Goal: Task Accomplishment & Management: Complete application form

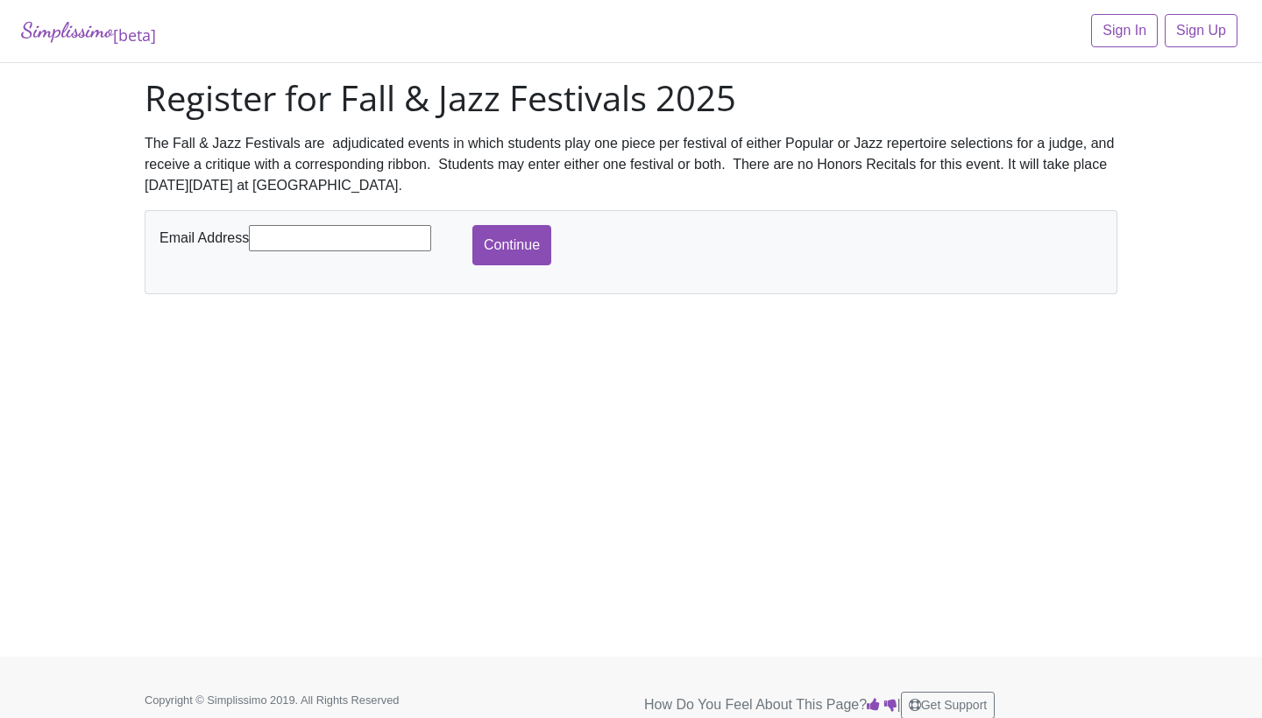
click at [348, 240] on input "text" at bounding box center [340, 238] width 182 height 26
type input "[EMAIL_ADDRESS][DOMAIN_NAME]"
click at [539, 251] on input "Continue" at bounding box center [511, 245] width 79 height 40
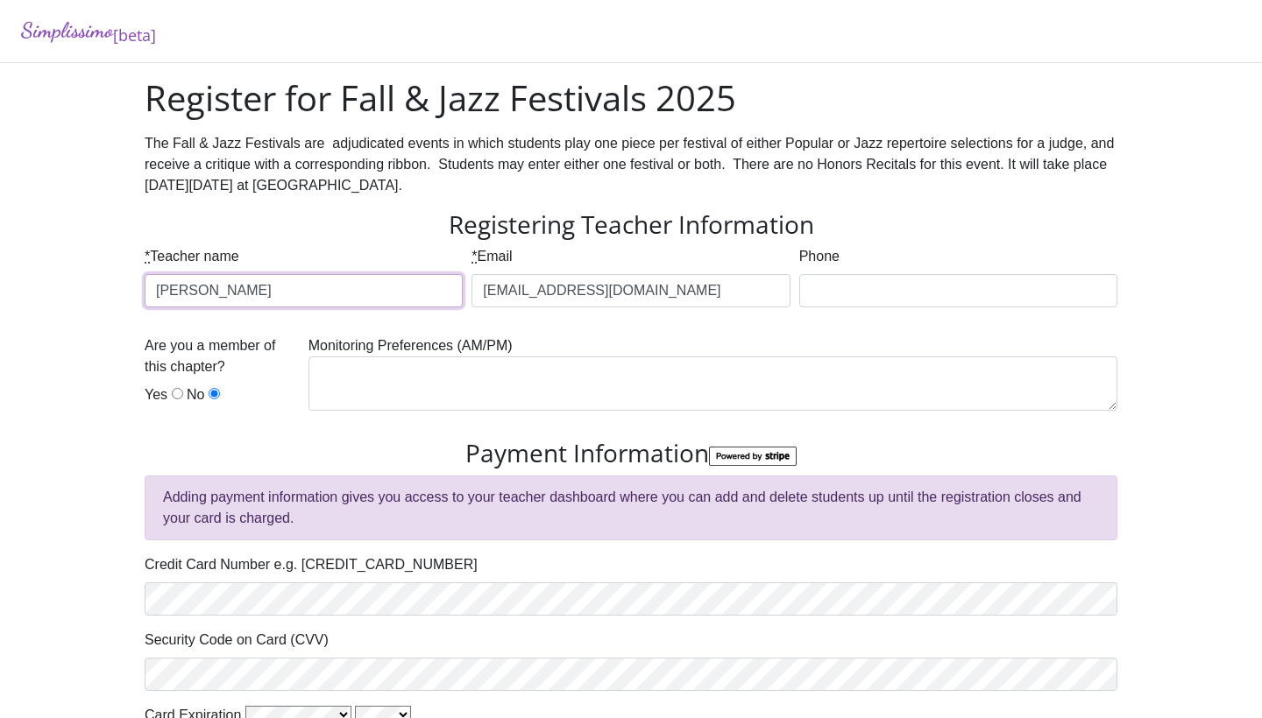
type input "[PERSON_NAME]"
click at [174, 395] on input "Yes" at bounding box center [177, 393] width 11 height 11
radio input "true"
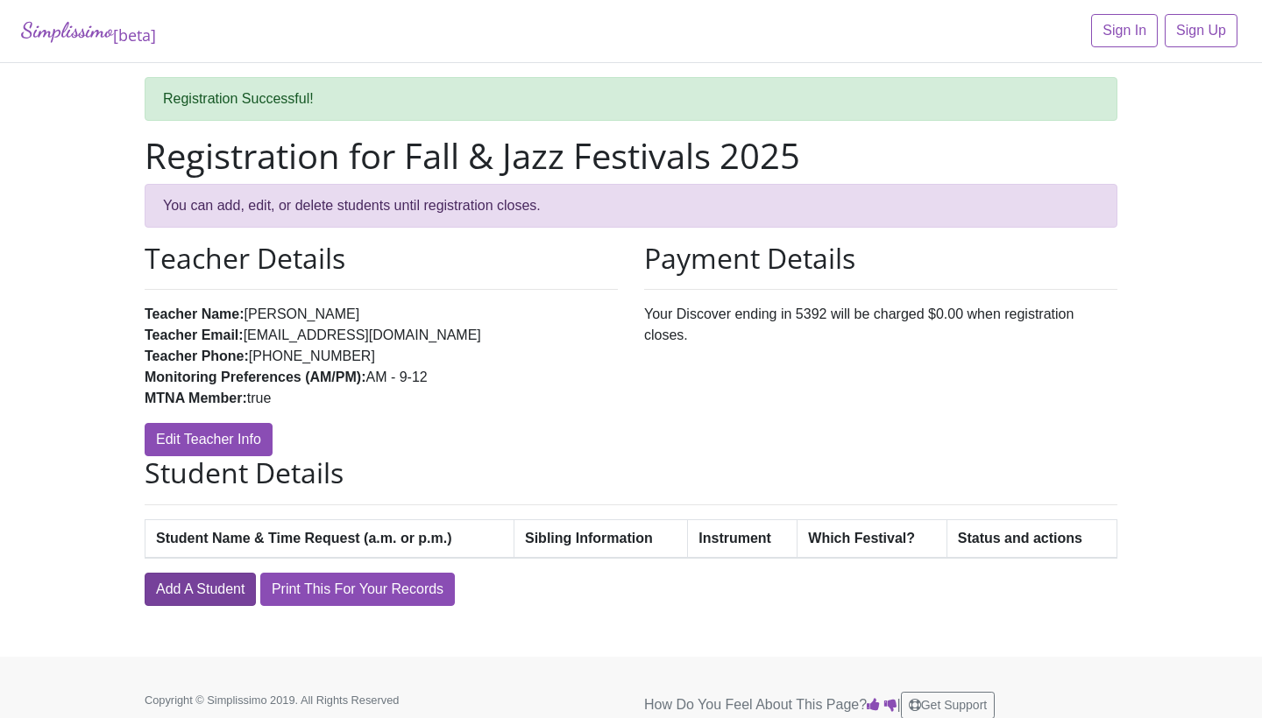
click at [195, 586] on link "Add A Student" at bounding box center [200, 589] width 111 height 33
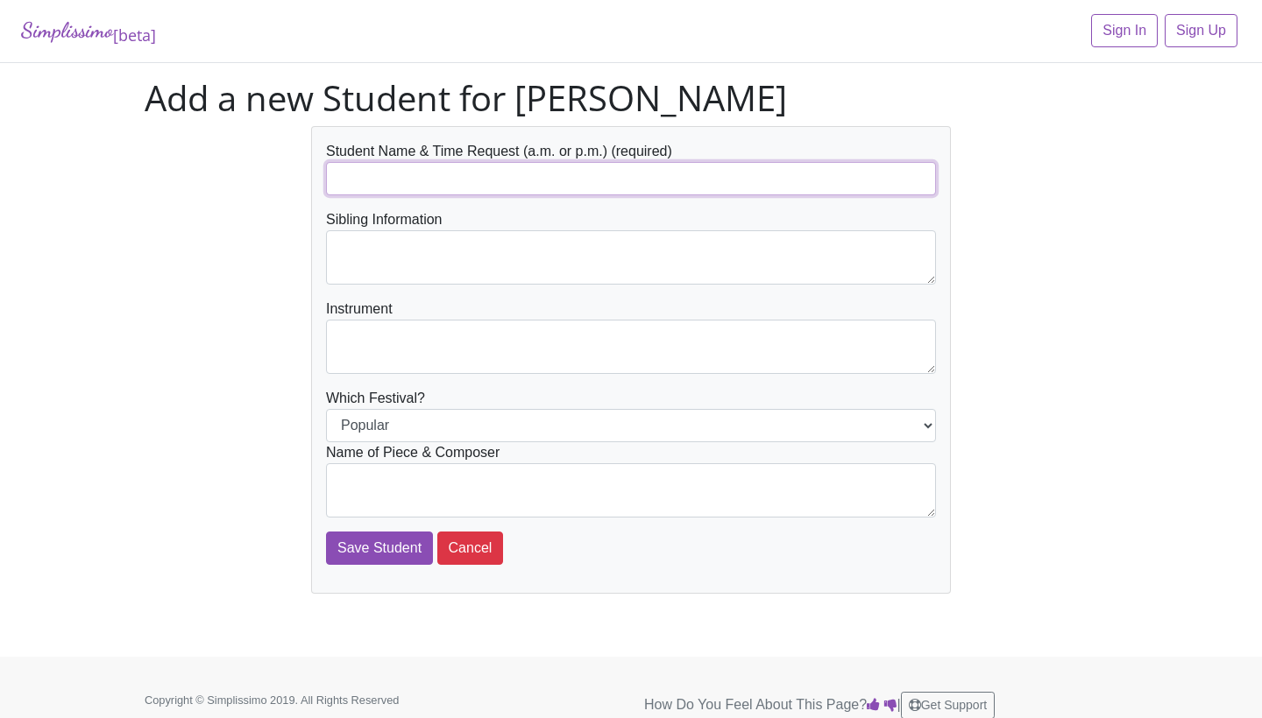
click at [494, 185] on input "text" at bounding box center [631, 178] width 610 height 33
type input "[PERSON_NAME] (1:30pm)"
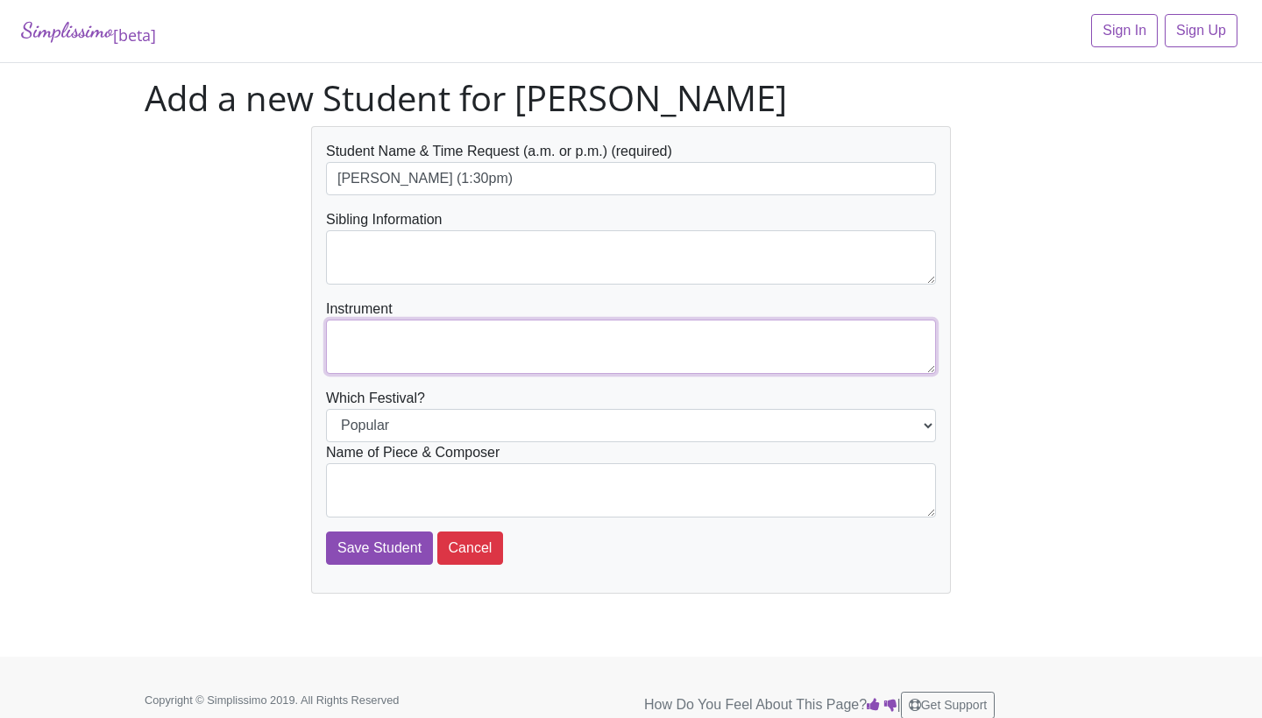
click at [385, 343] on textarea at bounding box center [631, 347] width 610 height 54
type textarea "Piano"
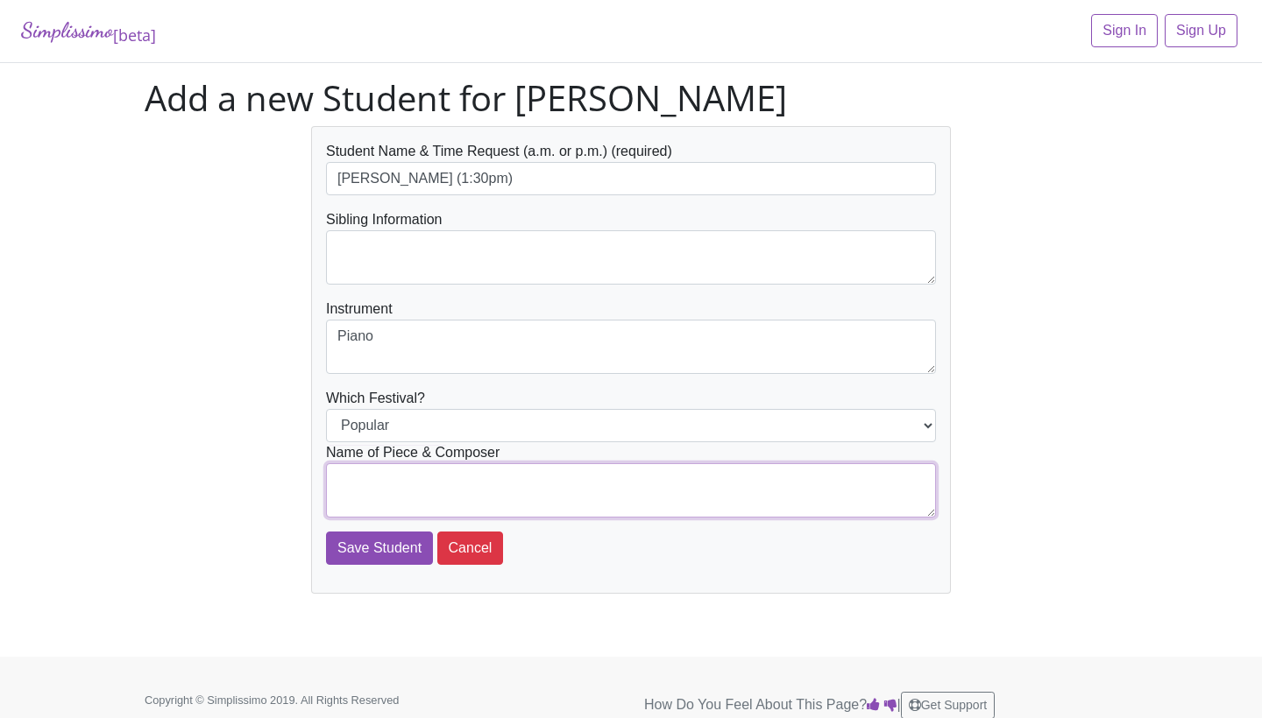
click at [394, 495] on textarea at bounding box center [631, 490] width 610 height 54
click at [467, 477] on textarea "I See the Light from Tangled" at bounding box center [631, 490] width 610 height 54
click at [634, 484] on textarea "I See the Light from Disney's Tangled" at bounding box center [631, 490] width 610 height 54
click at [428, 481] on textarea "I See the Light from Disney's Tangled arr. by Faber" at bounding box center [631, 490] width 610 height 54
click at [335, 477] on textarea "I See the Light" from Disney's Tangled arr. by Faber" at bounding box center [631, 490] width 610 height 54
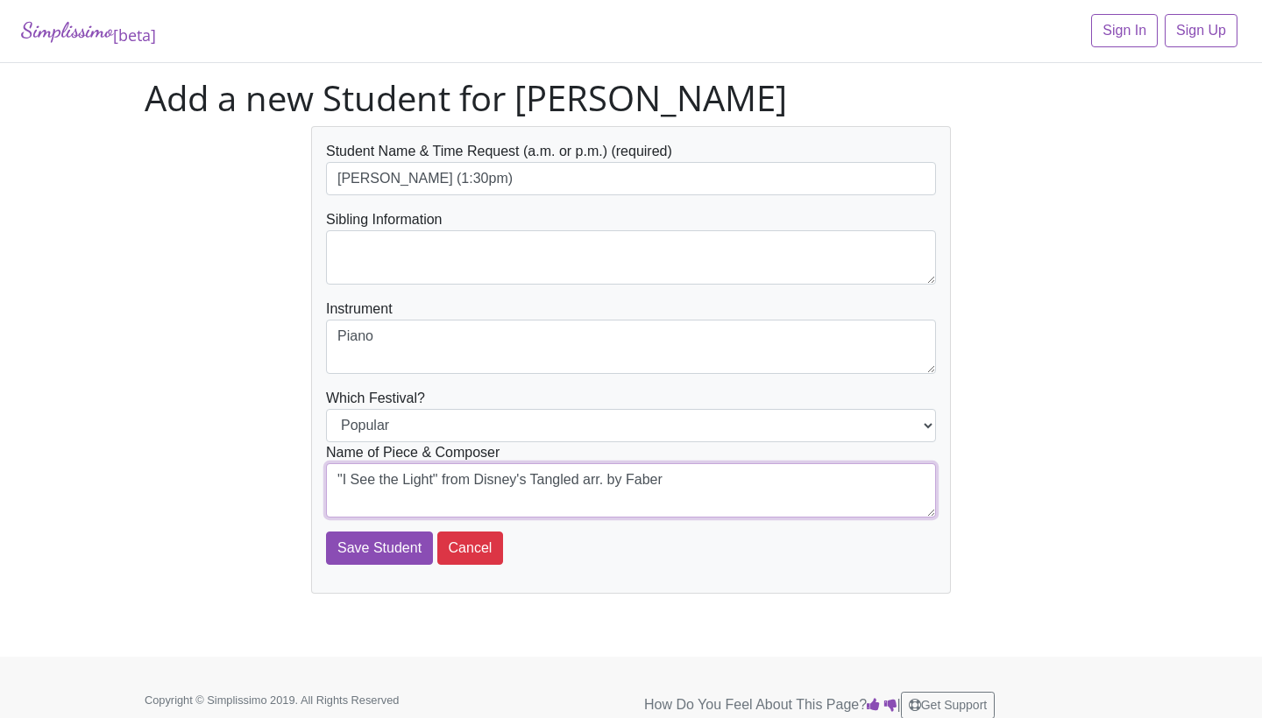
click at [566, 499] on textarea ""I See the Light" from Disney's Tangled arr. by Faber" at bounding box center [631, 490] width 610 height 54
type textarea ""I See the Light" from Disney's Tangled arr. by Faber"
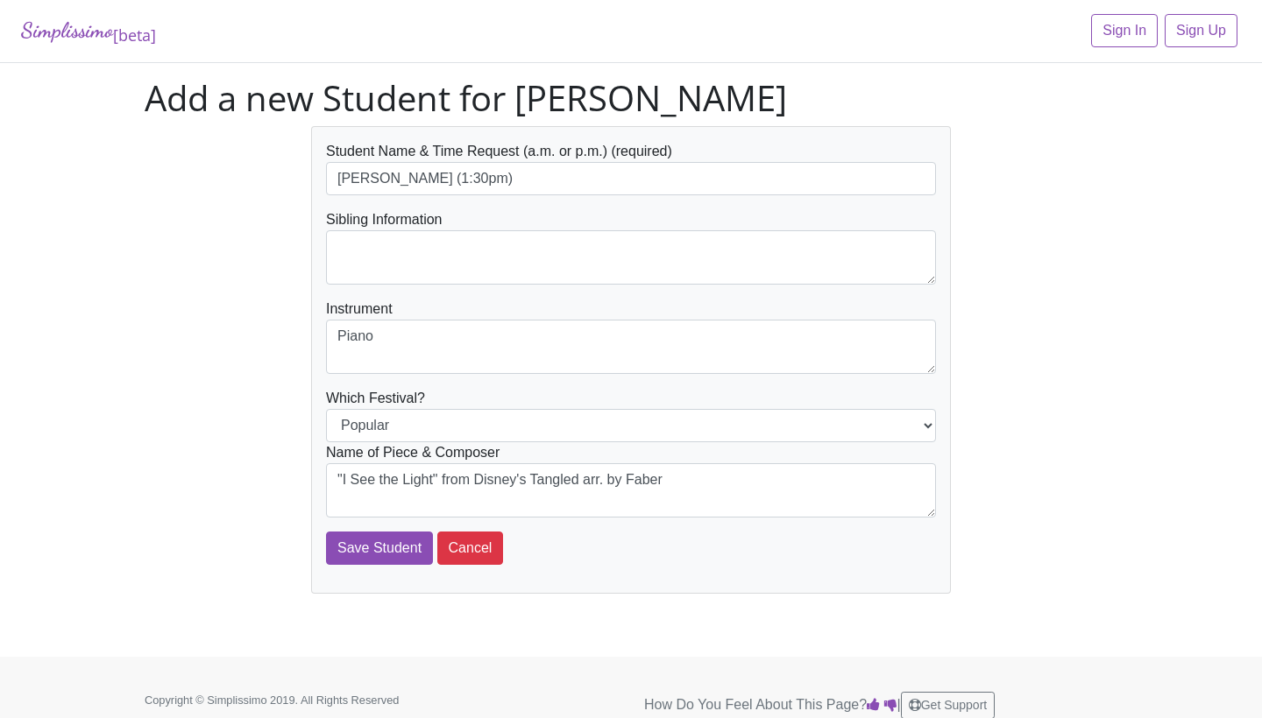
click at [218, 412] on div "Student Name & Time Request (a.m. or p.m.) (required) Lily Drake (1:30pm) Sibli…" at bounding box center [630, 360] width 999 height 468
click at [384, 545] on input "Save Student" at bounding box center [379, 548] width 107 height 33
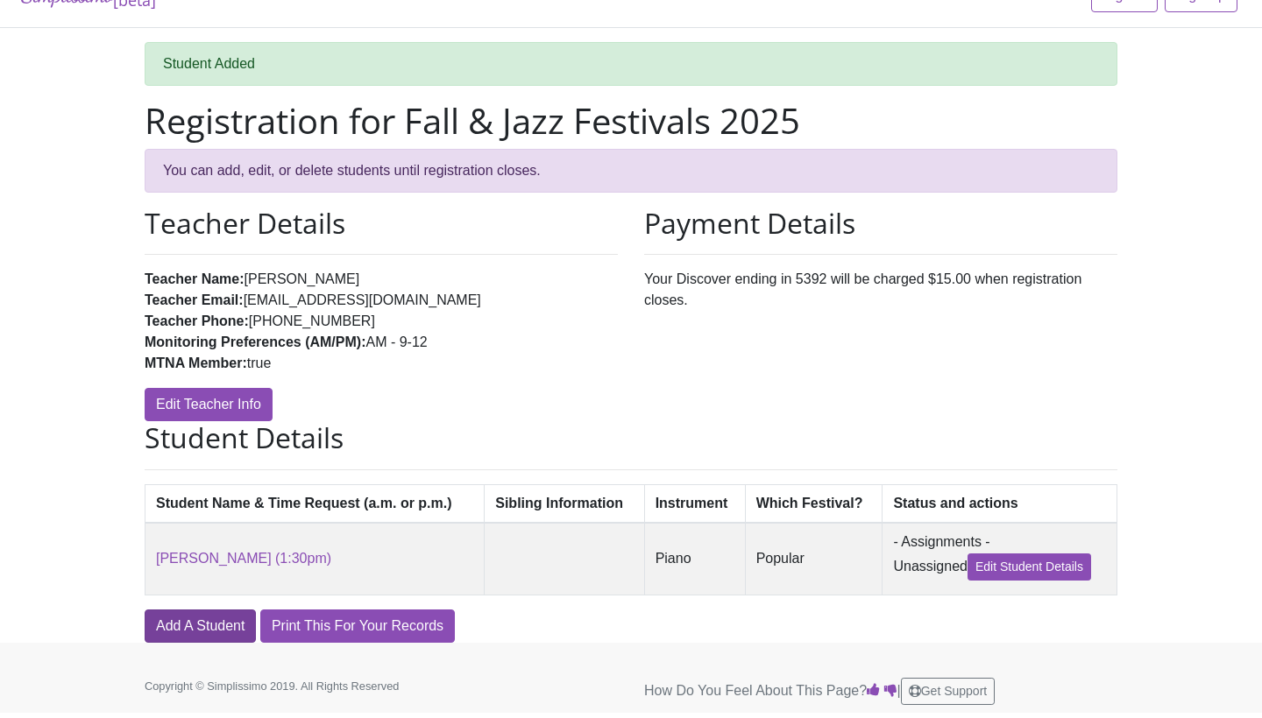
scroll to position [34, 0]
click at [230, 624] on link "Add A Student" at bounding box center [200, 627] width 111 height 33
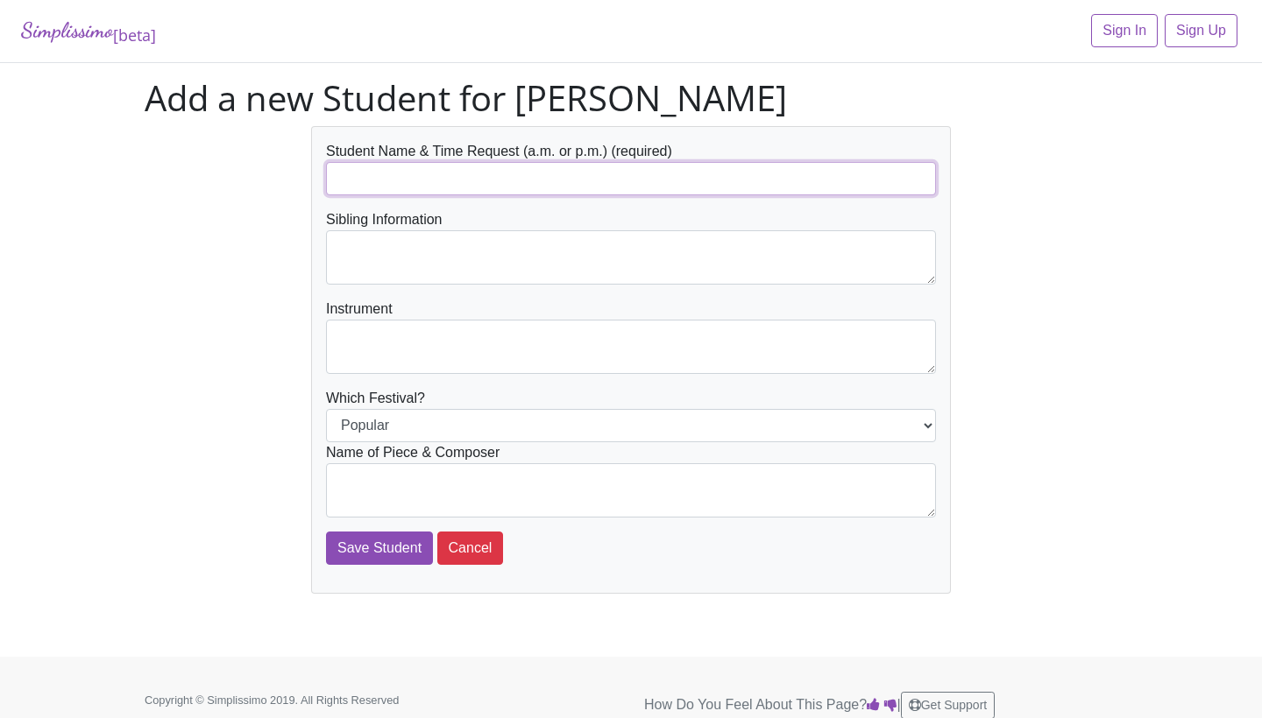
click at [616, 182] on input "text" at bounding box center [631, 178] width 610 height 33
type input "Kiley Gunter"
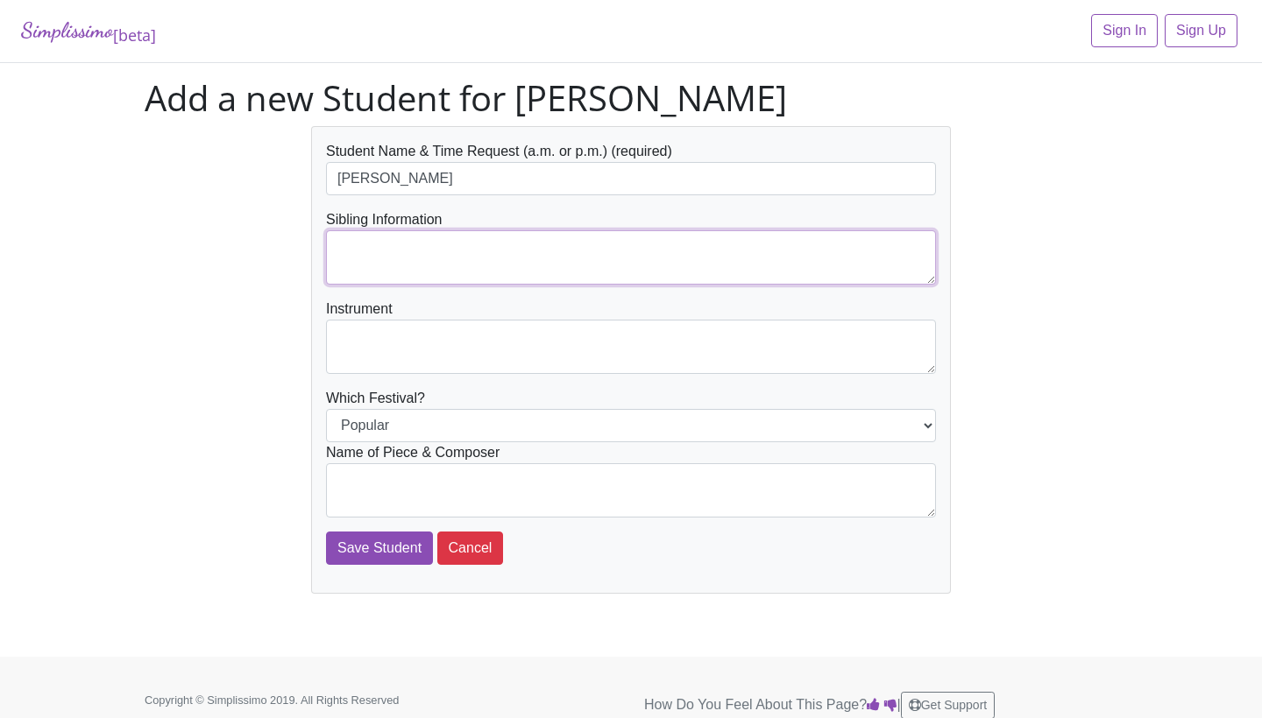
click at [558, 268] on textarea at bounding box center [631, 257] width 610 height 54
type textarea "Sibling - Brayden Toner"
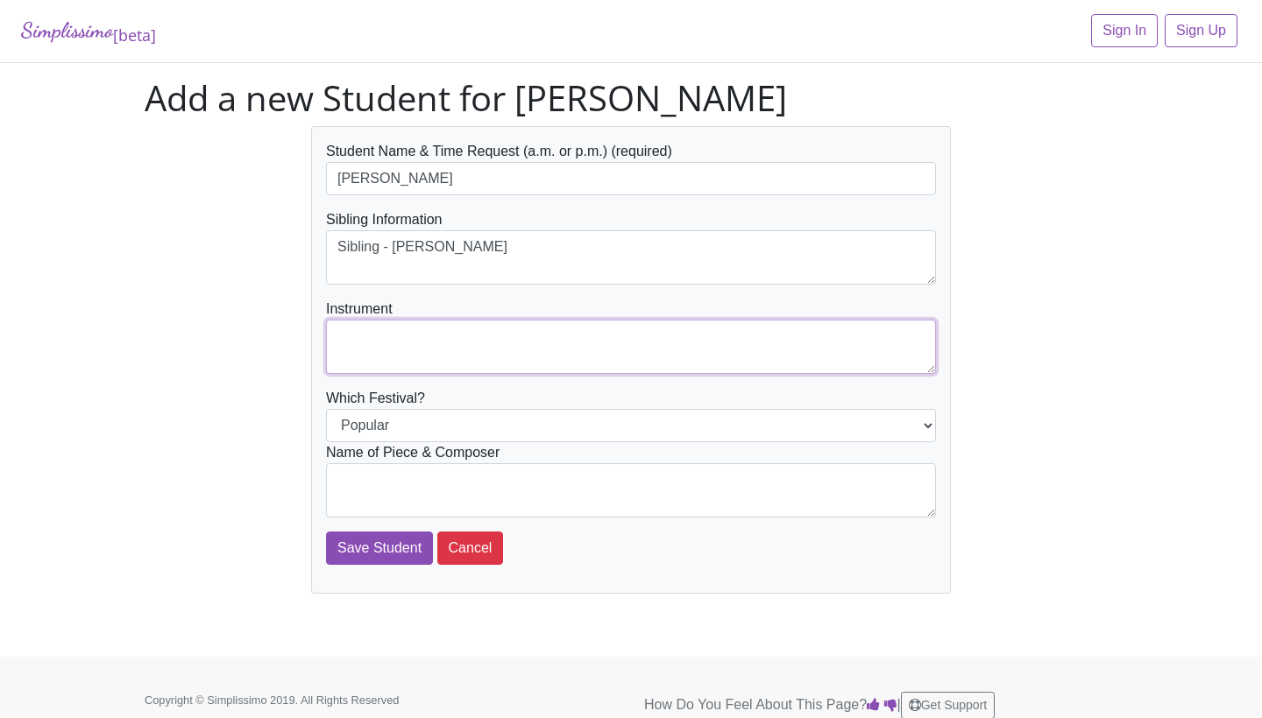
click at [523, 348] on textarea at bounding box center [631, 347] width 610 height 54
type textarea "Piano"
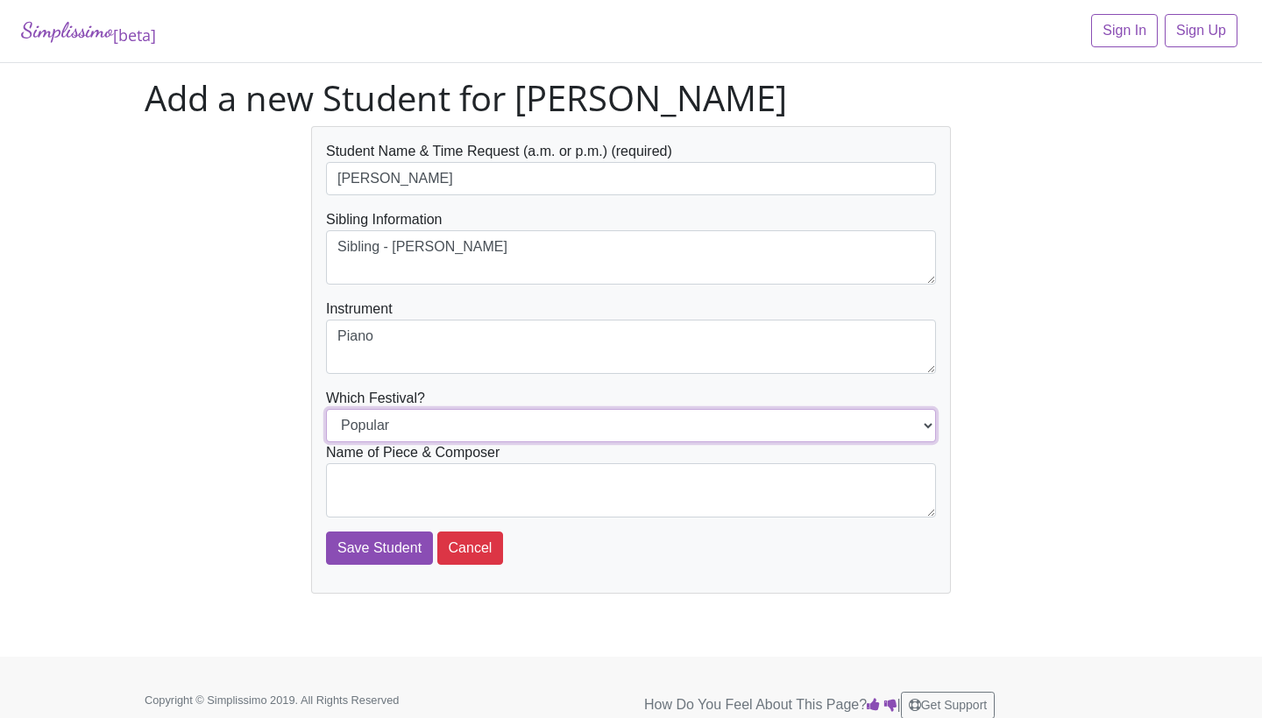
select select "Jazz"
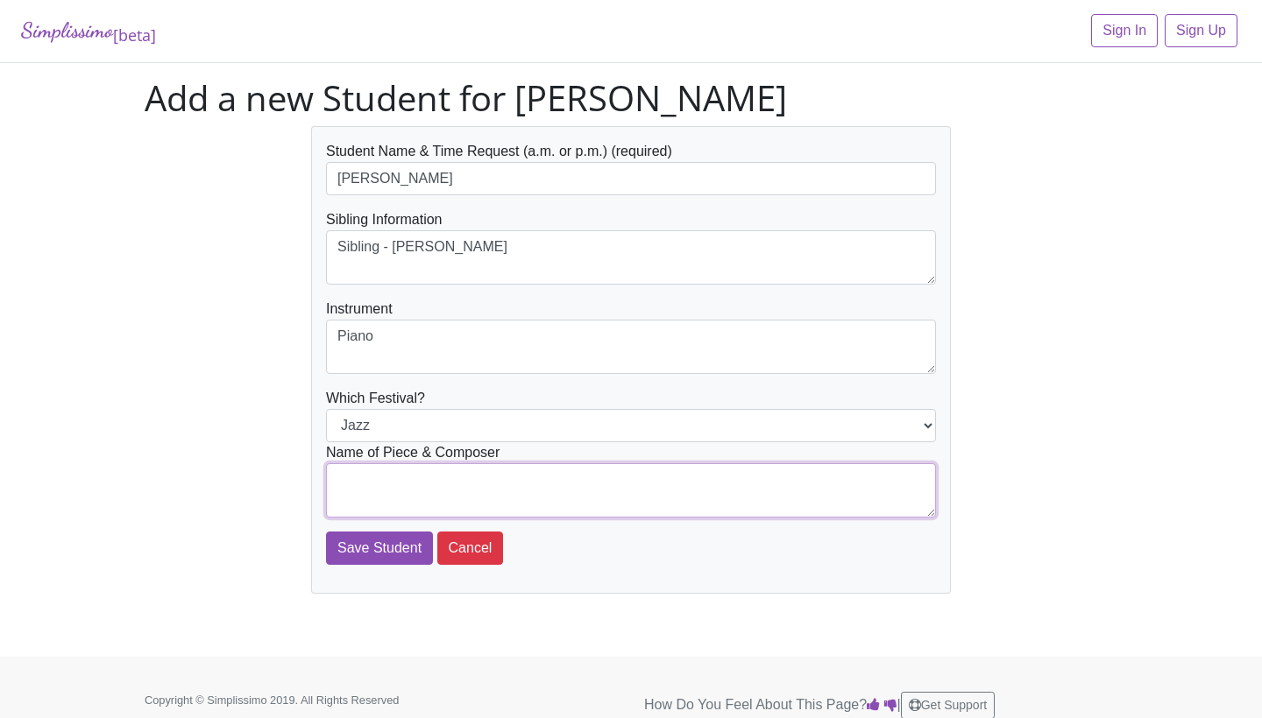
click at [419, 478] on textarea at bounding box center [631, 490] width 610 height 54
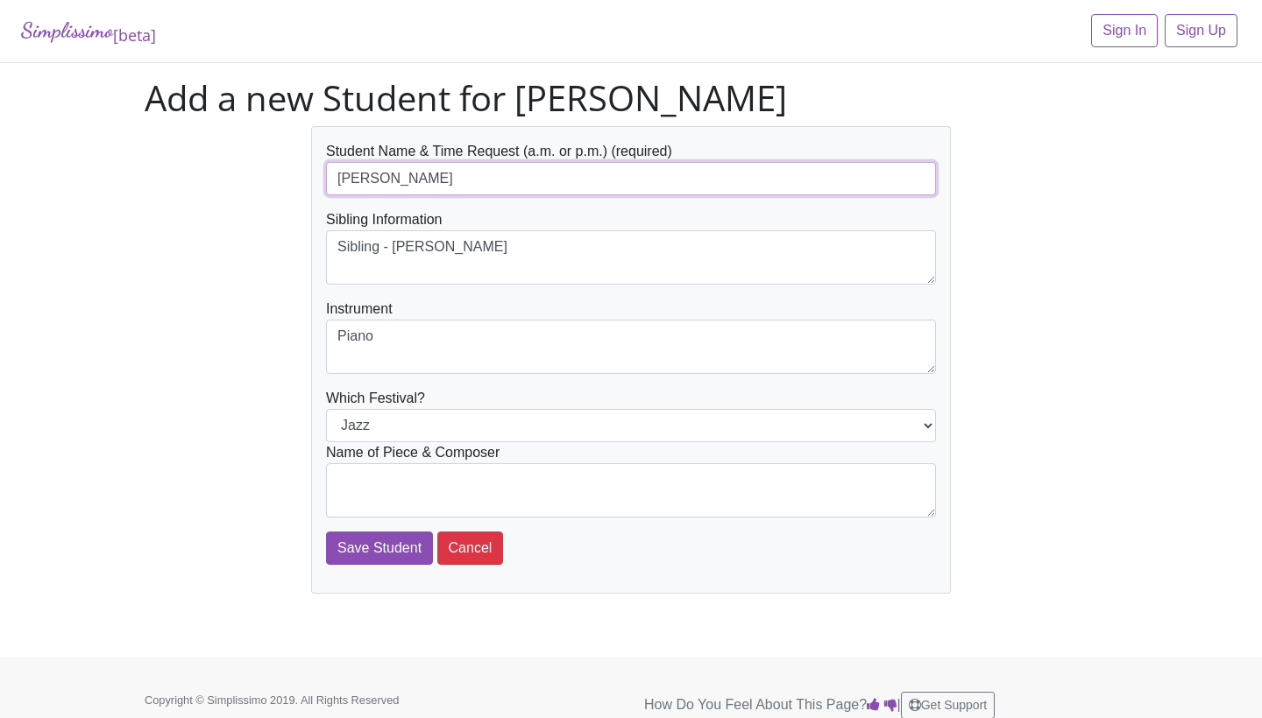
click at [617, 189] on input "Kiley Gunter" at bounding box center [631, 178] width 610 height 33
drag, startPoint x: 473, startPoint y: 180, endPoint x: 320, endPoint y: 168, distance: 153.8
click at [320, 168] on div "Student Name & Time Request (a.m. or p.m.) (required) Kiley Gunter (am) Sibling…" at bounding box center [631, 360] width 640 height 468
type input "Tabitha Vercher"
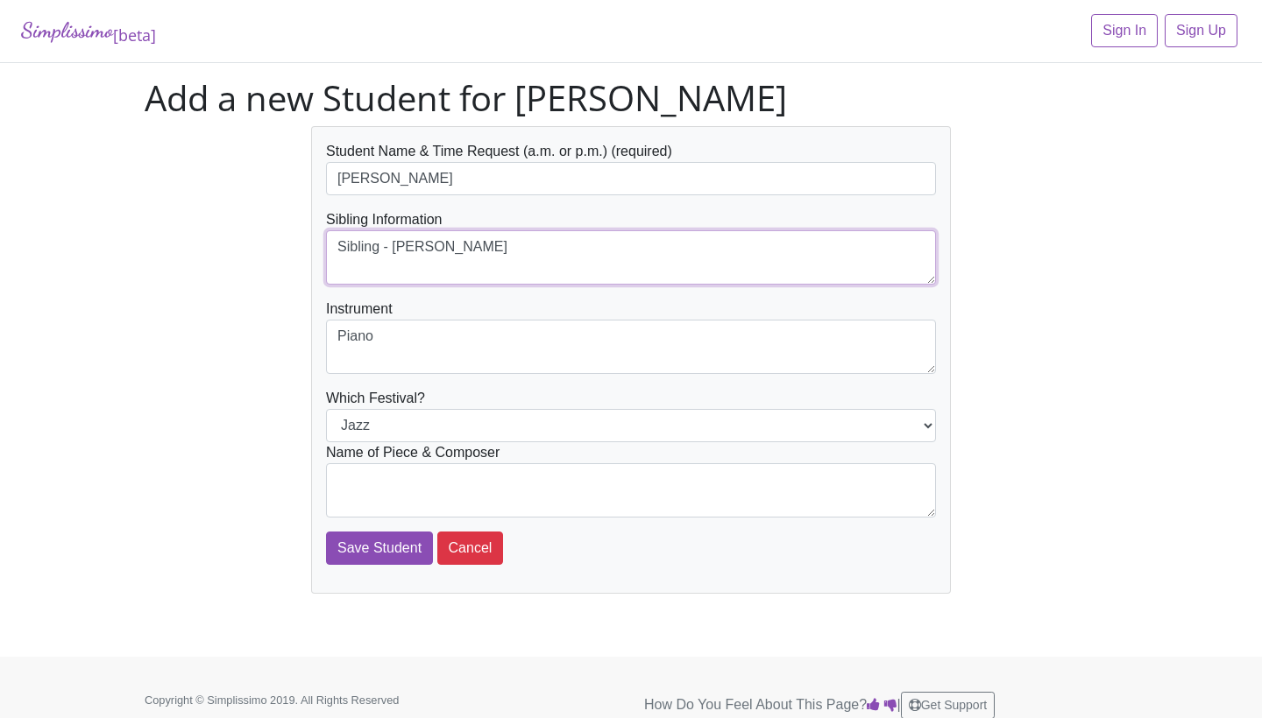
drag, startPoint x: 506, startPoint y: 245, endPoint x: 396, endPoint y: 244, distance: 110.4
click at [396, 244] on textarea "Sibling - Brayden Toner" at bounding box center [631, 257] width 610 height 54
type textarea "Sibling - Jojo Vercher"
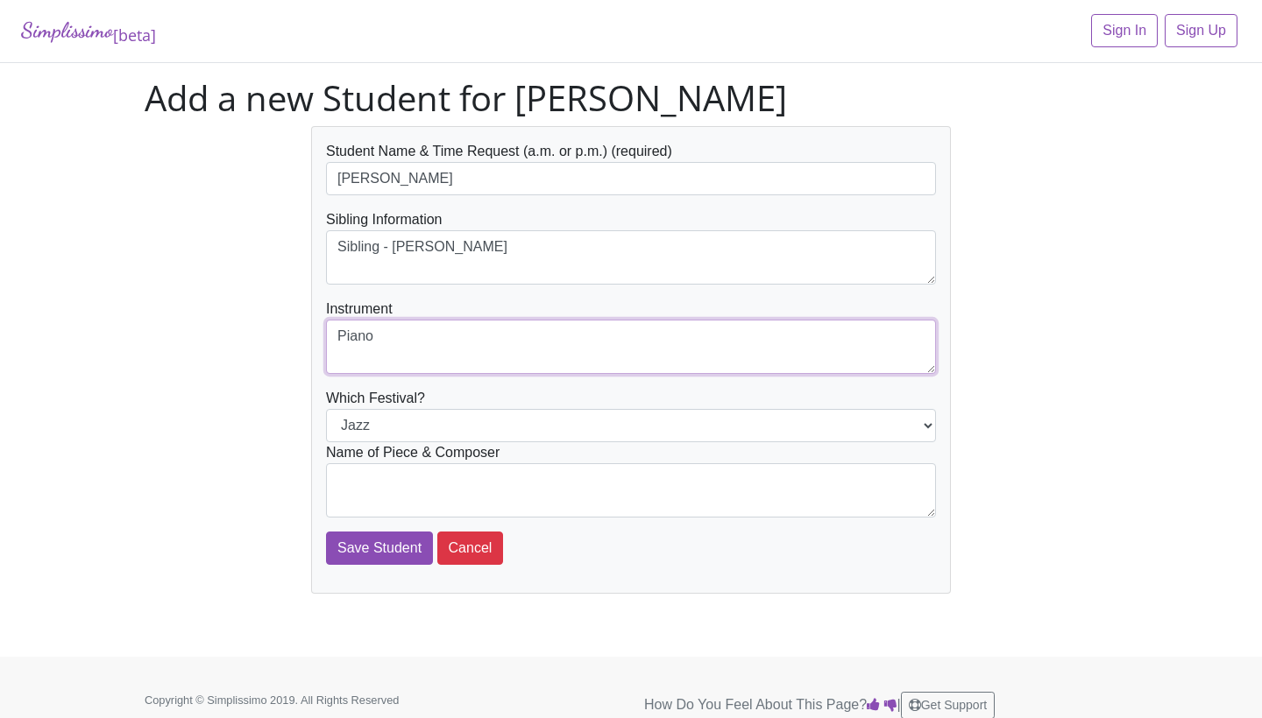
click at [414, 330] on textarea "Piano" at bounding box center [631, 347] width 610 height 54
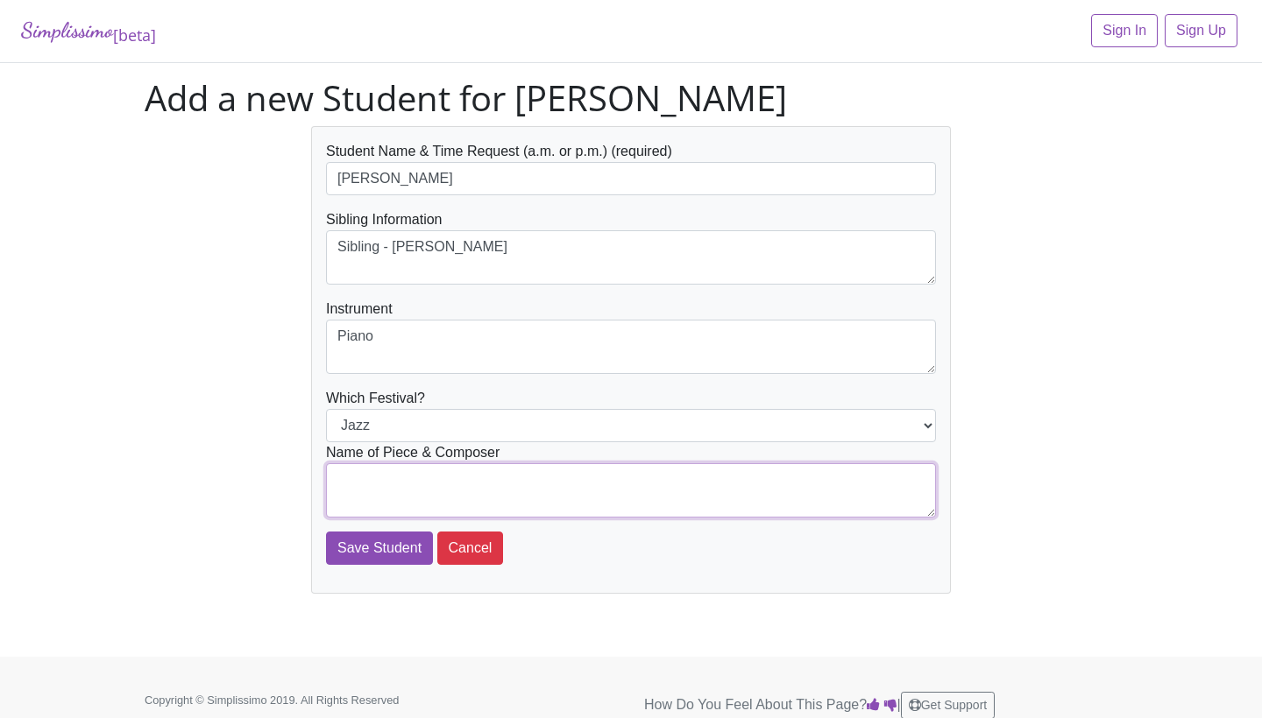
click at [398, 482] on textarea at bounding box center [631, 490] width 610 height 54
type textarea "Pumpkin Boogie by Nancy and Randall Faber"
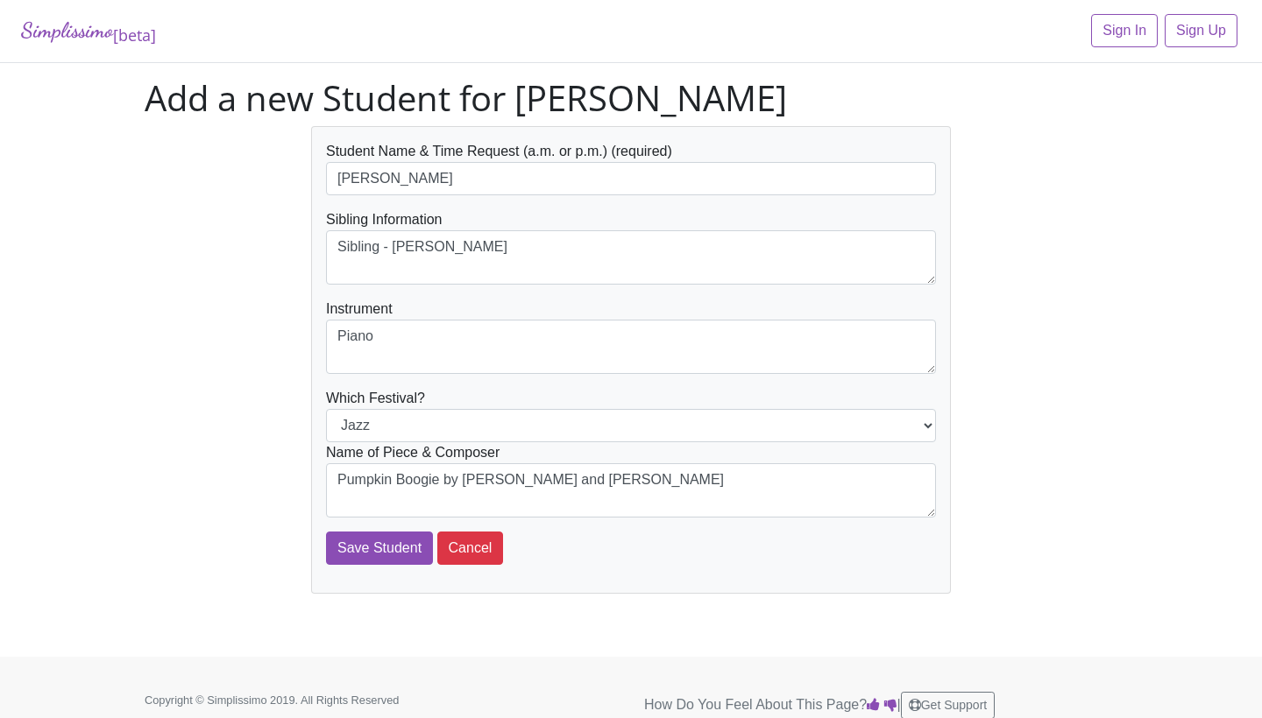
click at [1032, 442] on div "Student Name & Time Request (a.m. or p.m.) (required) Tabitha Vercher Sibling I…" at bounding box center [630, 360] width 999 height 468
click at [359, 549] on input "Save Student" at bounding box center [379, 548] width 107 height 33
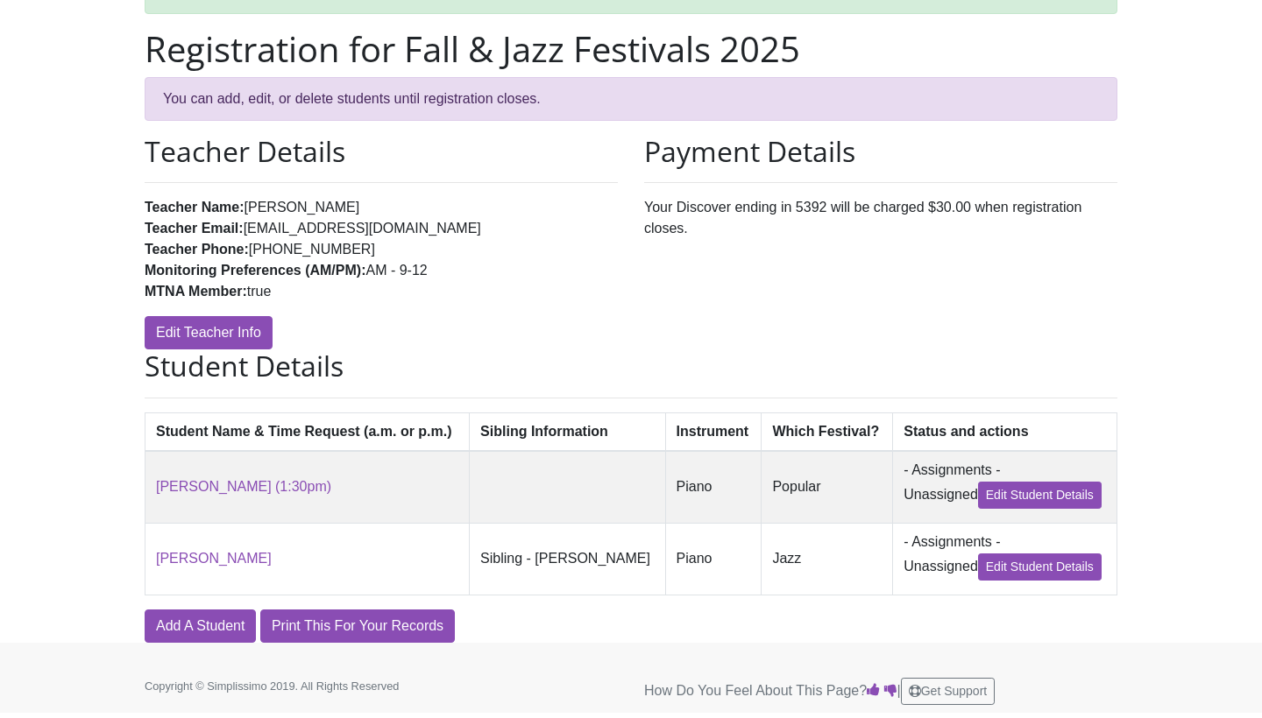
scroll to position [106, 0]
click at [208, 627] on link "Add A Student" at bounding box center [200, 627] width 111 height 33
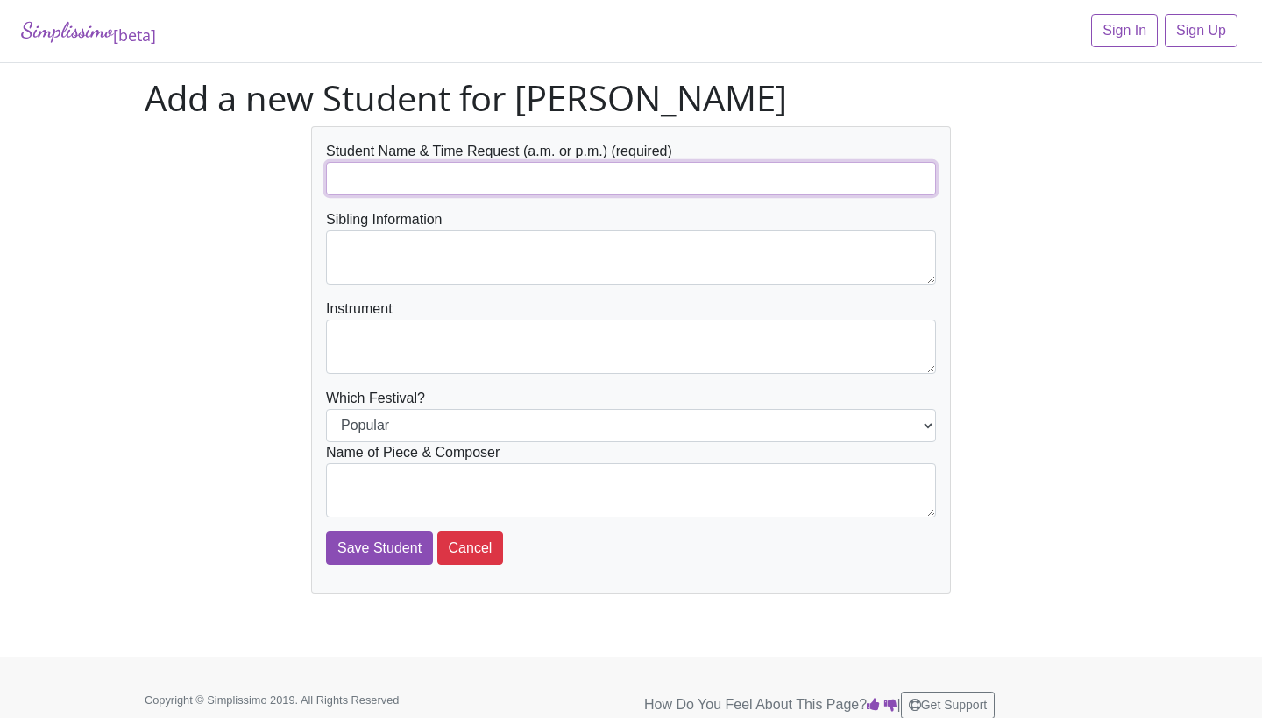
click at [516, 178] on input "text" at bounding box center [631, 178] width 610 height 33
type input "Jojo Vercher"
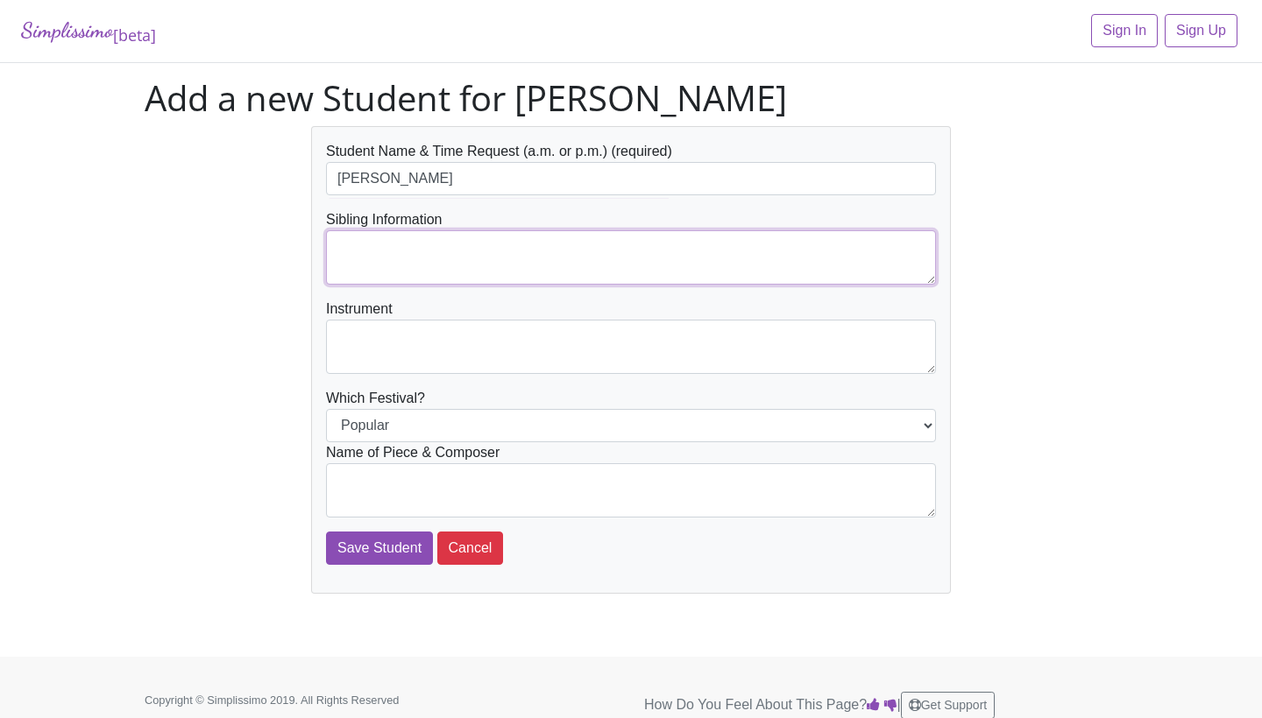
click at [527, 262] on textarea at bounding box center [631, 257] width 610 height 54
type textarea "Sibling - Tabitha Vercher"
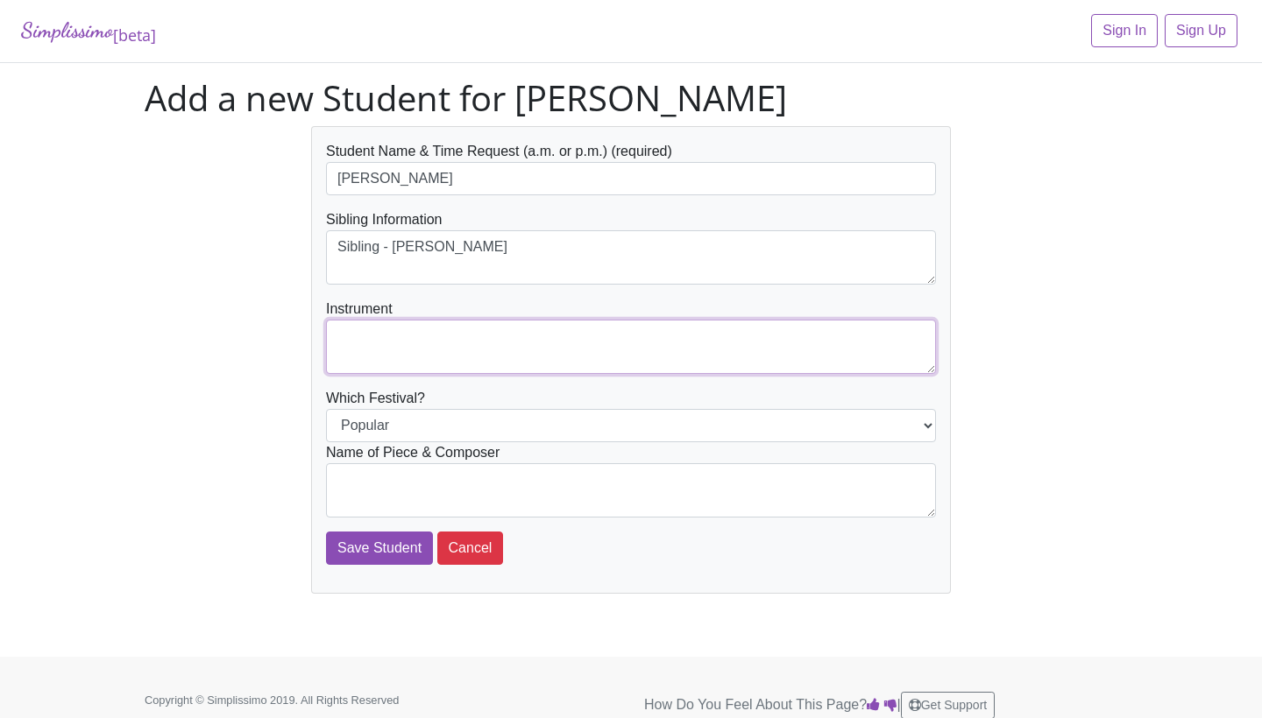
click at [371, 323] on textarea at bounding box center [631, 347] width 610 height 54
type textarea "Piano"
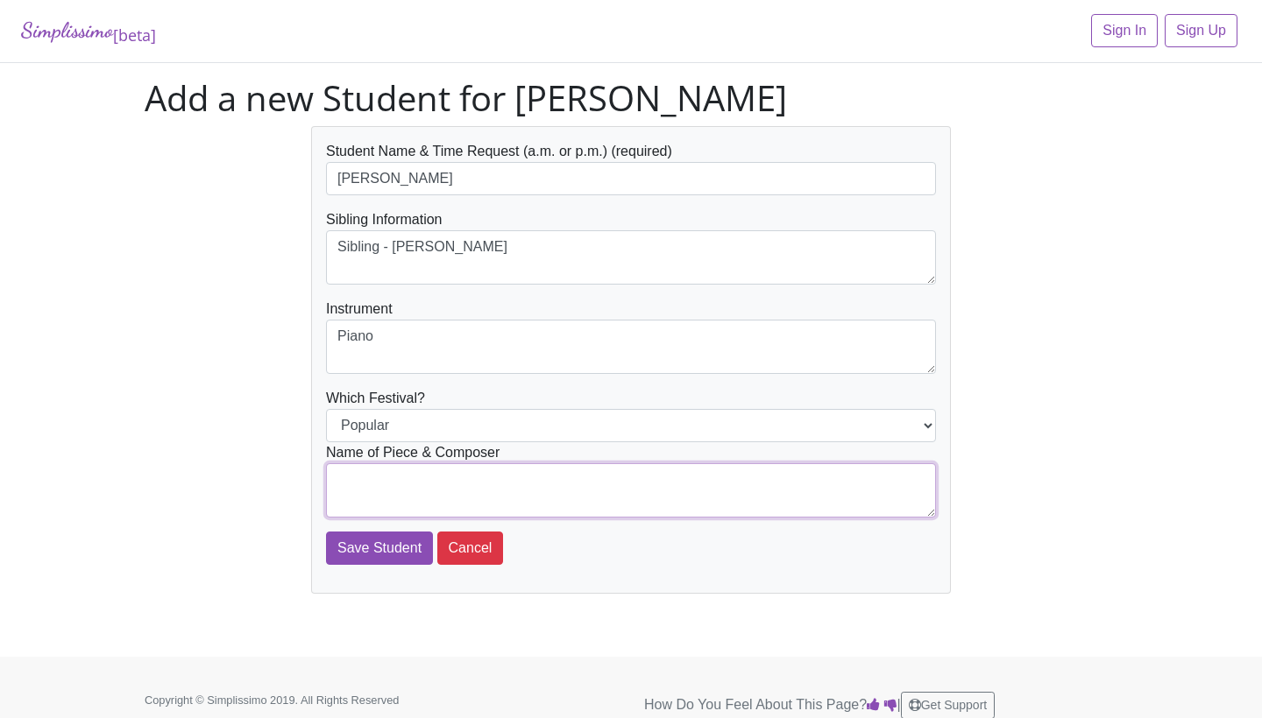
click at [361, 489] on textarea at bounding box center [631, 490] width 610 height 54
type textarea "o"
click at [371, 484] on textarea ""Do you Want to Build a Snowman?"" at bounding box center [631, 490] width 610 height 54
click at [609, 485] on textarea ""Do You Want to Build a Snowman?"" at bounding box center [631, 490] width 610 height 54
type textarea ""Do You Want to Build a Snowman?" from Disney's Frozen arr. by Faber"
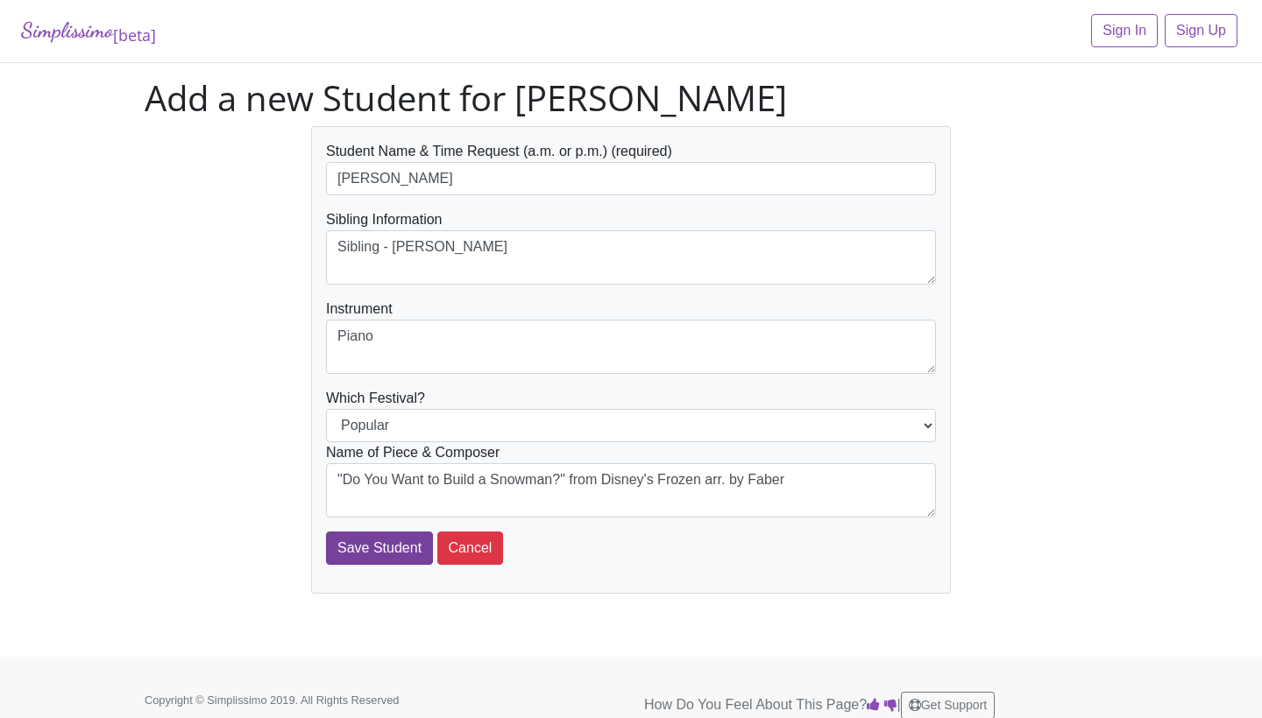
click at [376, 547] on input "Save Student" at bounding box center [379, 548] width 107 height 33
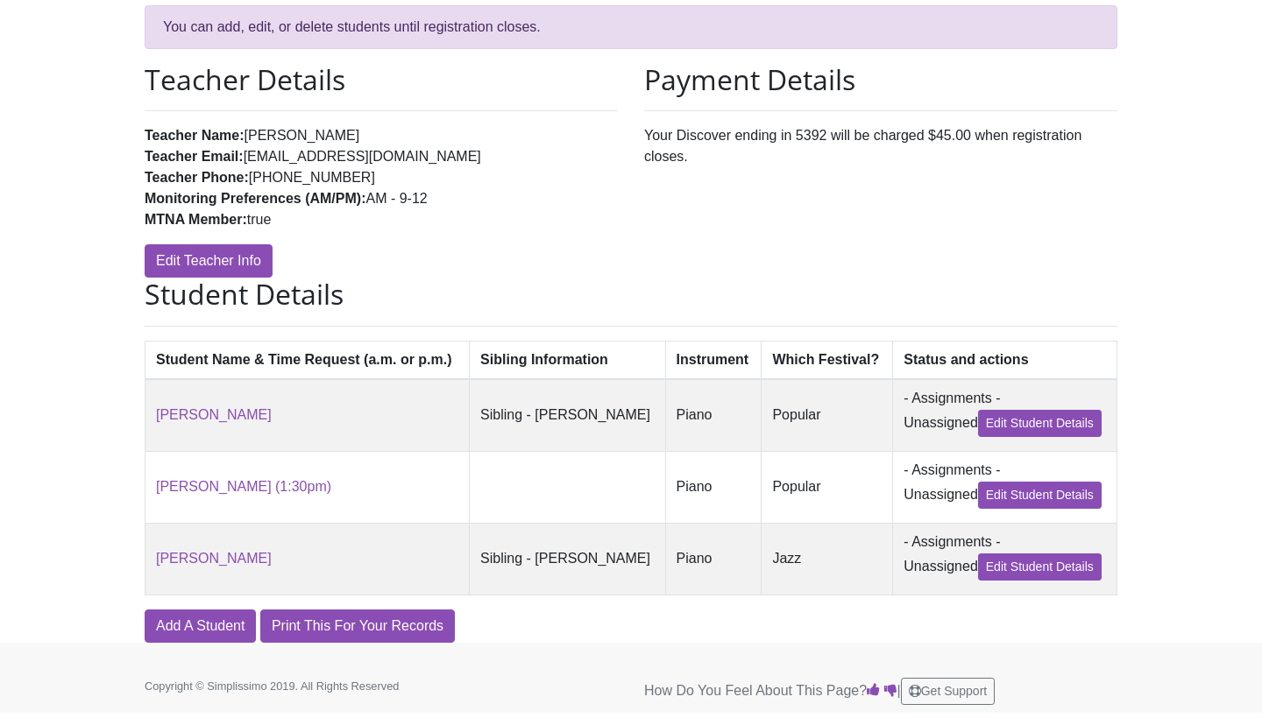
scroll to position [178, 0]
click at [995, 420] on link "Edit Student Details" at bounding box center [1040, 424] width 124 height 27
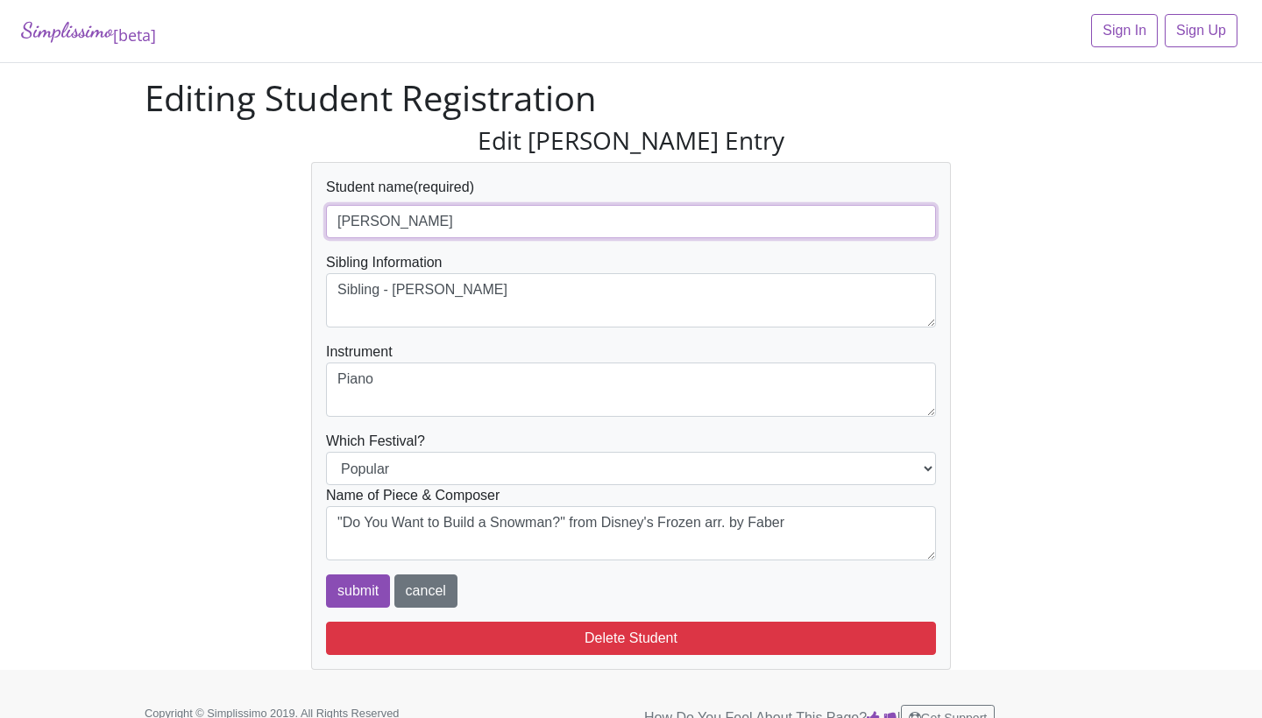
click at [468, 216] on input "[PERSON_NAME]" at bounding box center [631, 221] width 610 height 33
type input "[PERSON_NAME] - 9:00-11:00am"
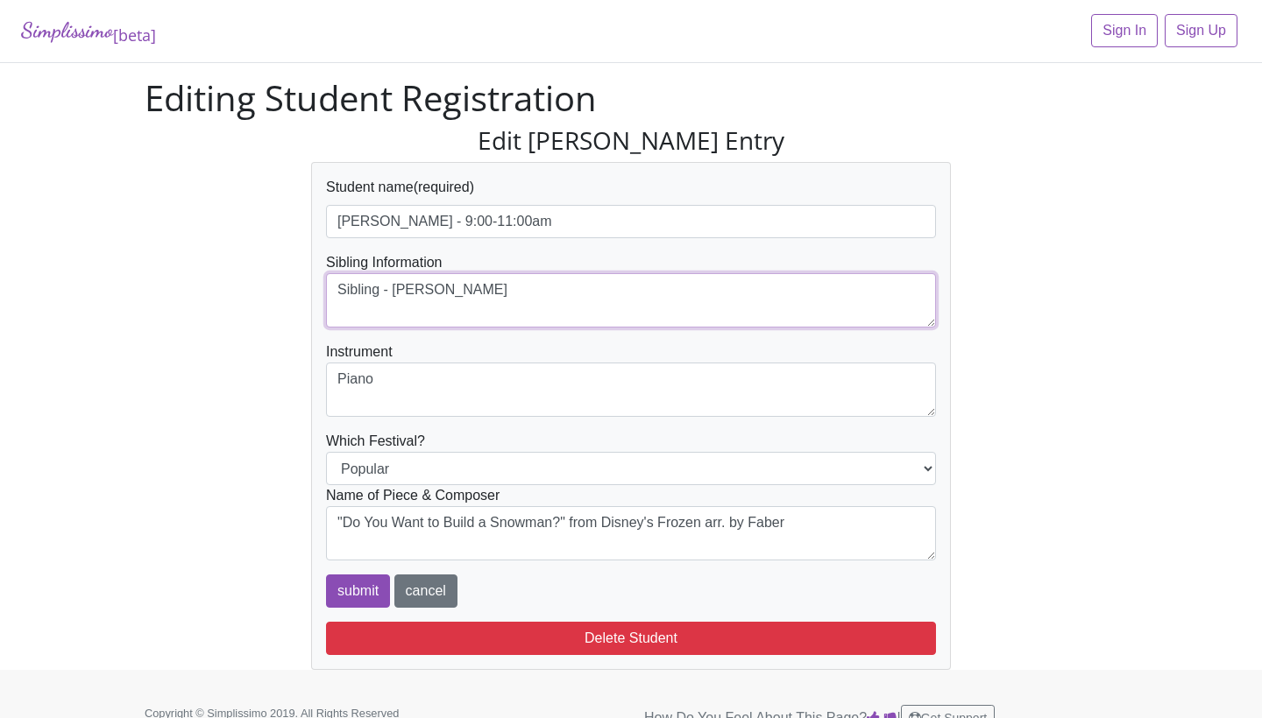
drag, startPoint x: 395, startPoint y: 294, endPoint x: 200, endPoint y: 294, distance: 195.4
click at [200, 294] on div "Edit Jojo Vercher's Entry Student name (required) Jojo Vercher - 9:00-11:00am S…" at bounding box center [630, 398] width 999 height 545
type textarea "[PERSON_NAME]"
click at [364, 594] on input "submit" at bounding box center [358, 591] width 64 height 33
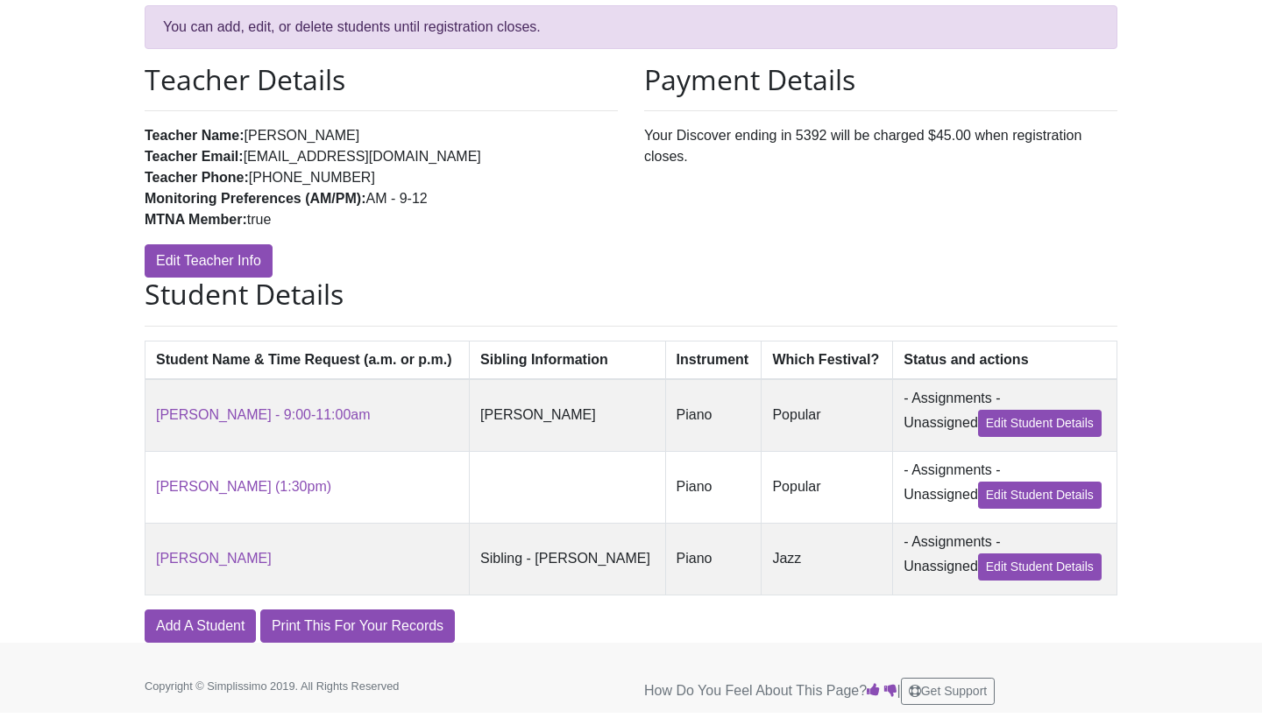
scroll to position [178, 0]
click at [1003, 572] on link "Edit Student Details" at bounding box center [1040, 568] width 124 height 27
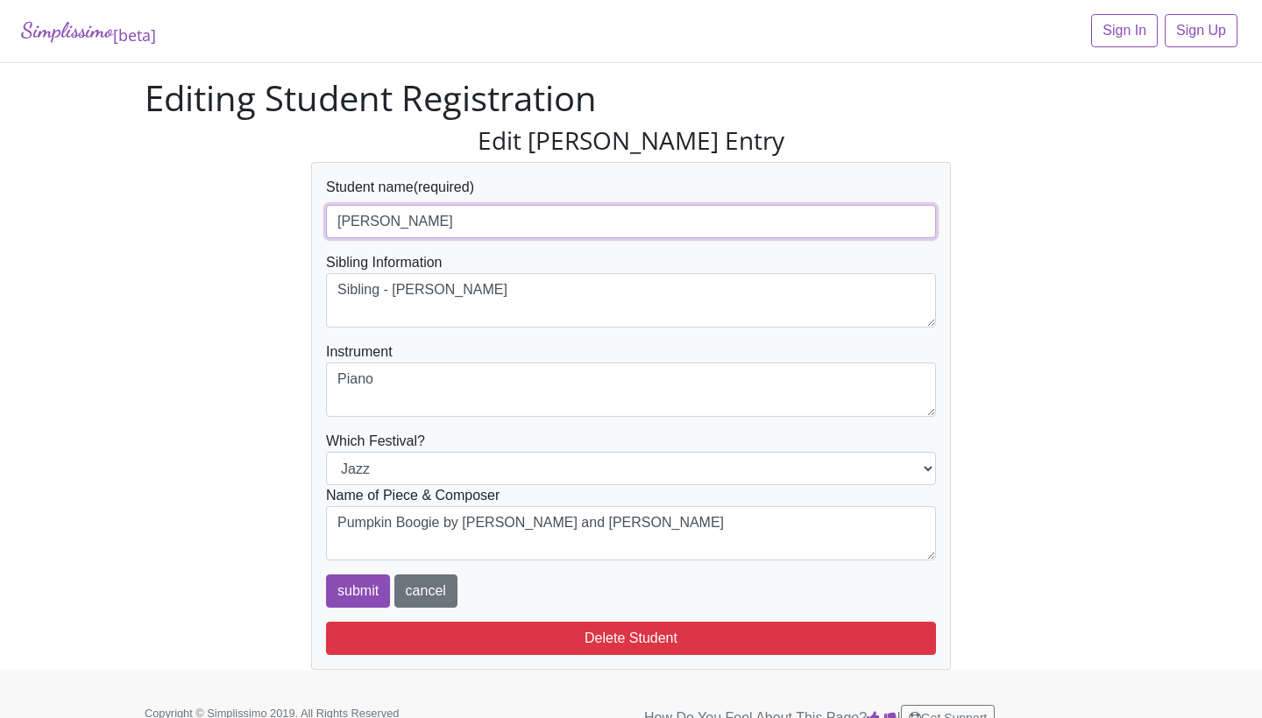
click at [458, 222] on input "[PERSON_NAME]" at bounding box center [631, 221] width 610 height 33
type input "[PERSON_NAME] - 9:00-11:00am"
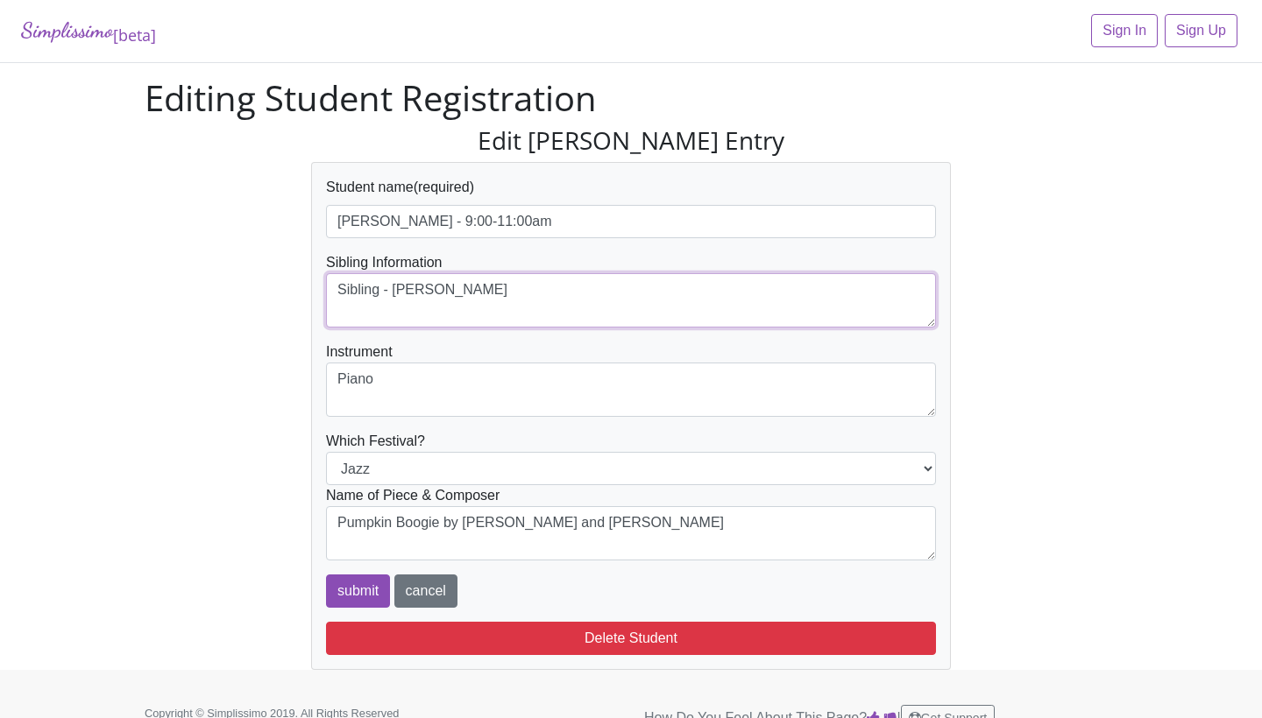
drag, startPoint x: 396, startPoint y: 291, endPoint x: 314, endPoint y: 286, distance: 82.5
click at [314, 286] on div "Student name (required) Tabitha Vercher - 9:00-11:00am Sibling Information Sibl…" at bounding box center [631, 416] width 640 height 508
type textarea "[PERSON_NAME]"
click at [344, 592] on input "submit" at bounding box center [358, 591] width 64 height 33
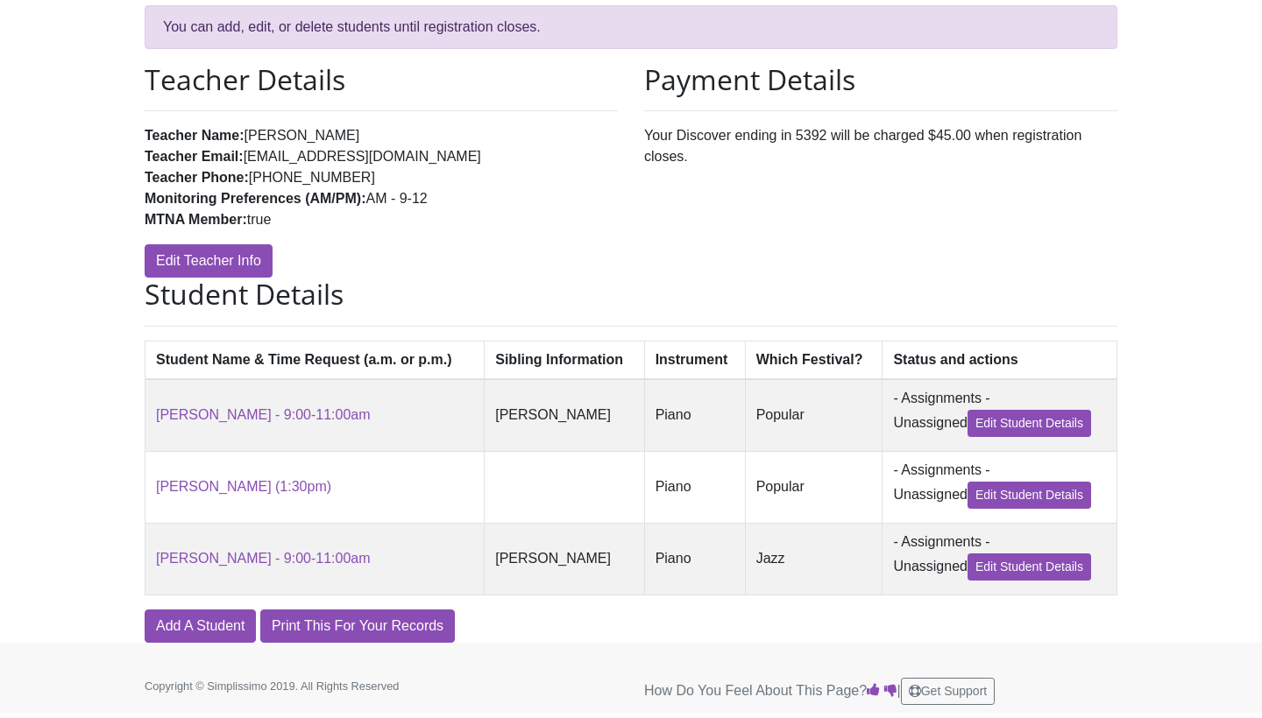
scroll to position [178, 0]
click at [1001, 499] on link "Edit Student Details" at bounding box center [1029, 496] width 124 height 27
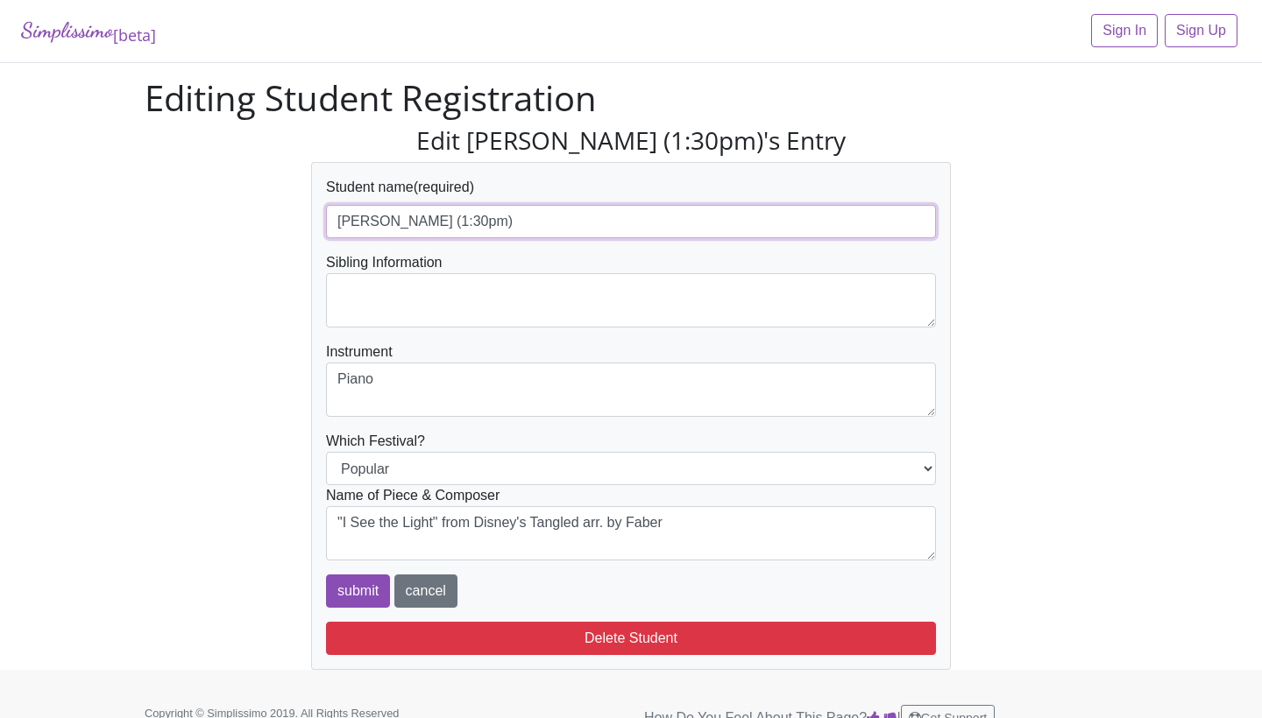
click at [408, 225] on input "[PERSON_NAME] (1:30pm)" at bounding box center [631, 221] width 610 height 33
click at [486, 224] on input "Lily Drake - 1:30pm)" at bounding box center [631, 221] width 610 height 33
type input "Lily Drake - 1:30pm"
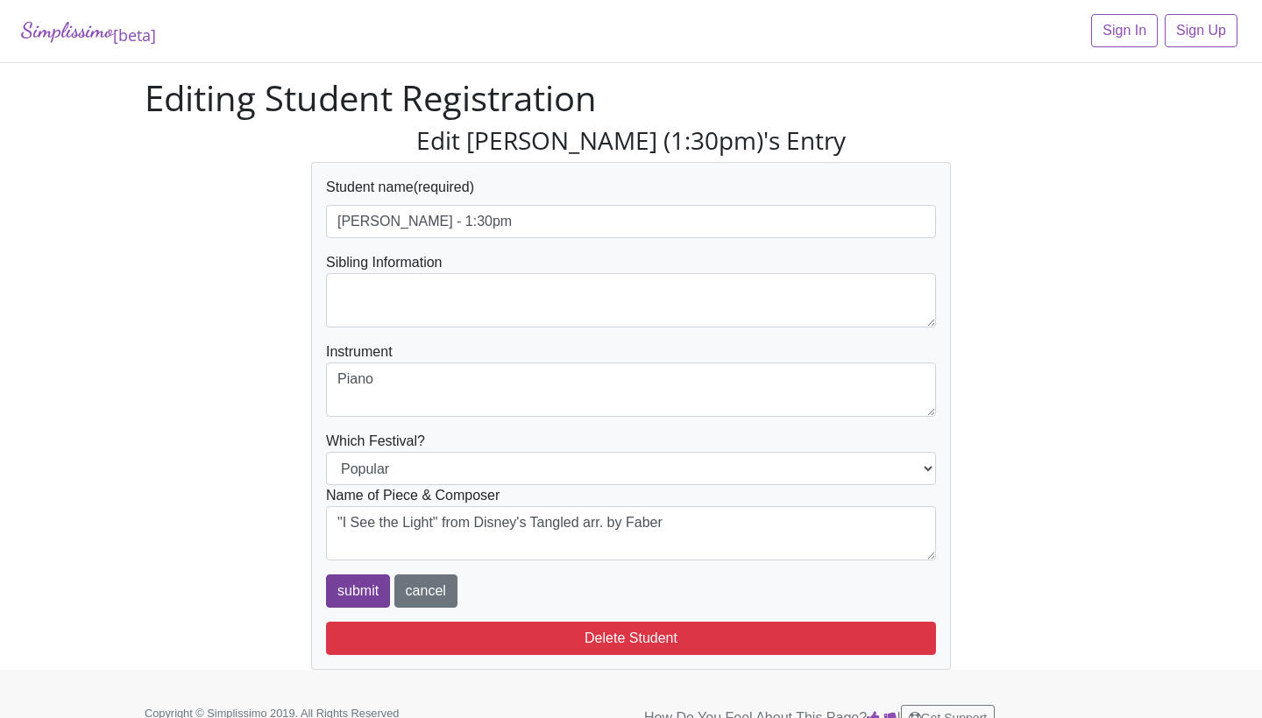
click at [346, 594] on input "submit" at bounding box center [358, 591] width 64 height 33
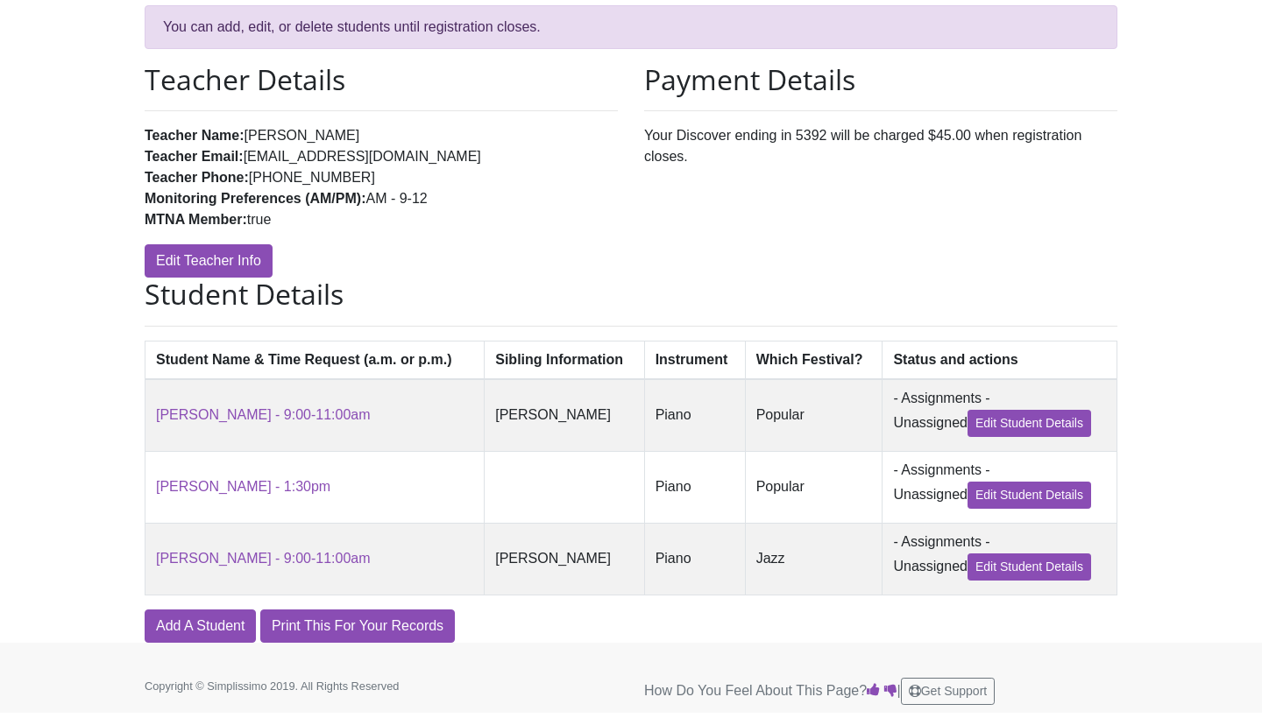
scroll to position [178, 0]
click at [185, 627] on link "Add A Student" at bounding box center [200, 627] width 111 height 33
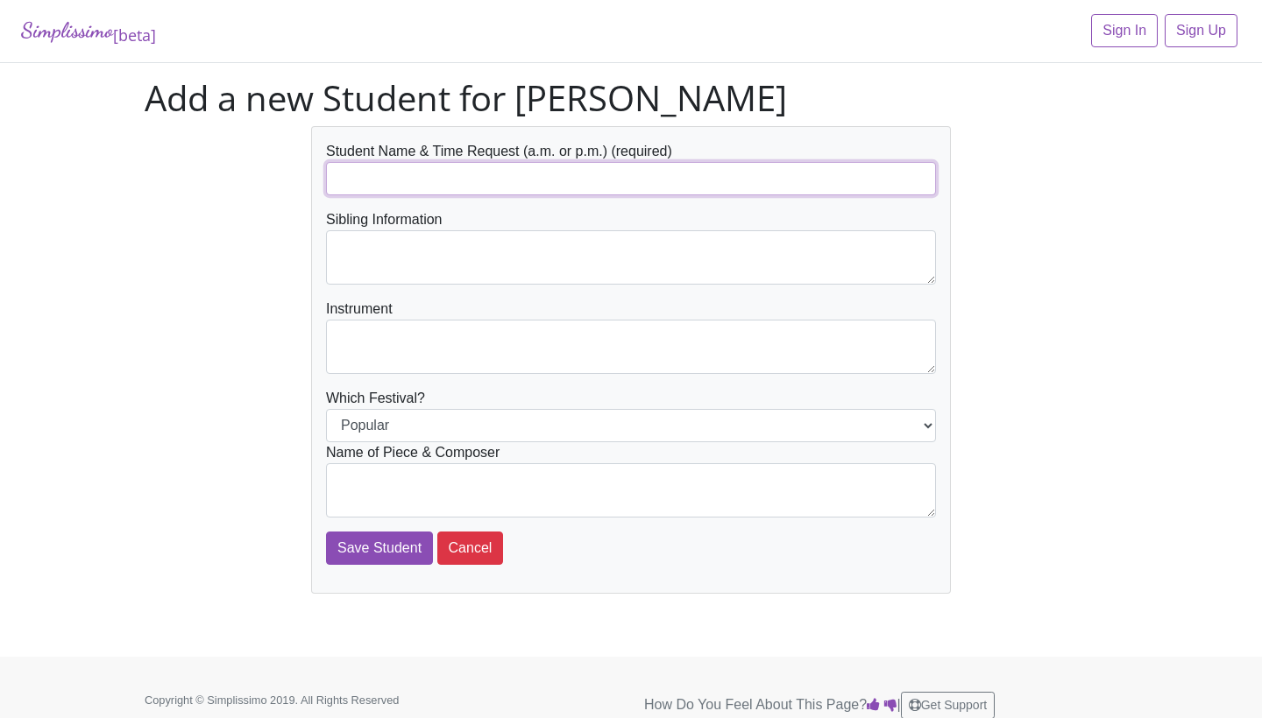
click at [576, 177] on input "text" at bounding box center [631, 178] width 610 height 33
type input "[PERSON_NAME] - AM"
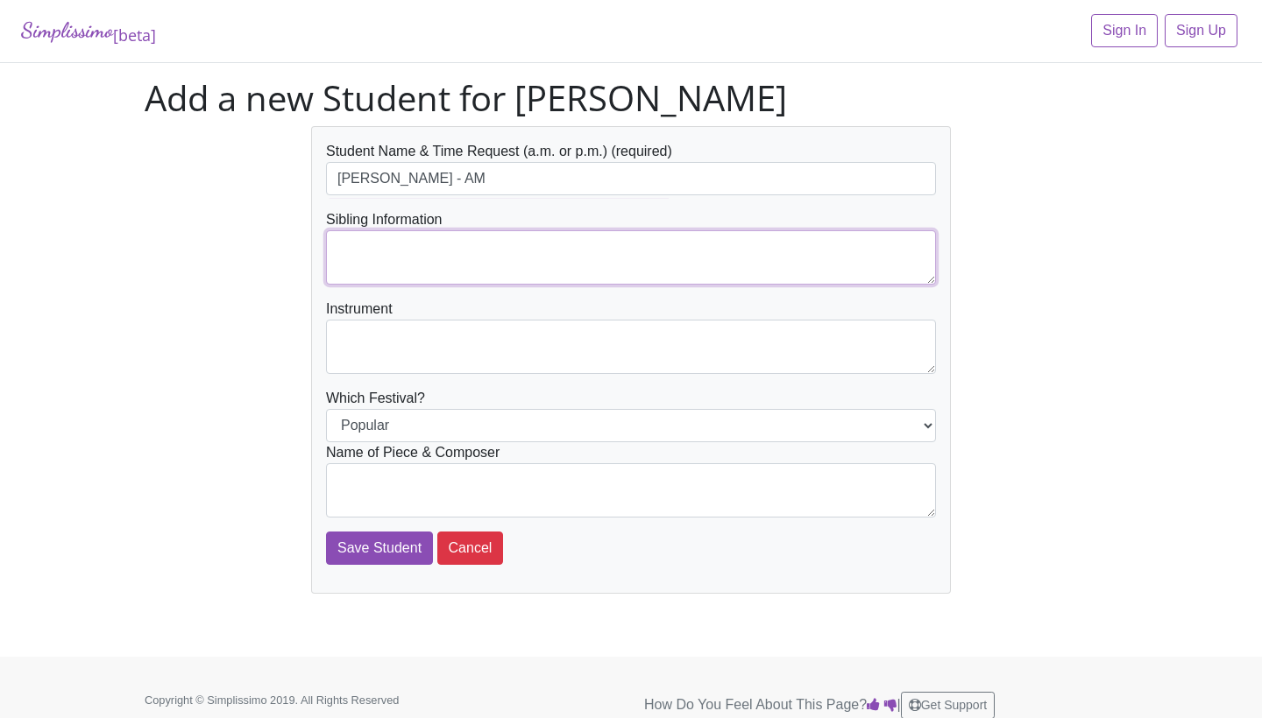
click at [510, 263] on textarea at bounding box center [631, 257] width 610 height 54
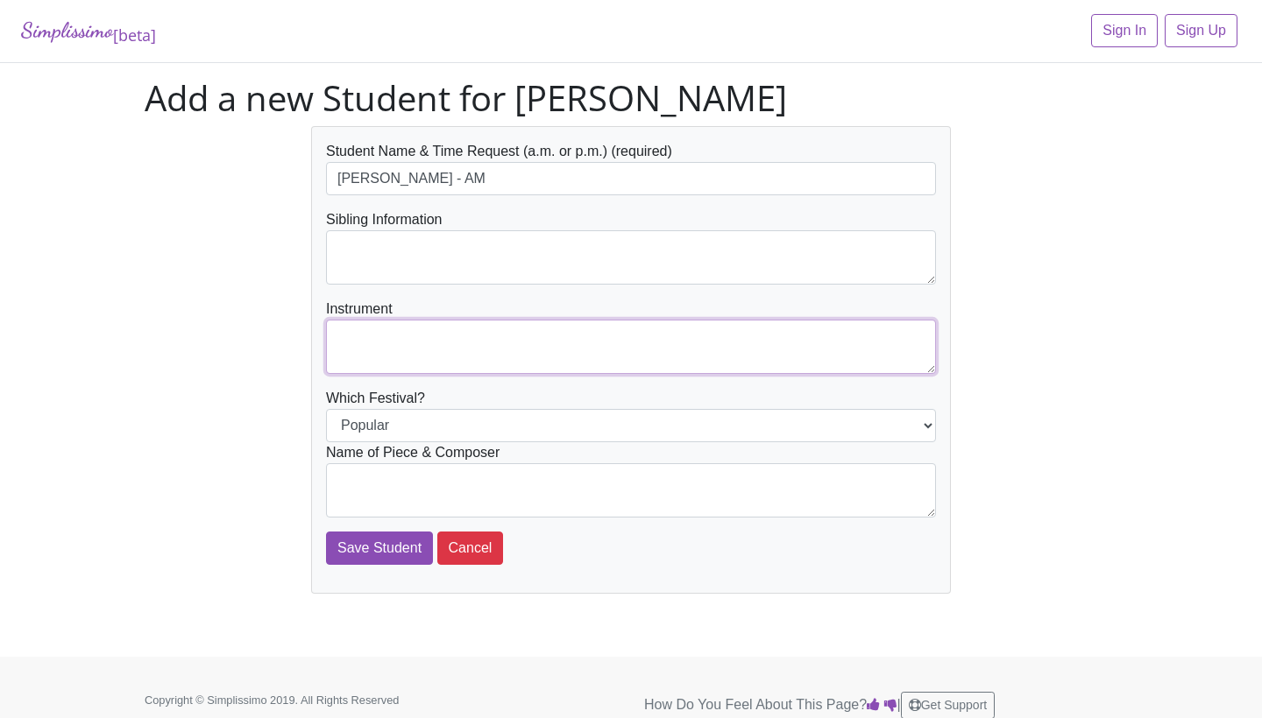
click at [394, 366] on textarea at bounding box center [631, 347] width 610 height 54
type textarea "Piano"
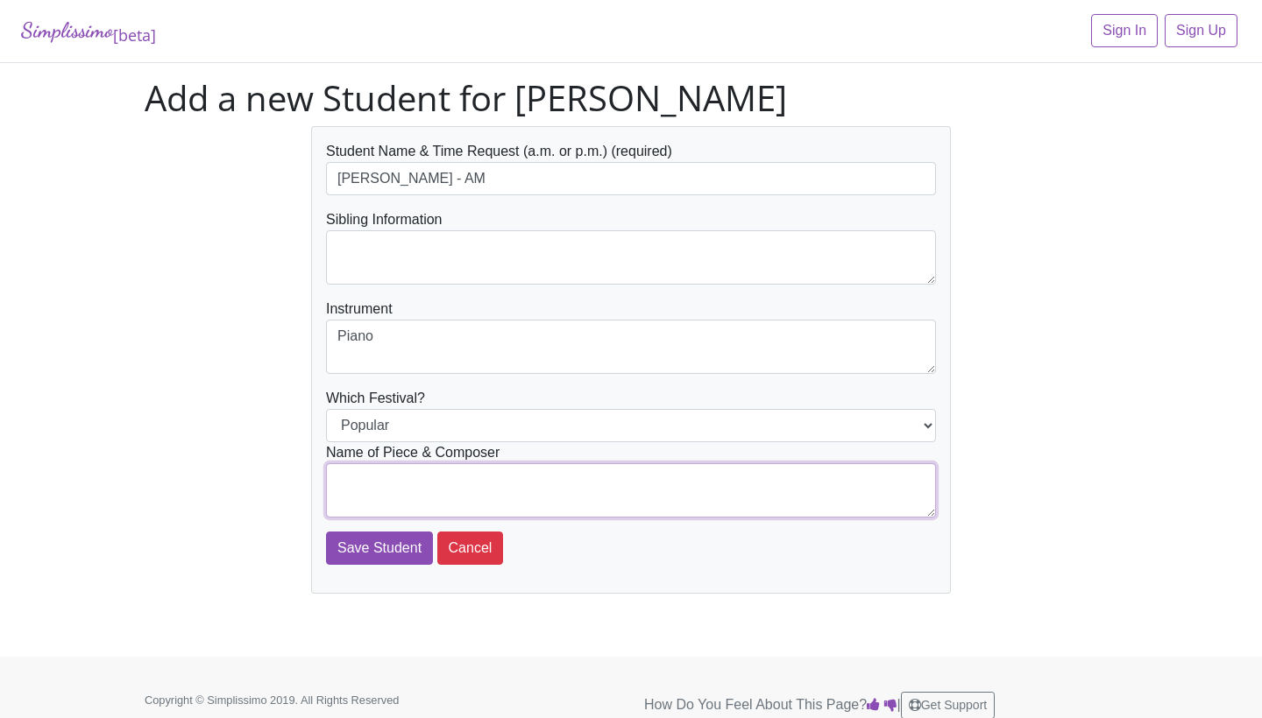
click at [403, 479] on textarea at bounding box center [631, 490] width 610 height 54
type textarea "L"
type textarea ""Let it Go" from Disney's Frozen arr. by Faber"
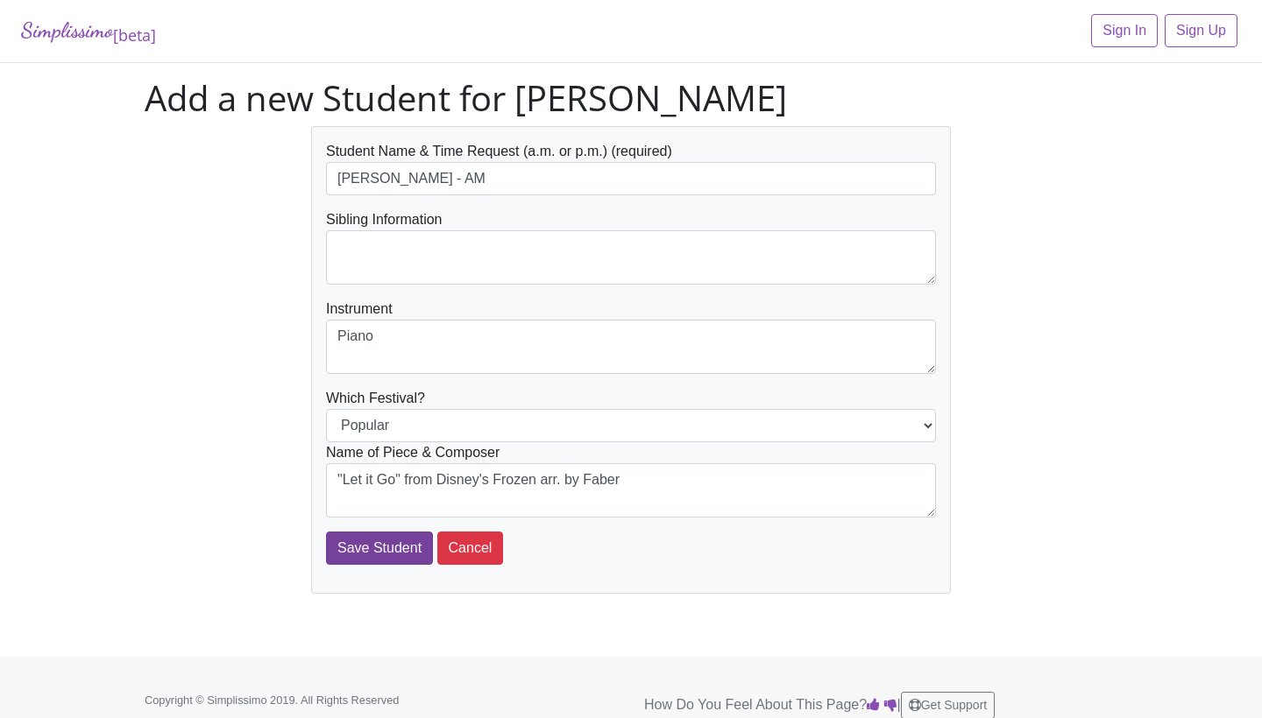
click at [352, 558] on input "Save Student" at bounding box center [379, 548] width 107 height 33
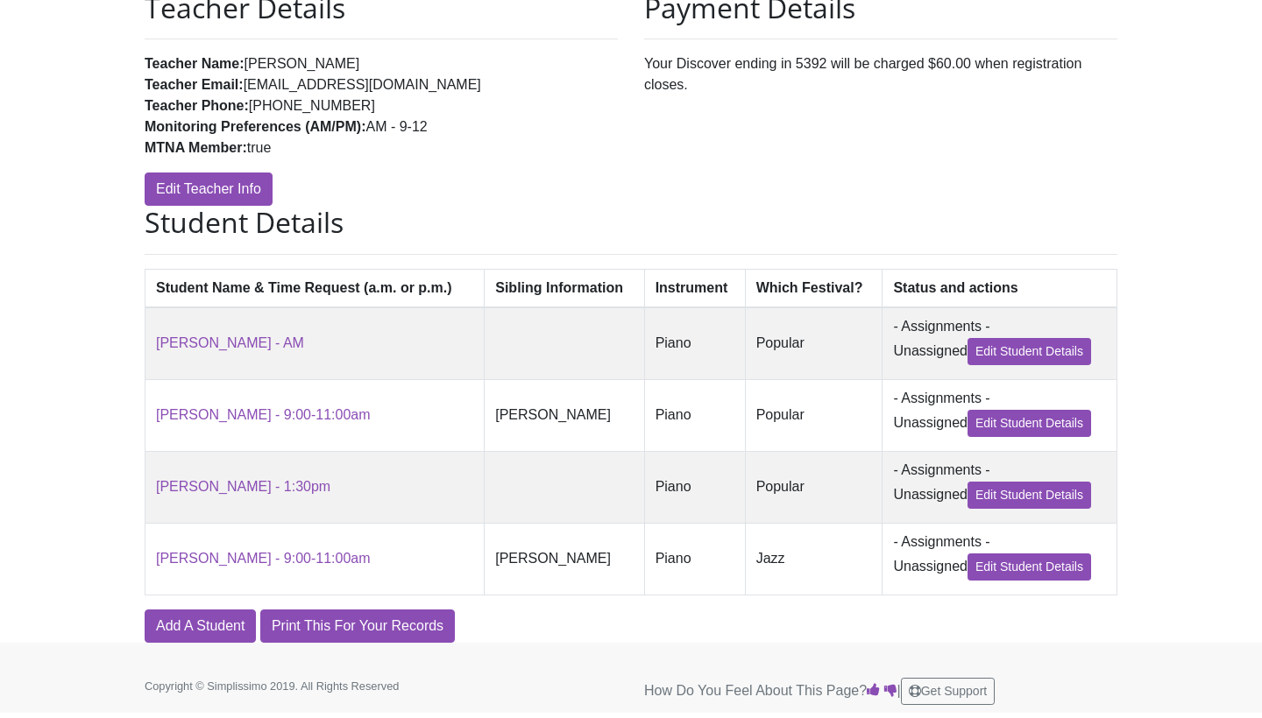
scroll to position [250, 0]
click at [206, 625] on link "Add A Student" at bounding box center [200, 627] width 111 height 33
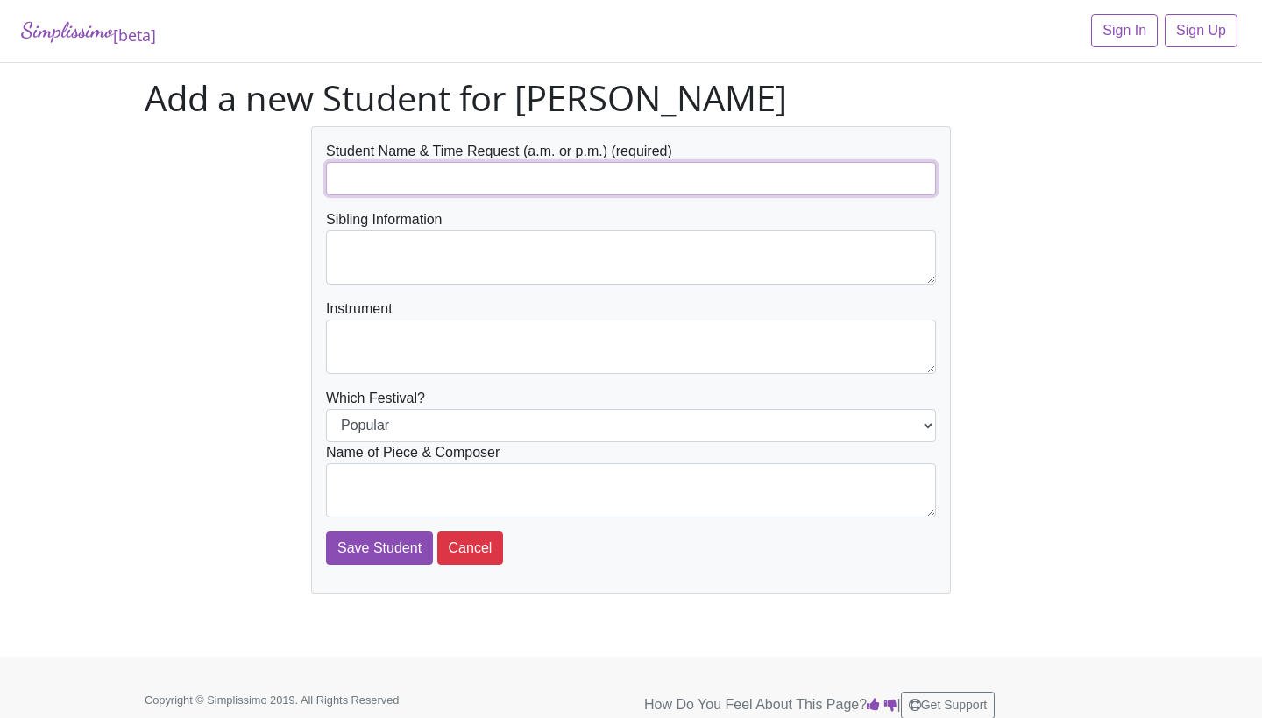
click at [472, 185] on input "text" at bounding box center [631, 178] width 610 height 33
click at [477, 181] on input "Ava Fernandez - 10:00-12:00pm" at bounding box center [631, 178] width 610 height 33
click at [446, 178] on input "[PERSON_NAME] - 10:00am-12:00pm" at bounding box center [631, 178] width 610 height 33
type input "[PERSON_NAME] - 10:00am-12:00pm"
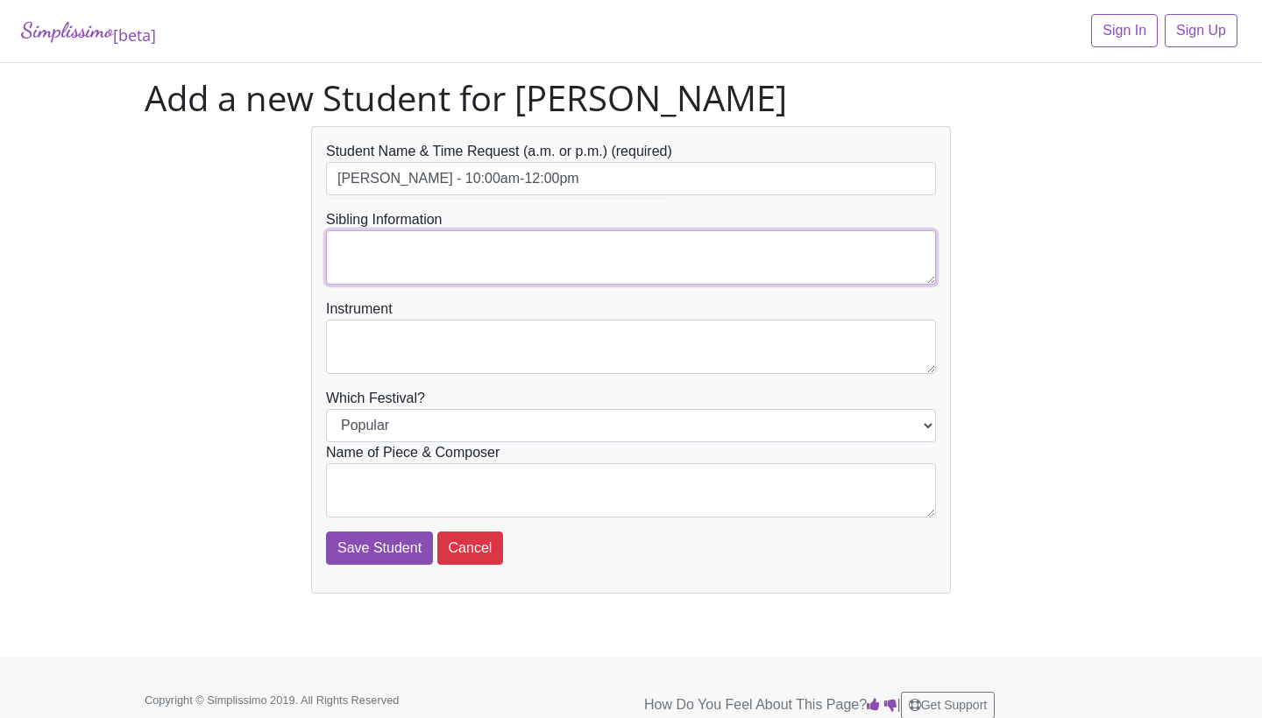
click at [442, 265] on textarea at bounding box center [631, 257] width 610 height 54
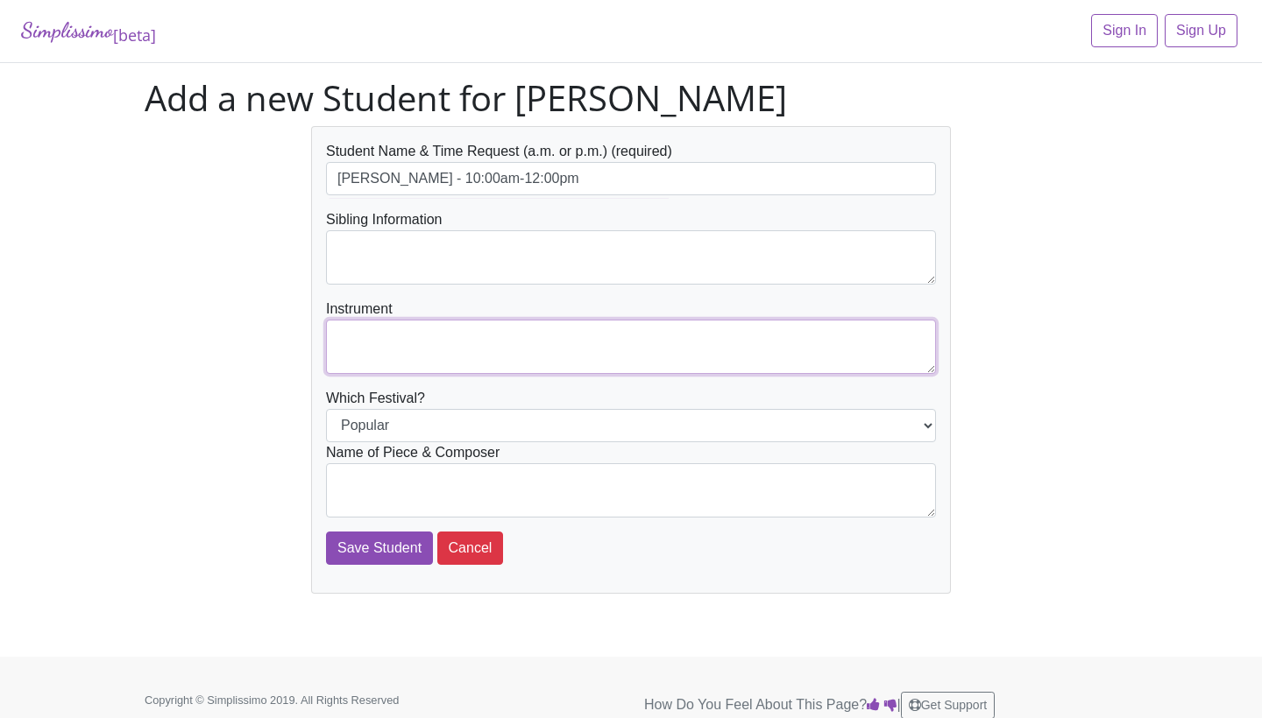
click at [405, 347] on textarea at bounding box center [631, 347] width 610 height 54
type textarea "p"
type textarea "Piano"
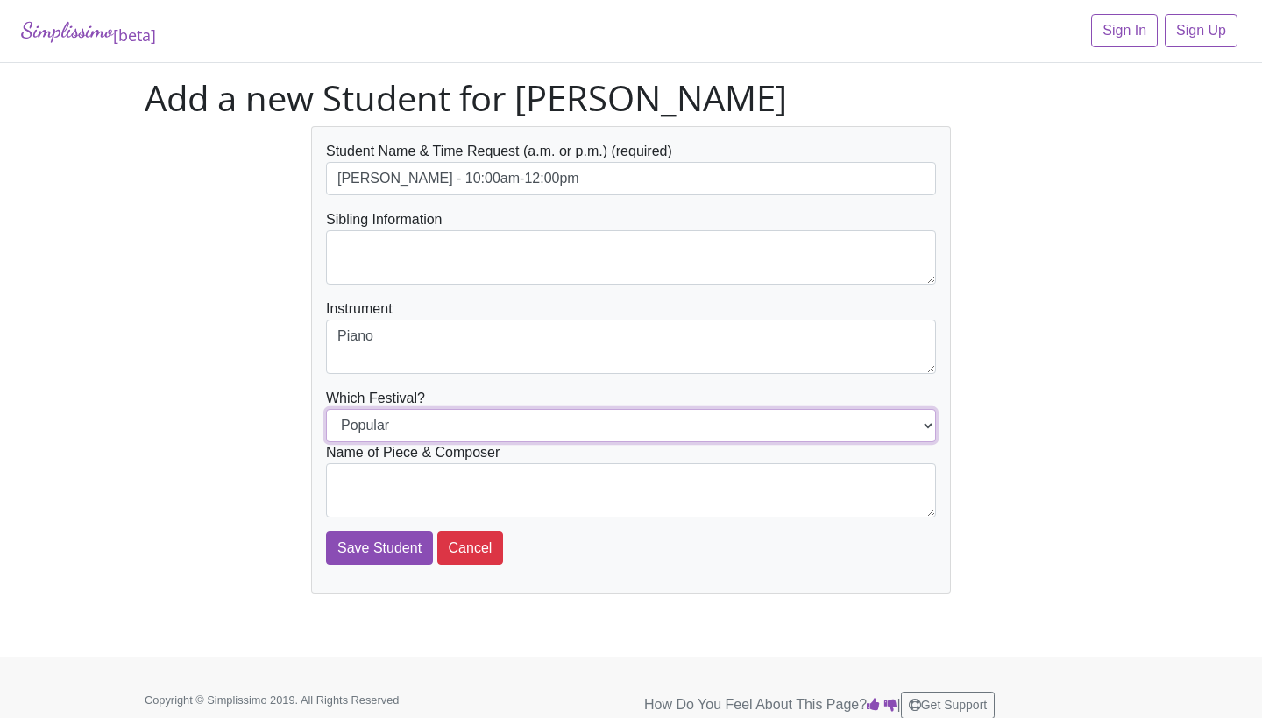
select select "Jazz"
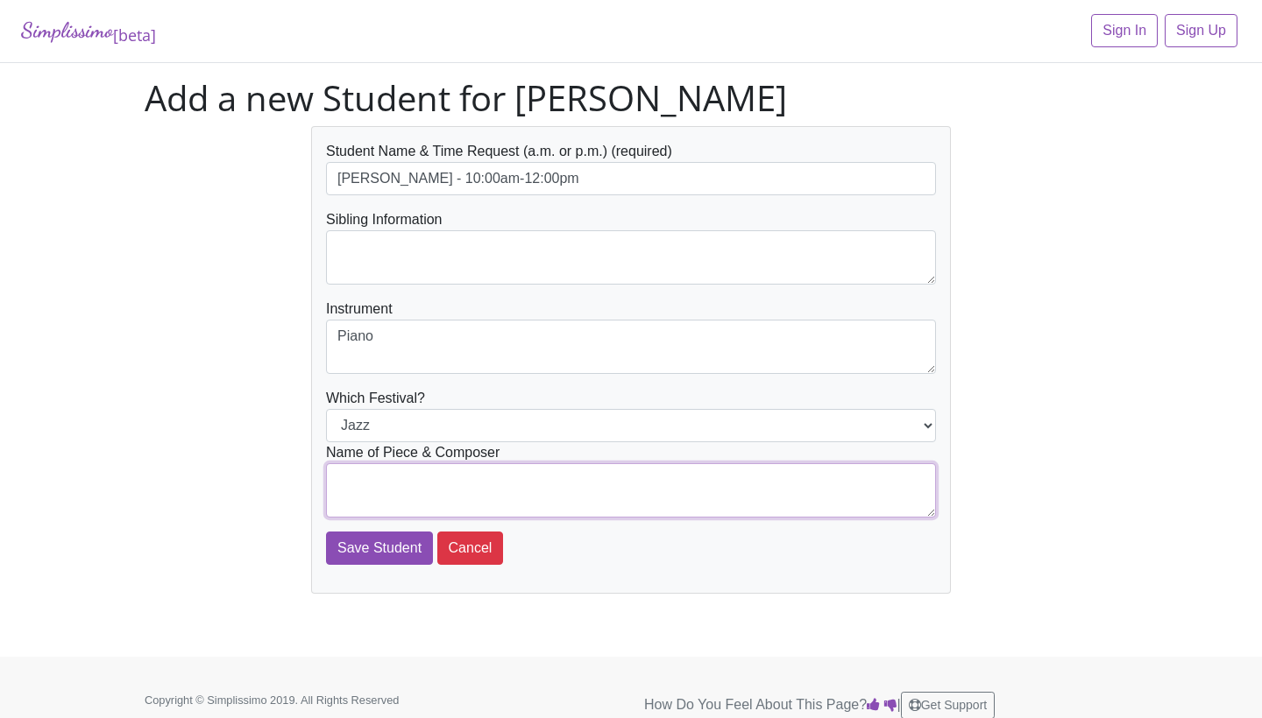
click at [401, 476] on textarea at bounding box center [631, 490] width 610 height 54
type textarea "The Spice of Life by Tom Gerou"
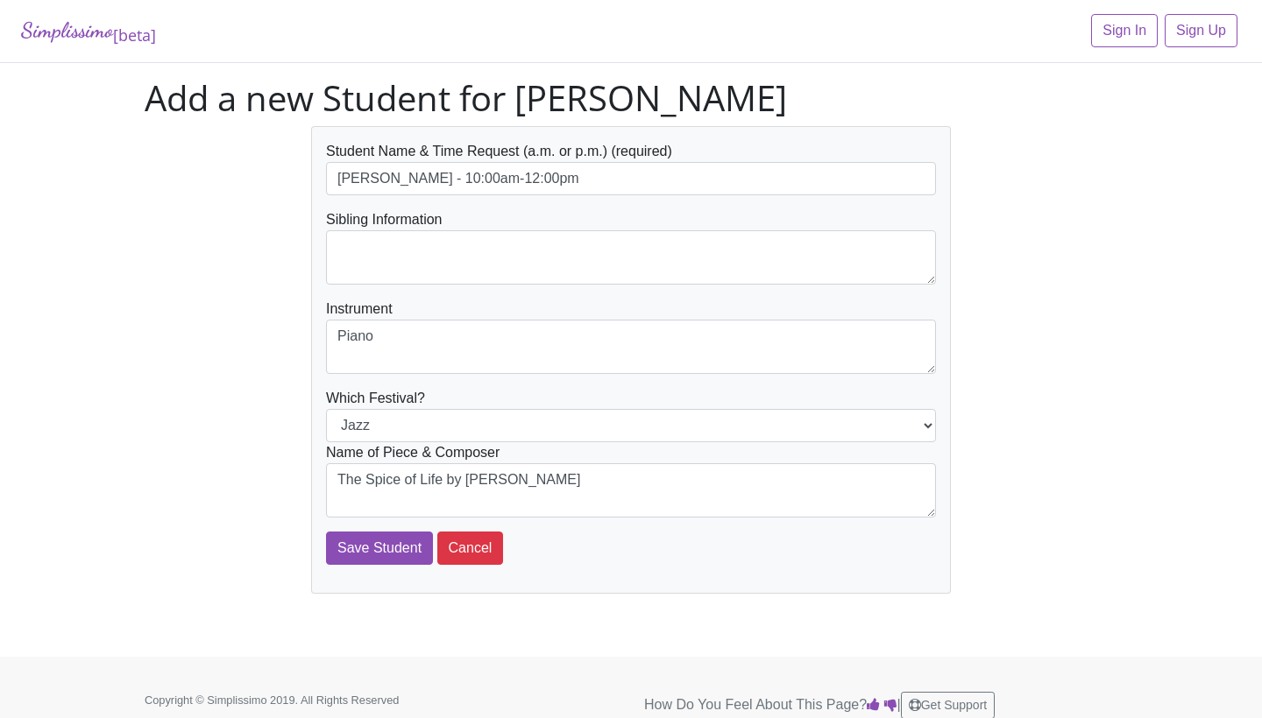
click at [244, 421] on div "Student Name & Time Request (a.m. or p.m.) (required) Ava Fernandez - 10:00am-1…" at bounding box center [630, 360] width 999 height 468
click at [283, 419] on div "Student Name & Time Request (a.m. or p.m.) (required) Ava Fernandez - 10:00am-1…" at bounding box center [630, 360] width 999 height 468
click at [348, 544] on input "Save Student" at bounding box center [379, 548] width 107 height 33
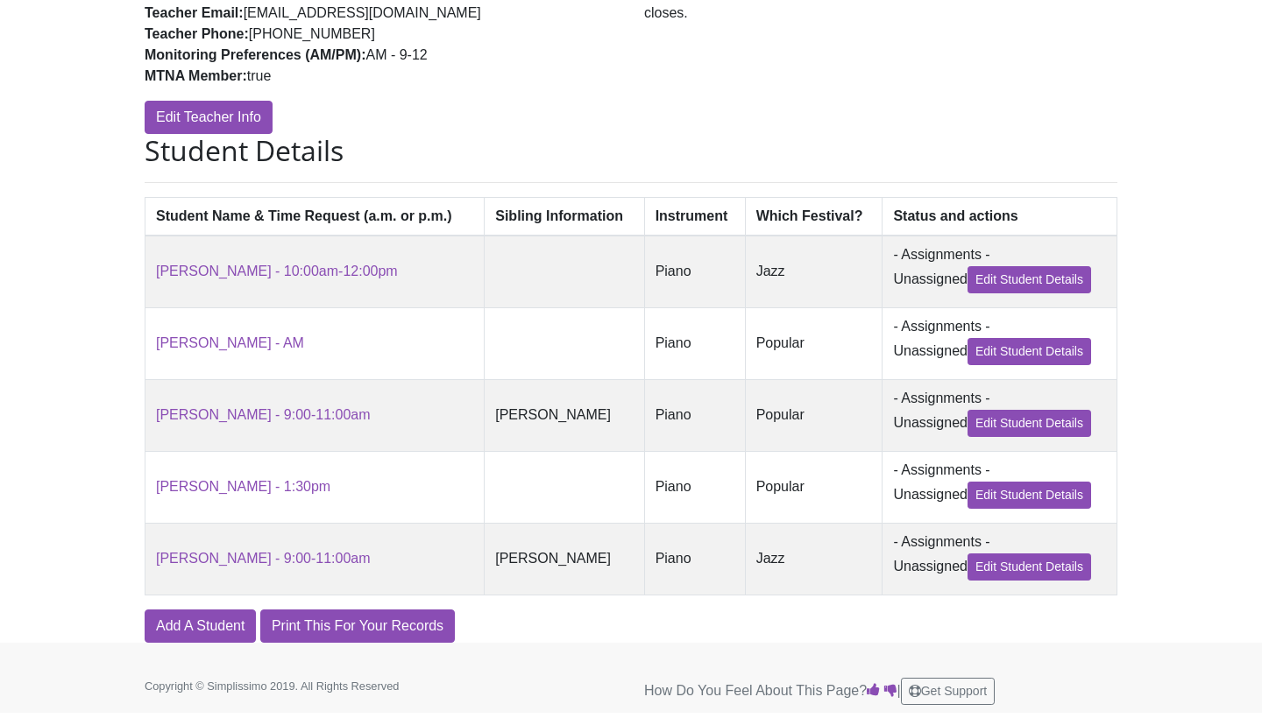
scroll to position [322, 0]
click at [199, 631] on link "Add A Student" at bounding box center [200, 627] width 111 height 33
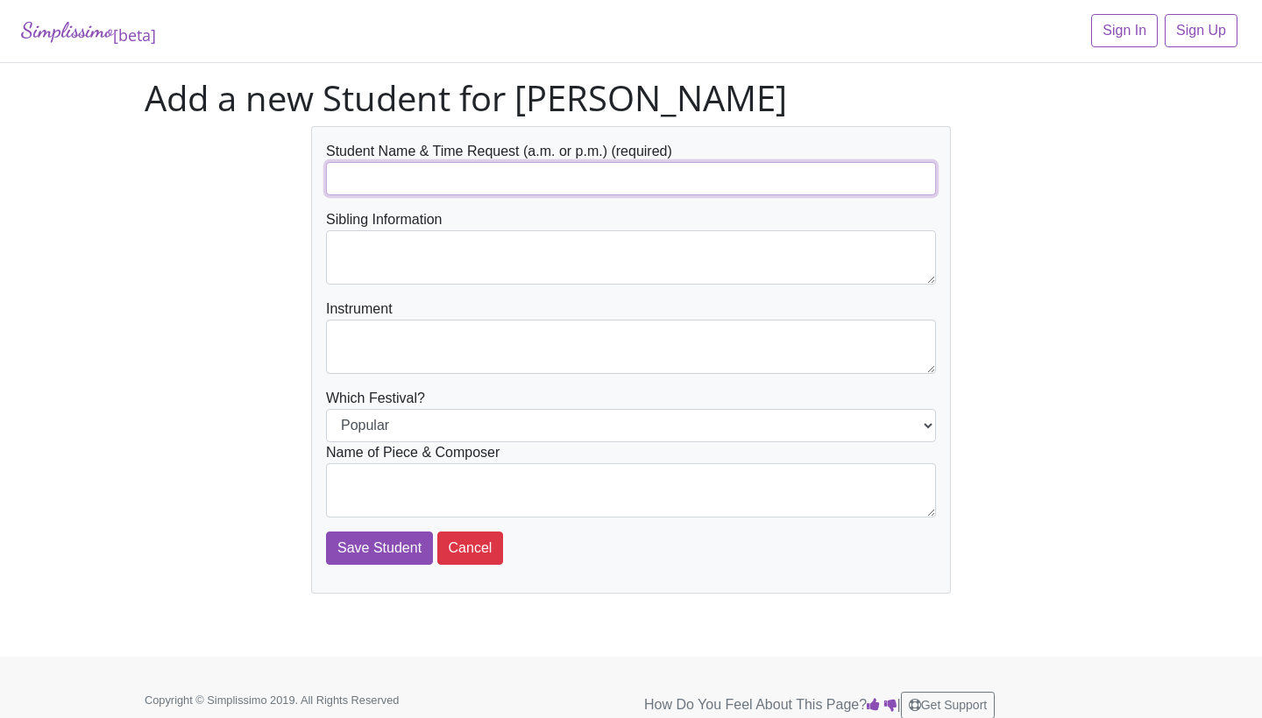
click at [518, 187] on input "text" at bounding box center [631, 178] width 610 height 33
type input "[PERSON_NAME]"
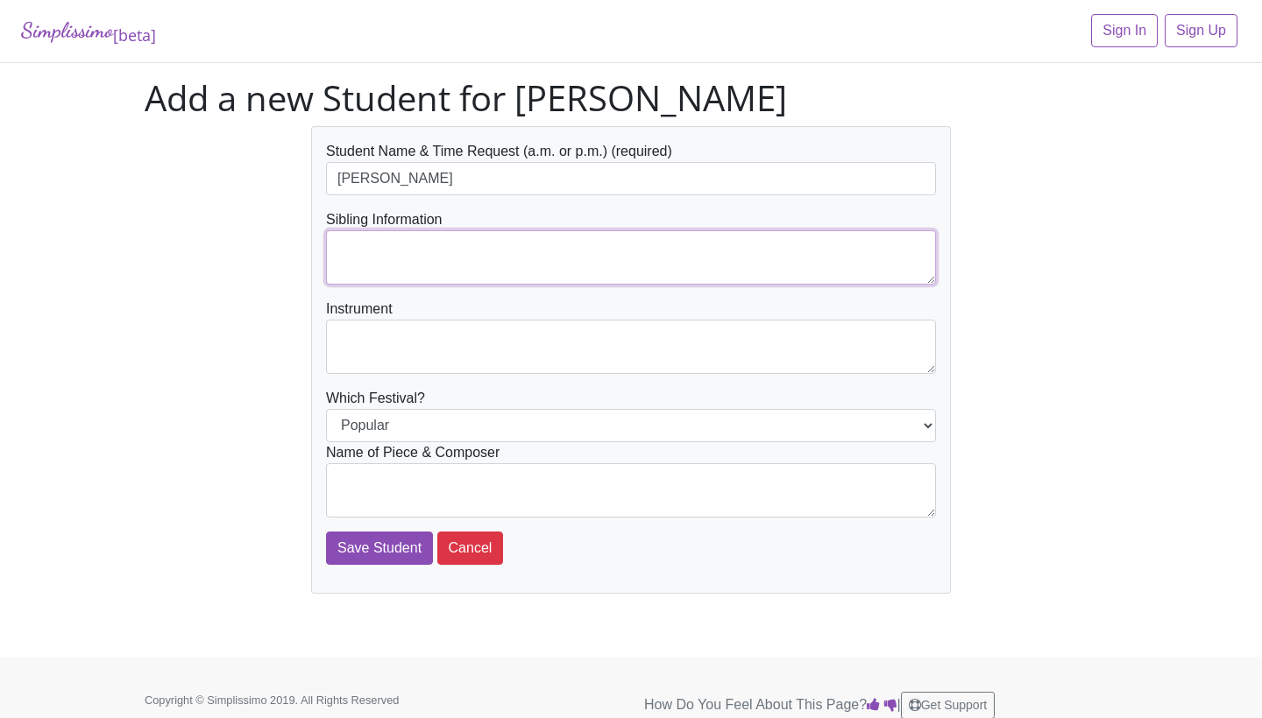
click at [465, 259] on textarea at bounding box center [631, 257] width 610 height 54
type textarea "[PERSON_NAME]"
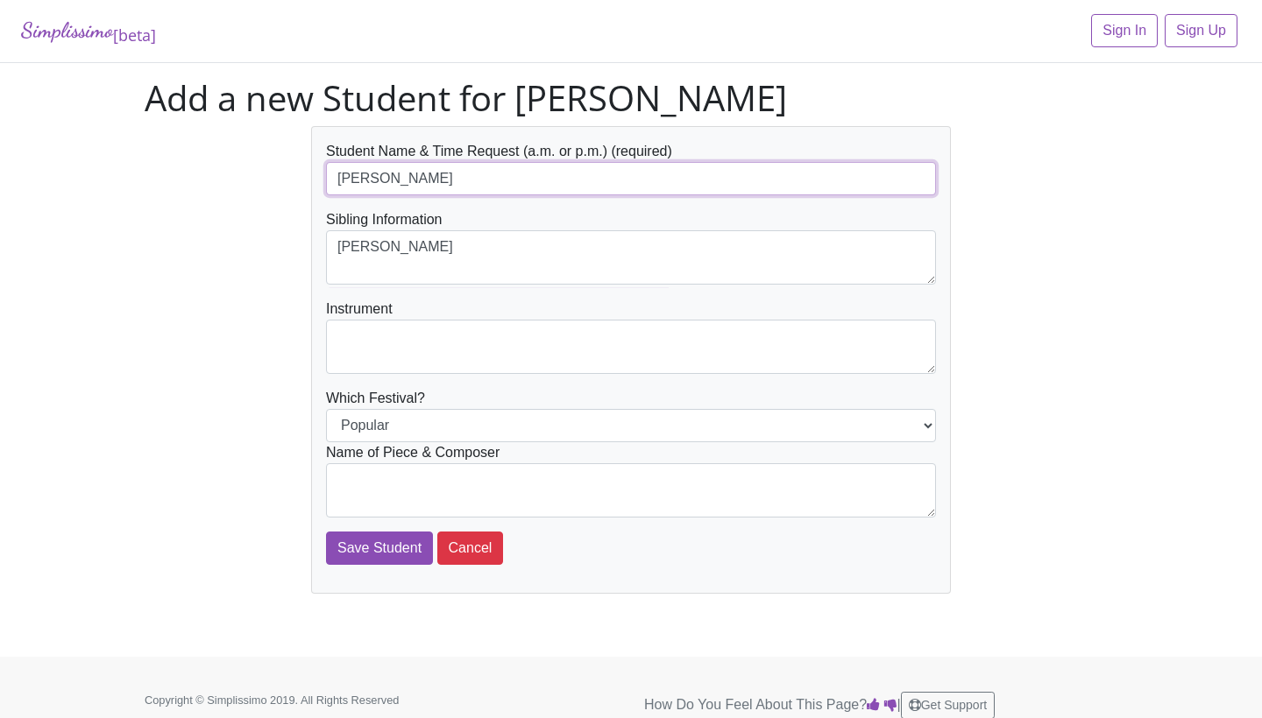
click at [466, 180] on input "[PERSON_NAME]" at bounding box center [631, 178] width 610 height 33
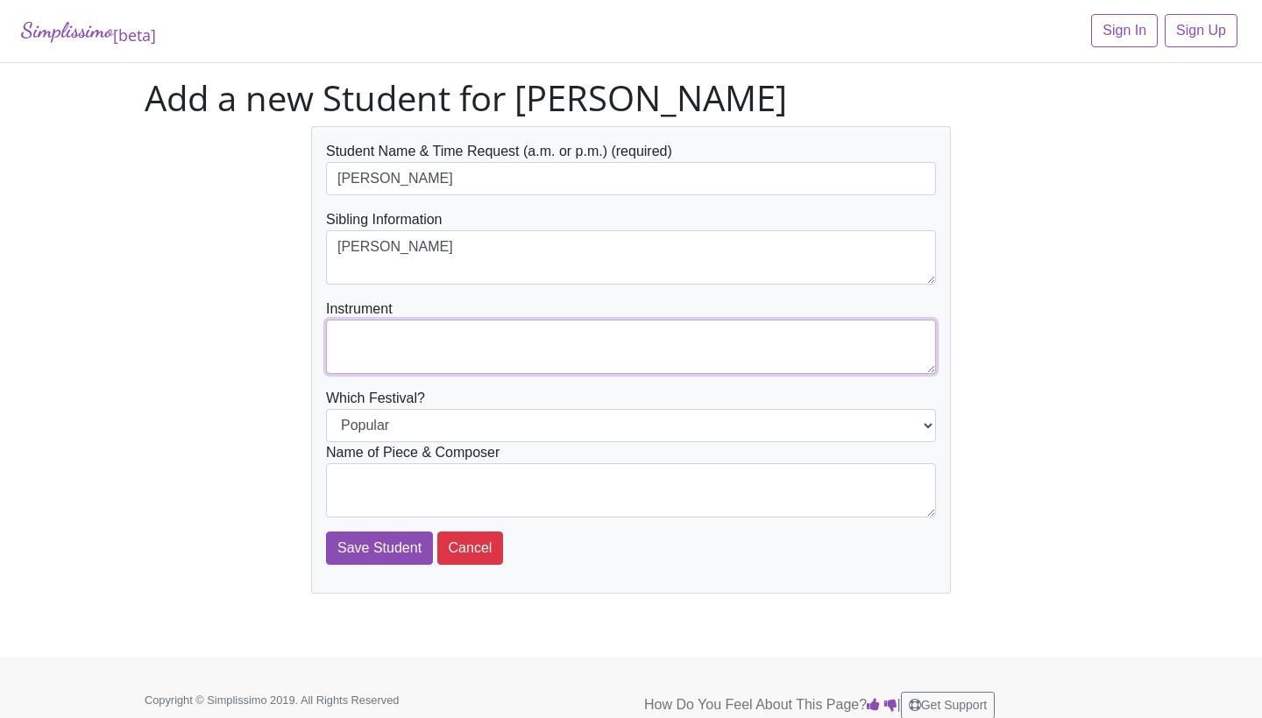
click at [437, 340] on textarea at bounding box center [631, 347] width 610 height 54
type textarea "Piano"
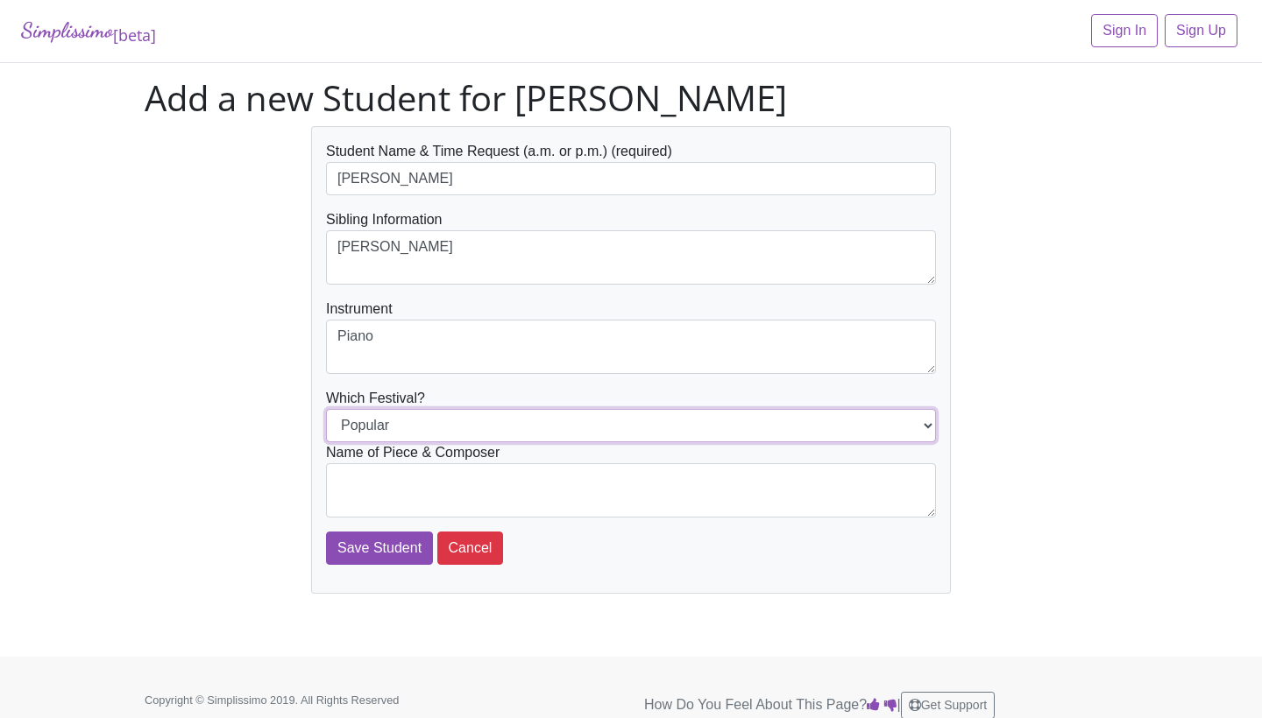
select select "Jazz"
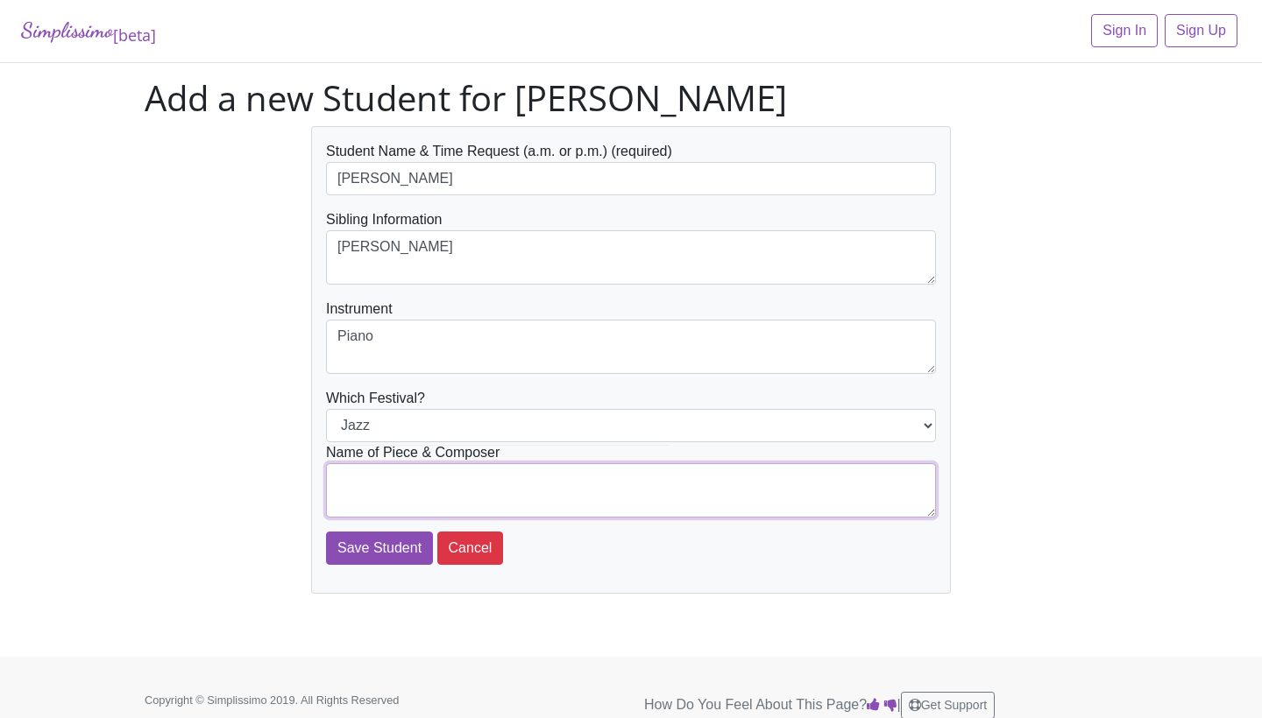
click at [490, 480] on textarea at bounding box center [631, 490] width 610 height 54
type textarea "{"
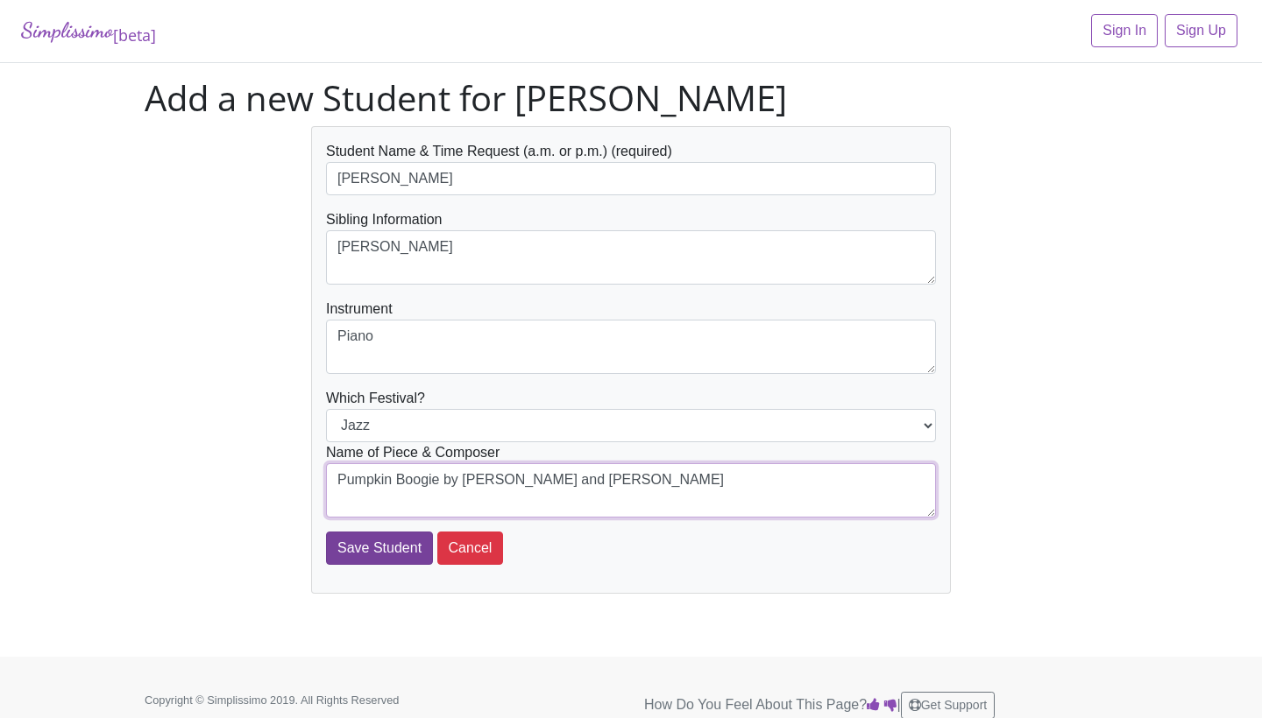
type textarea "Pumpkin Boogie by [PERSON_NAME] and [PERSON_NAME]"
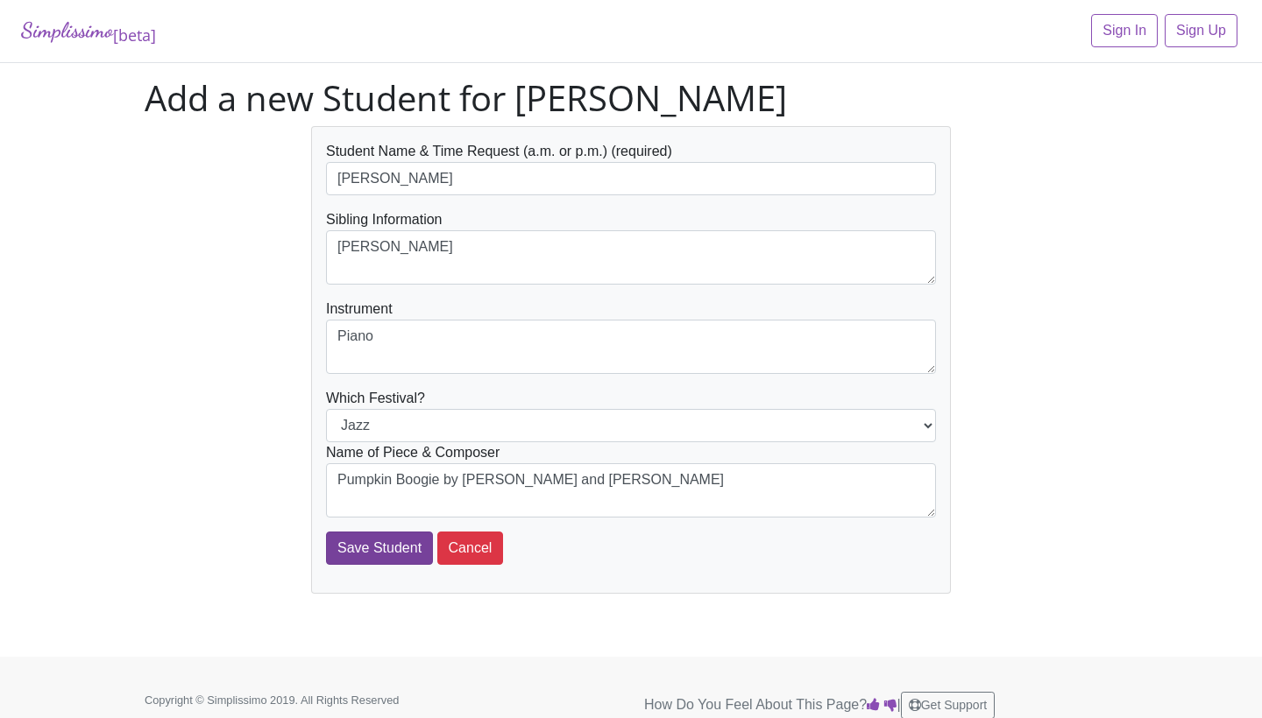
click at [372, 547] on input "Save Student" at bounding box center [379, 548] width 107 height 33
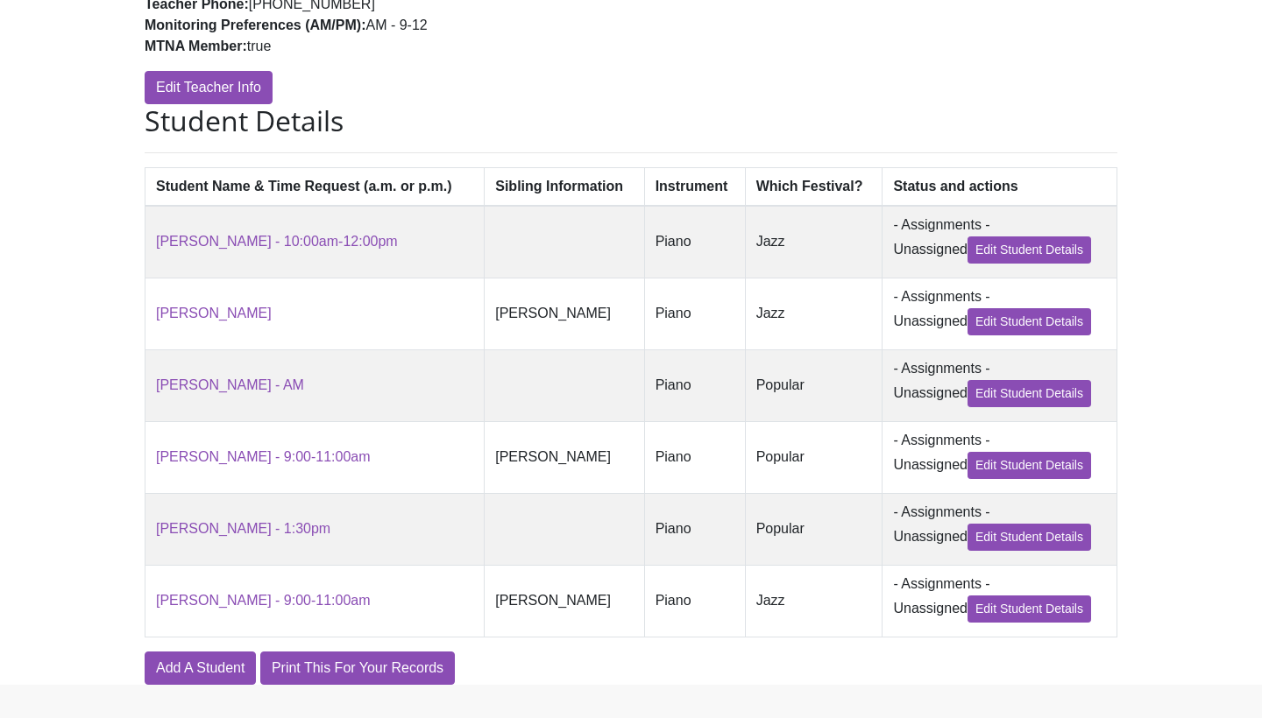
scroll to position [357, 0]
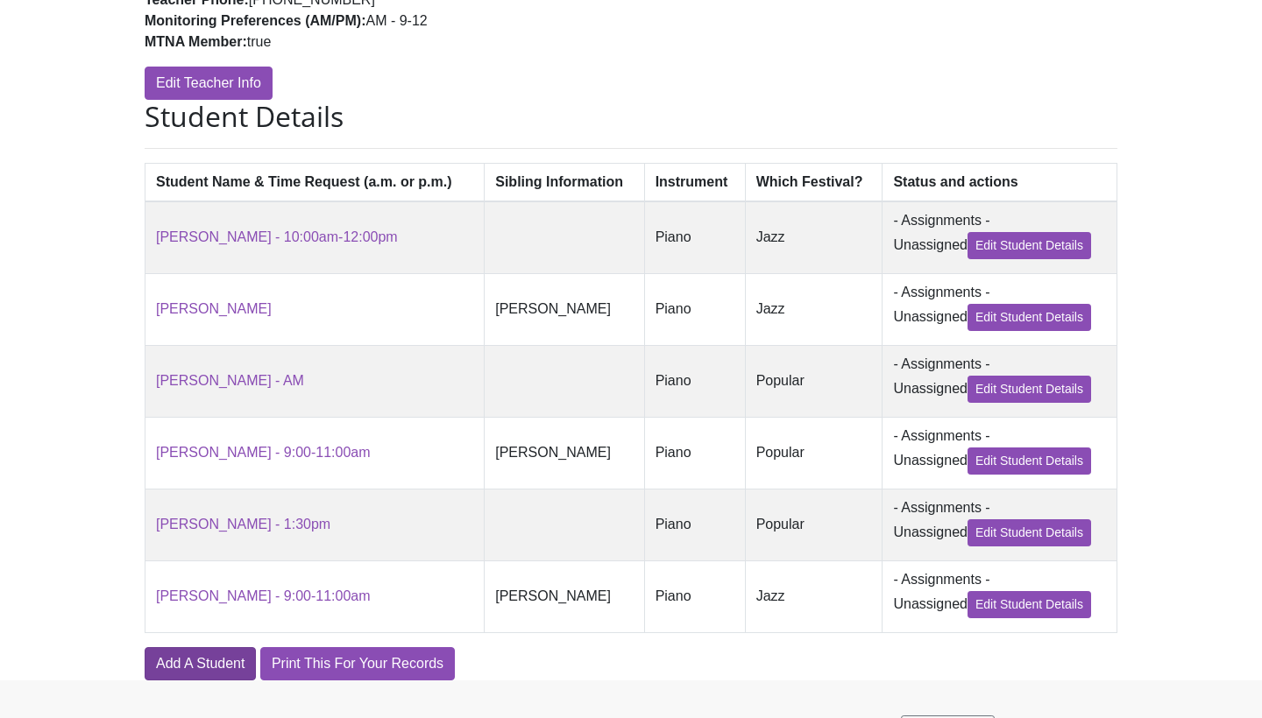
click at [187, 668] on link "Add A Student" at bounding box center [200, 663] width 111 height 33
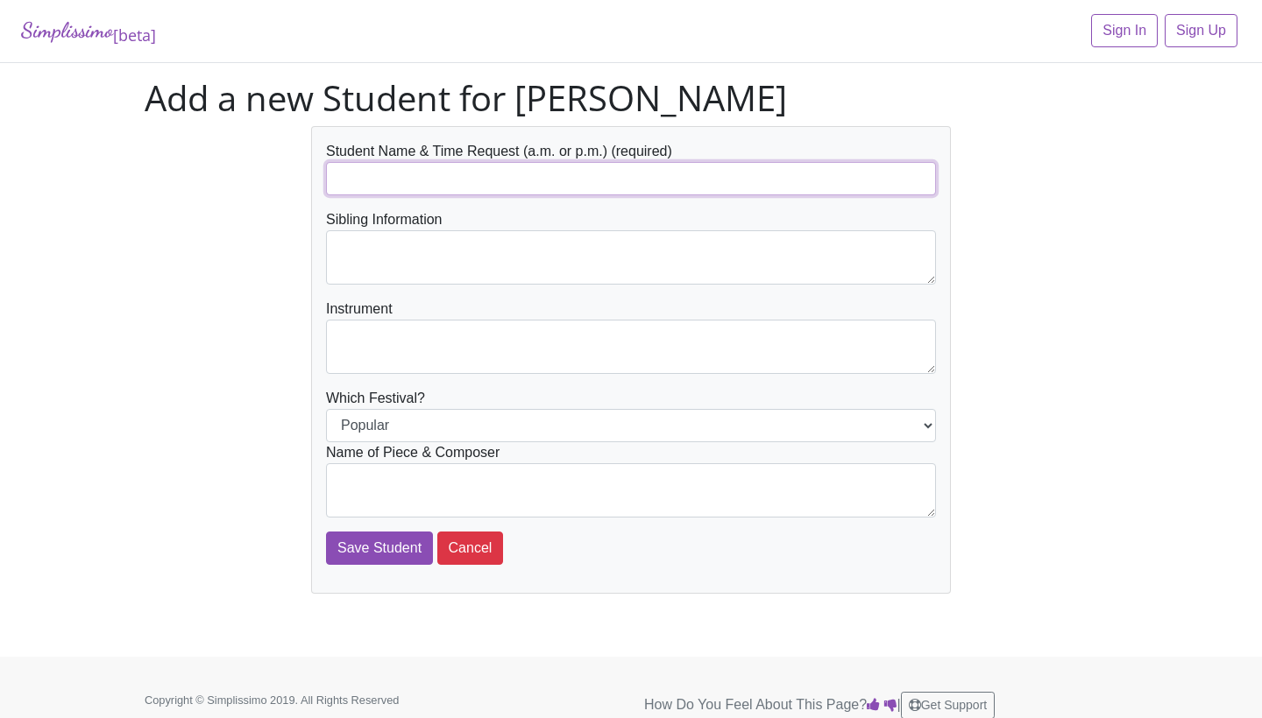
click at [488, 186] on input "text" at bounding box center [631, 178] width 610 height 33
type input "[PERSON_NAME]"
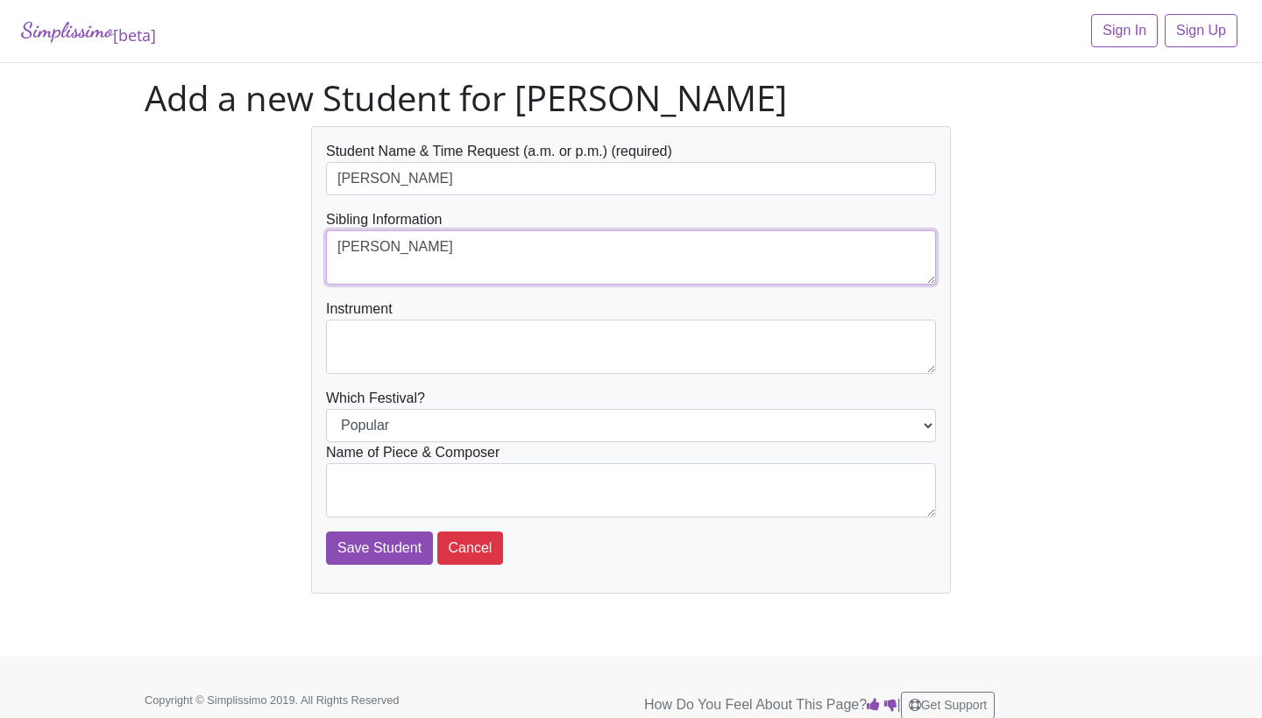
type textarea "[PERSON_NAME]"
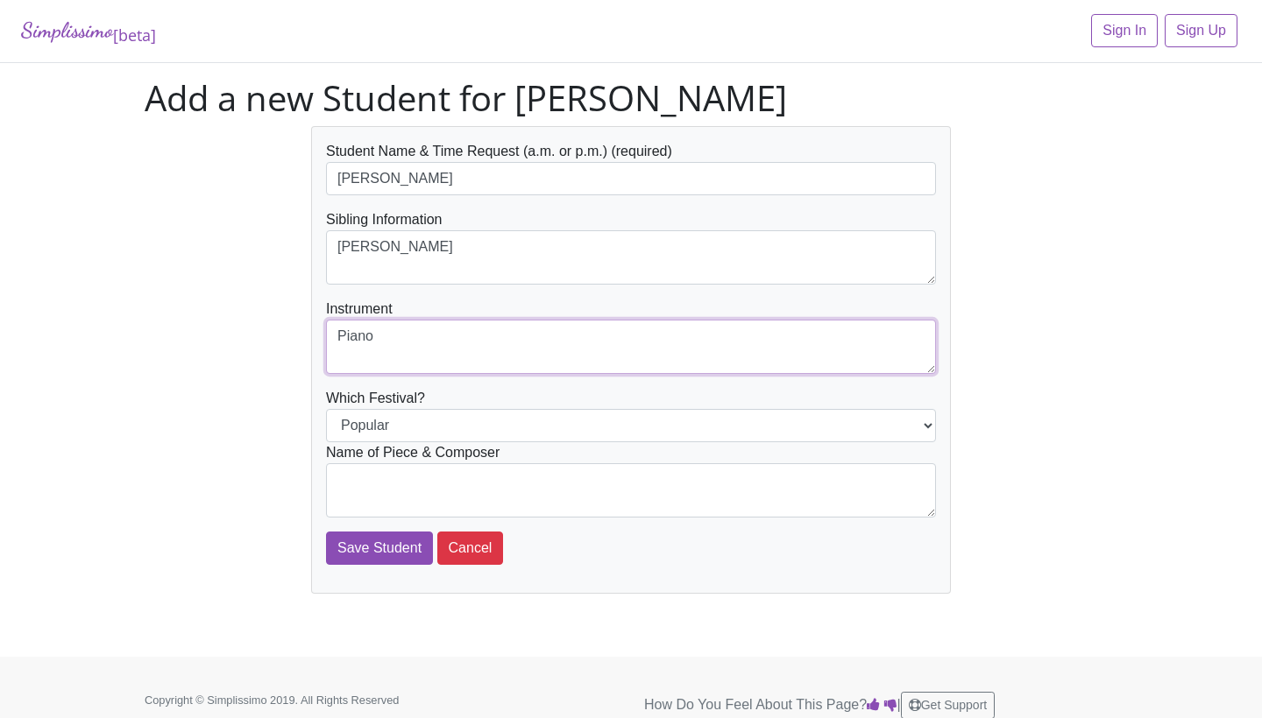
type textarea "Piano"
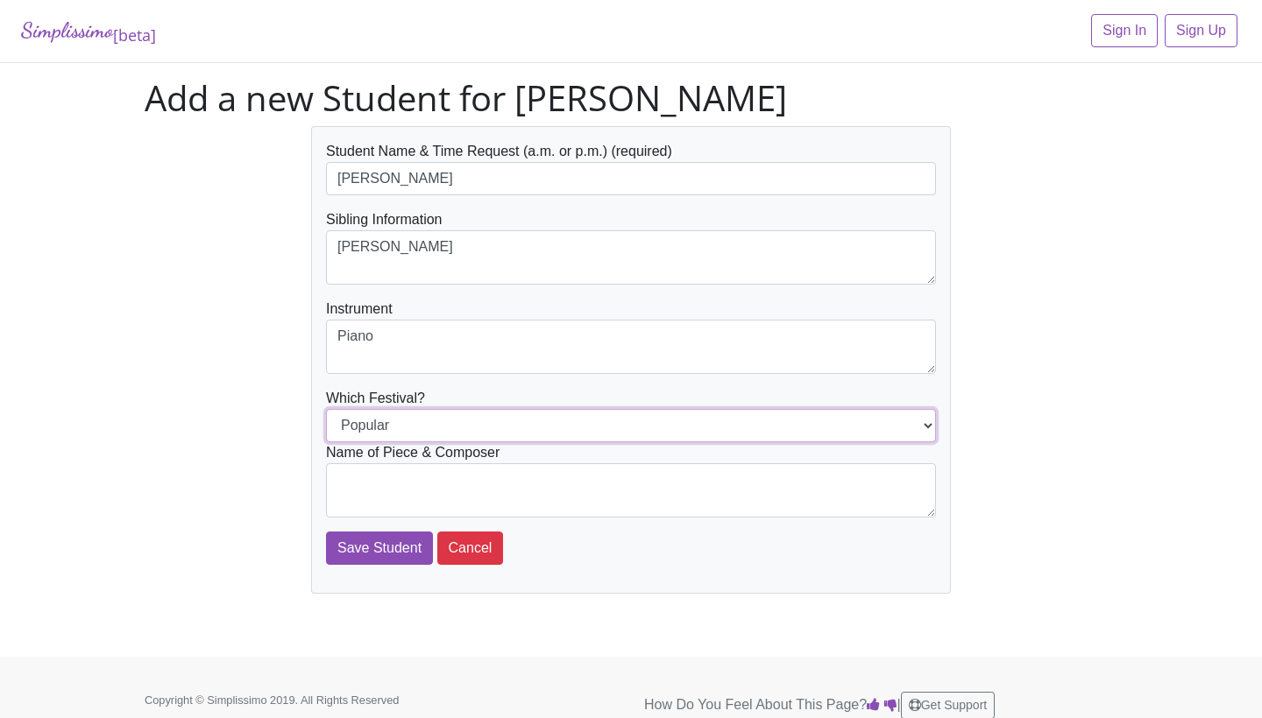
select select "Jazz"
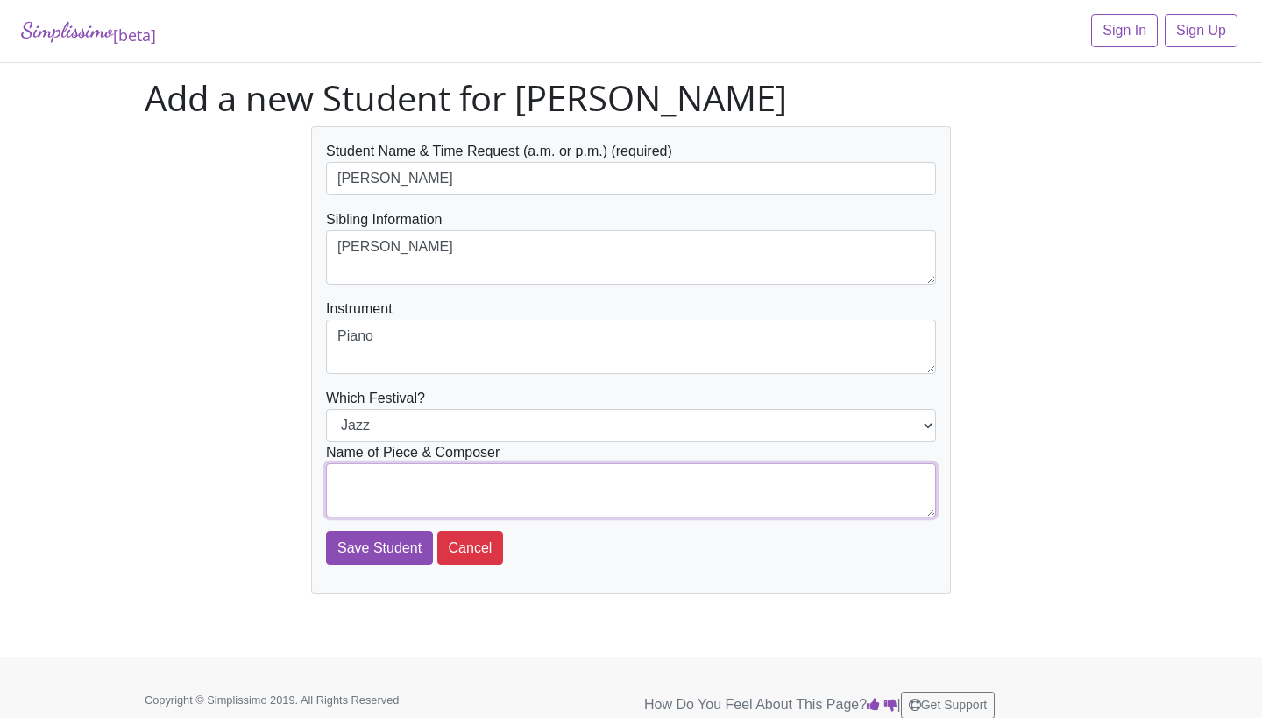
click at [416, 480] on textarea at bounding box center [631, 490] width 610 height 54
type textarea "This Guy's Disguised by Bradley Sowash"
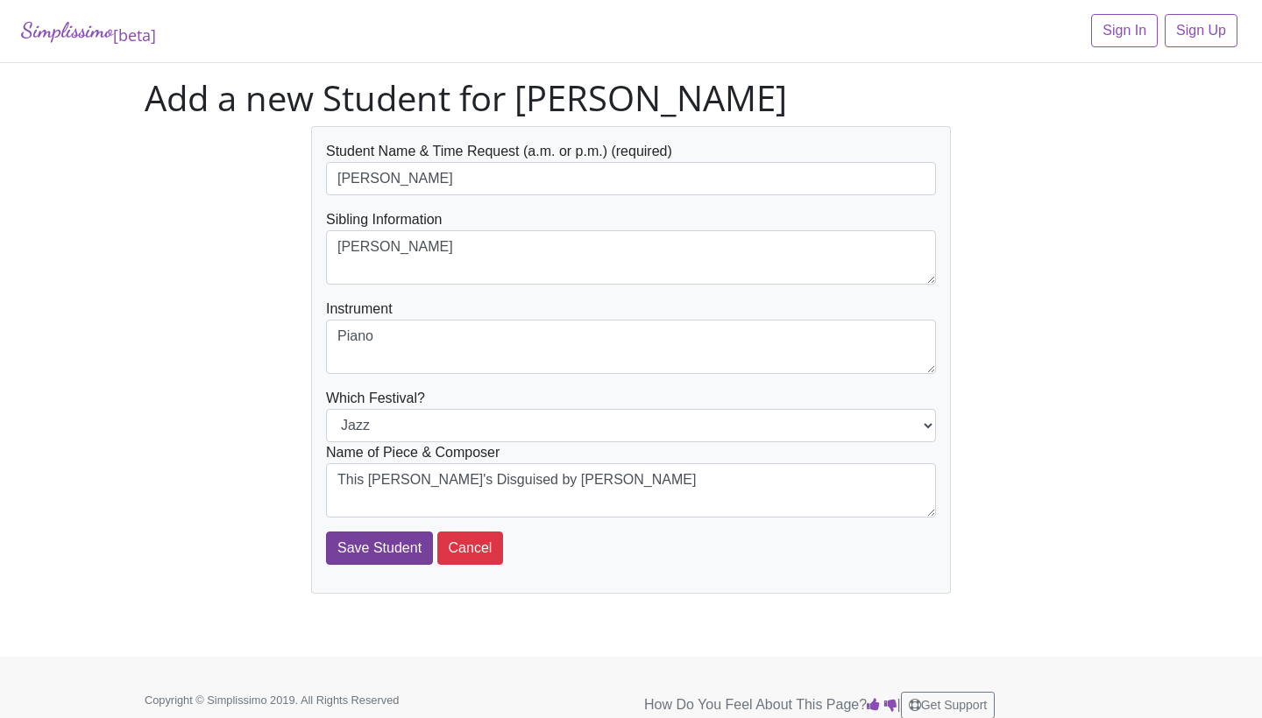
click at [341, 549] on input "Save Student" at bounding box center [379, 548] width 107 height 33
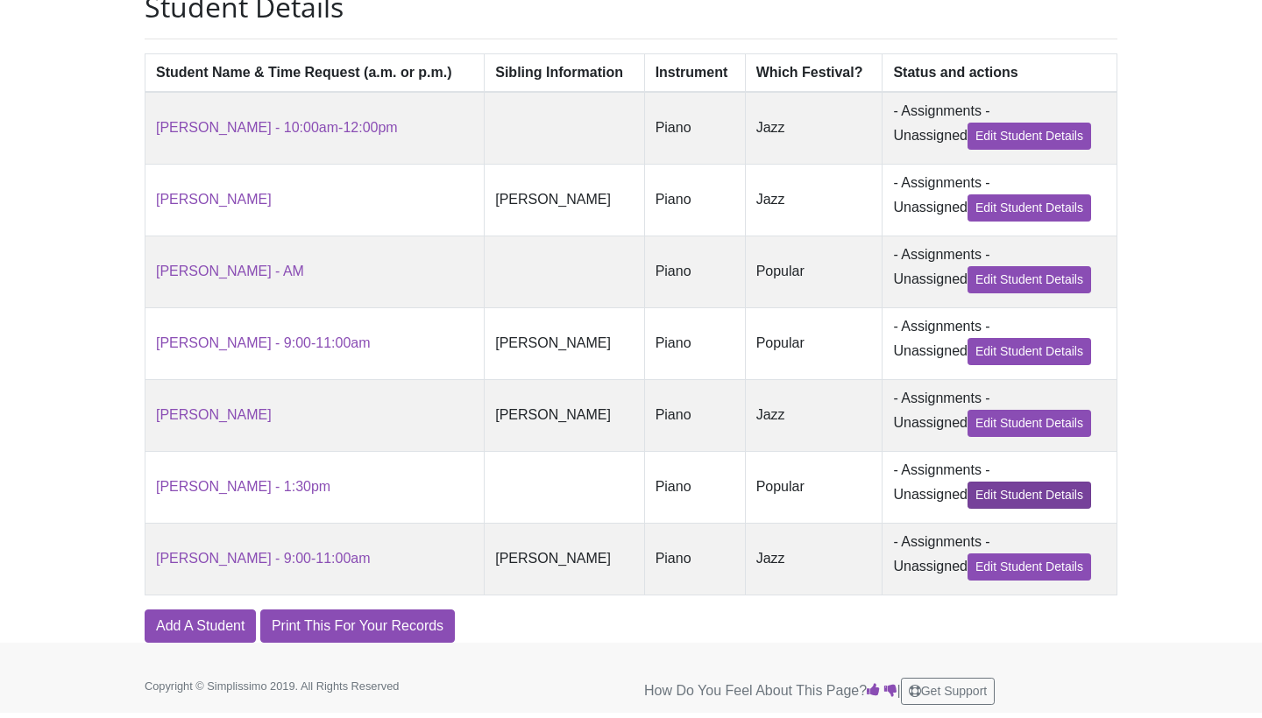
scroll to position [465, 0]
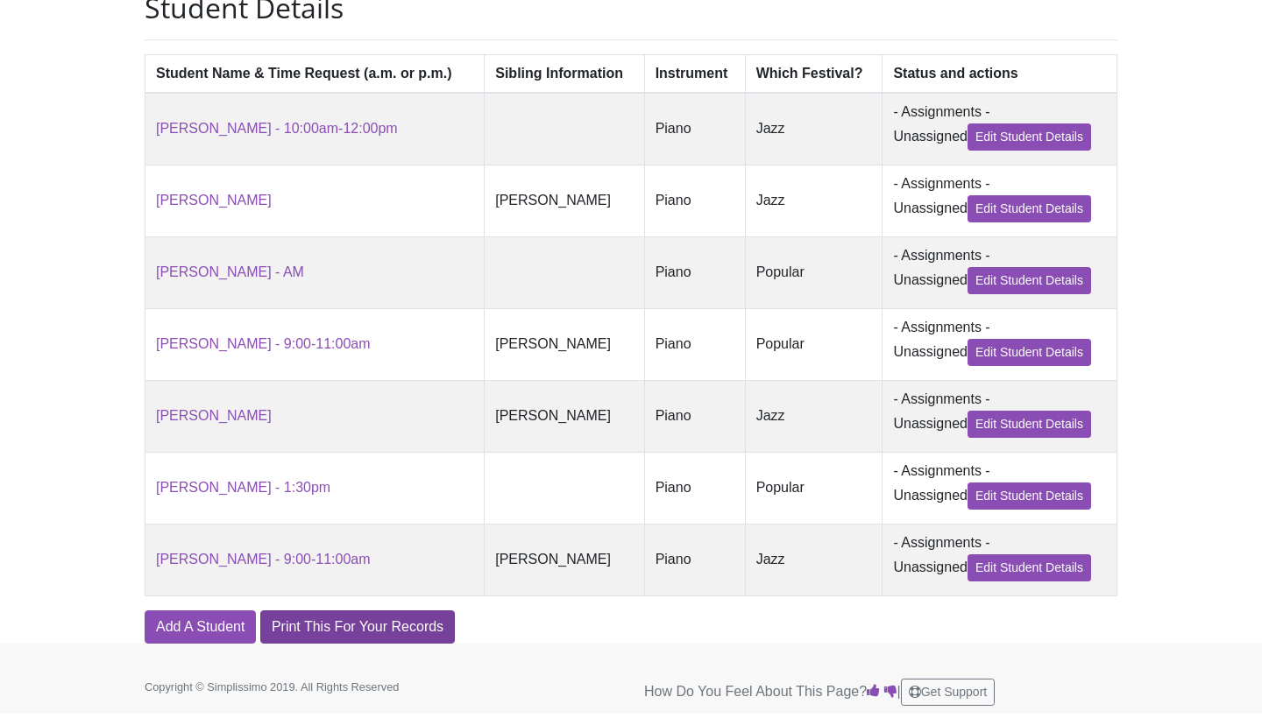
click at [296, 629] on link "Print This For Your Records" at bounding box center [357, 627] width 195 height 33
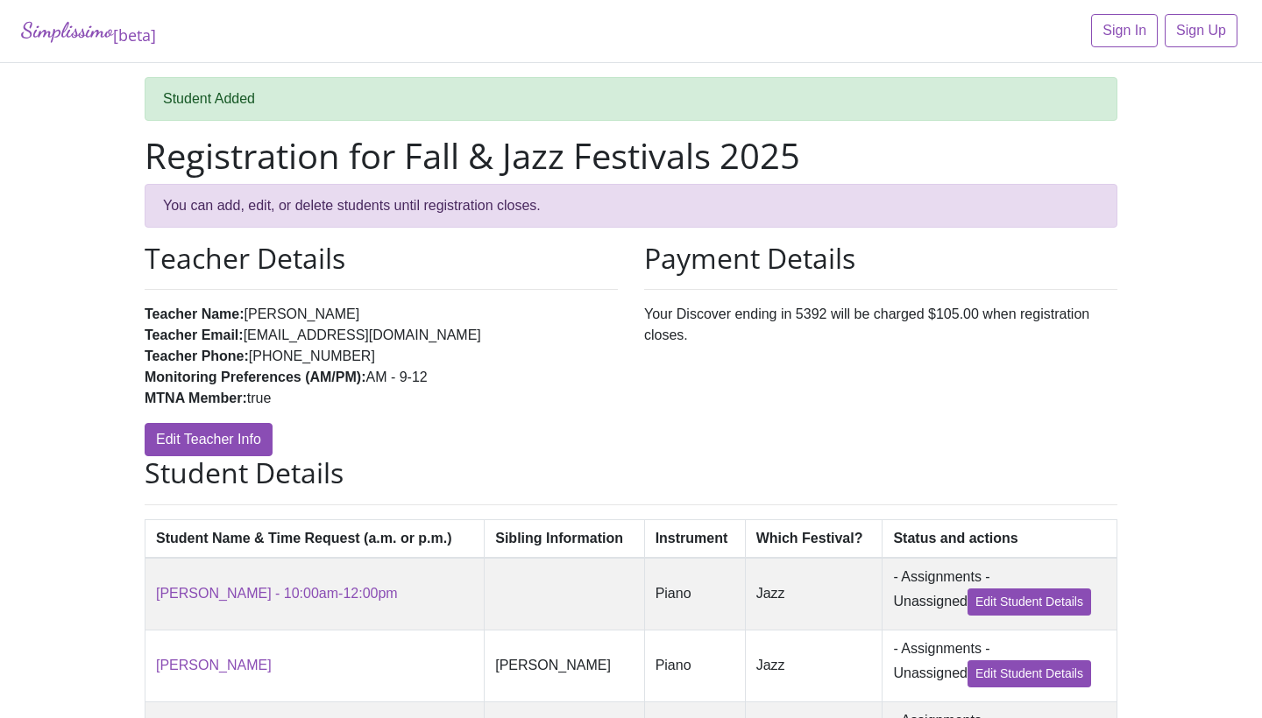
scroll to position [0, 0]
click at [1143, 39] on link "Sign In" at bounding box center [1124, 30] width 67 height 33
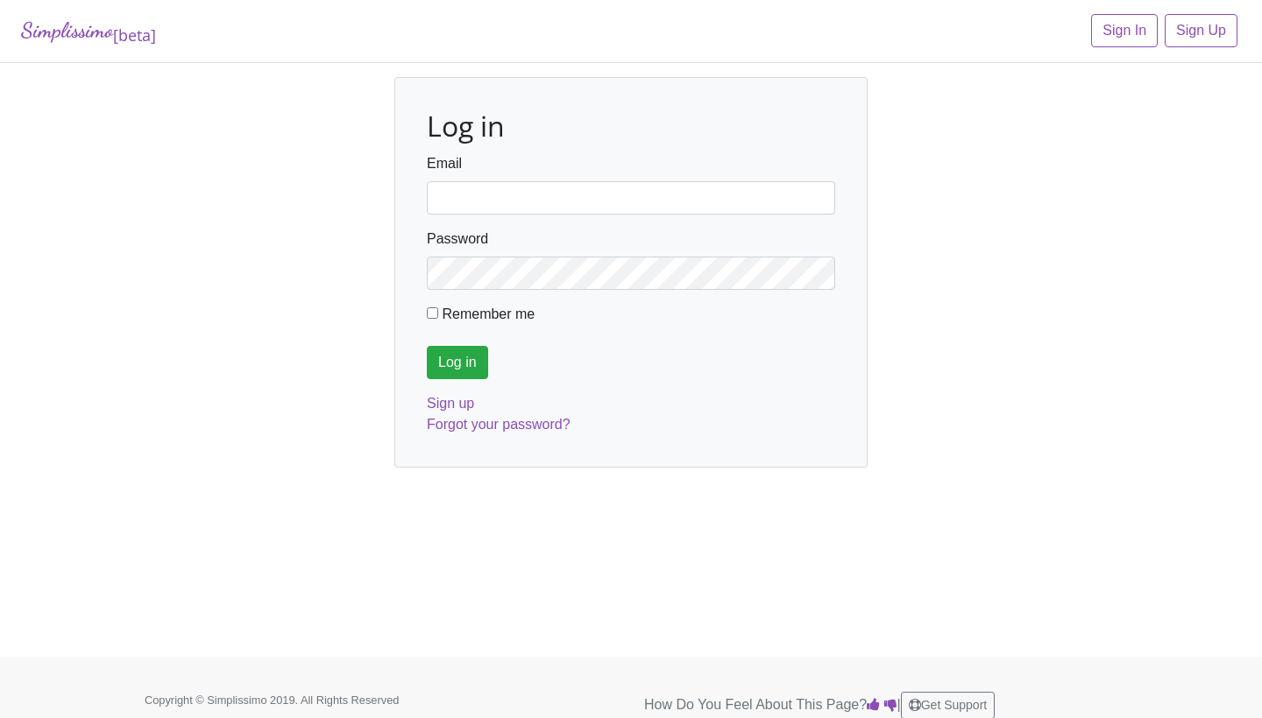
click at [821, 301] on form "Email Password Remember me Log in" at bounding box center [631, 266] width 408 height 226
click at [470, 193] on input "Email" at bounding box center [631, 197] width 408 height 33
click at [754, 357] on div "Log in" at bounding box center [631, 362] width 408 height 33
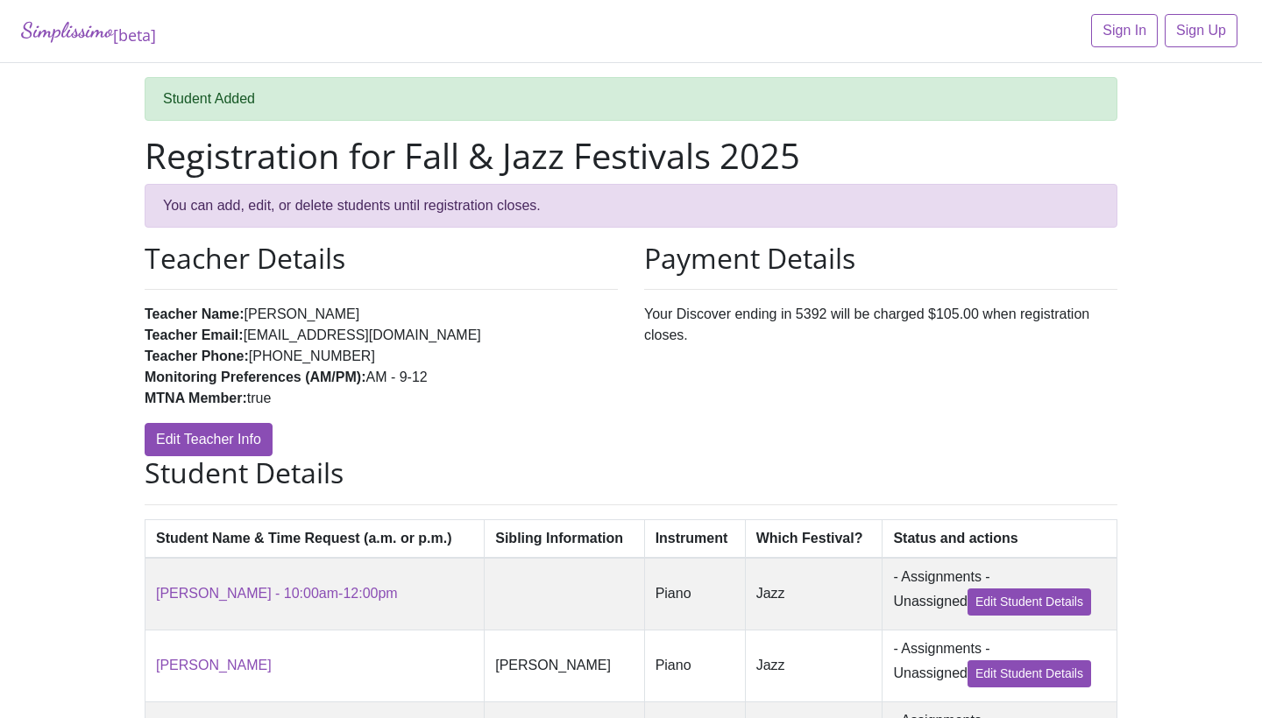
click at [667, 301] on div "Payment Details Your Discover ending in 5392 will be charged $105.00 when regis…" at bounding box center [880, 349] width 499 height 215
click at [678, 327] on div "Payment Details Your Discover ending in 5392 will be charged $105.00 when regis…" at bounding box center [880, 349] width 499 height 215
drag, startPoint x: 717, startPoint y: 341, endPoint x: 648, endPoint y: 314, distance: 73.5
click at [648, 314] on div "Payment Details Your Discover ending in 5392 will be charged $105.00 when regis…" at bounding box center [880, 349] width 499 height 215
click at [605, 331] on li "Teacher Email: [EMAIL_ADDRESS][DOMAIN_NAME]" at bounding box center [381, 335] width 473 height 21
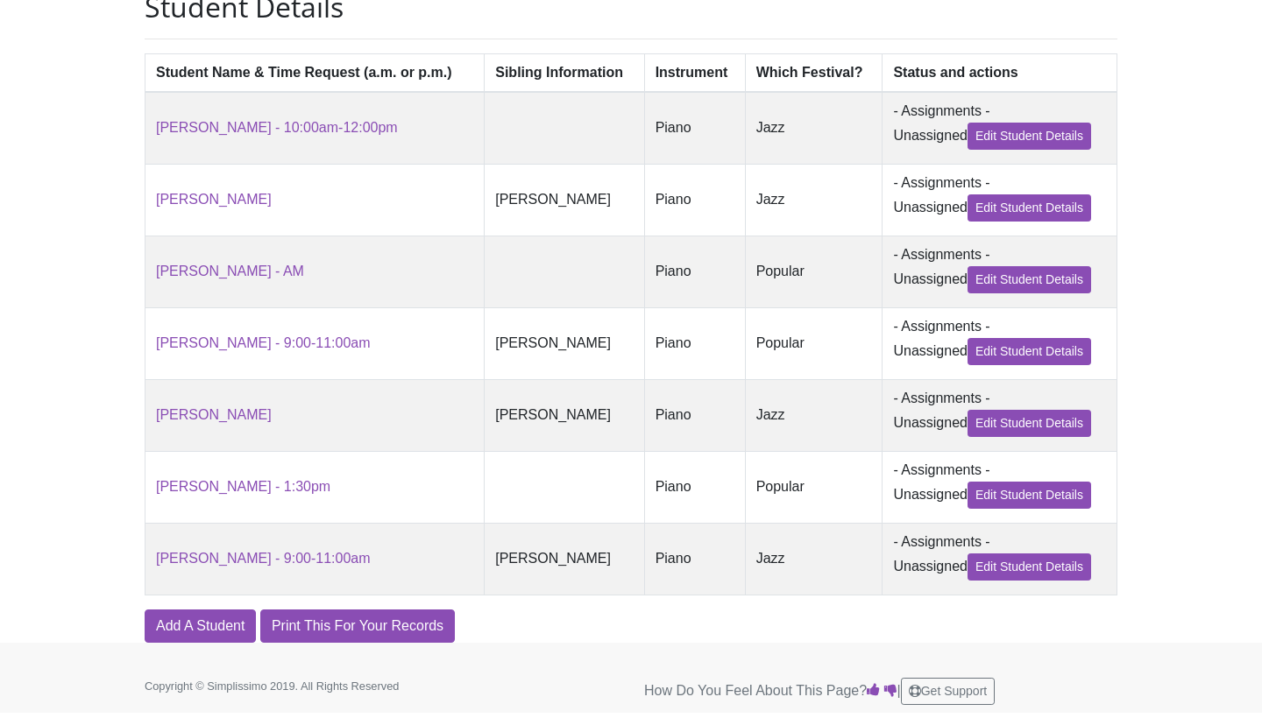
scroll to position [465, 0]
click at [537, 665] on footer "Copyright © Simplissimo 2019. All Rights Reserved Printed from [DOMAIN_NAME] Ho…" at bounding box center [631, 679] width 1262 height 70
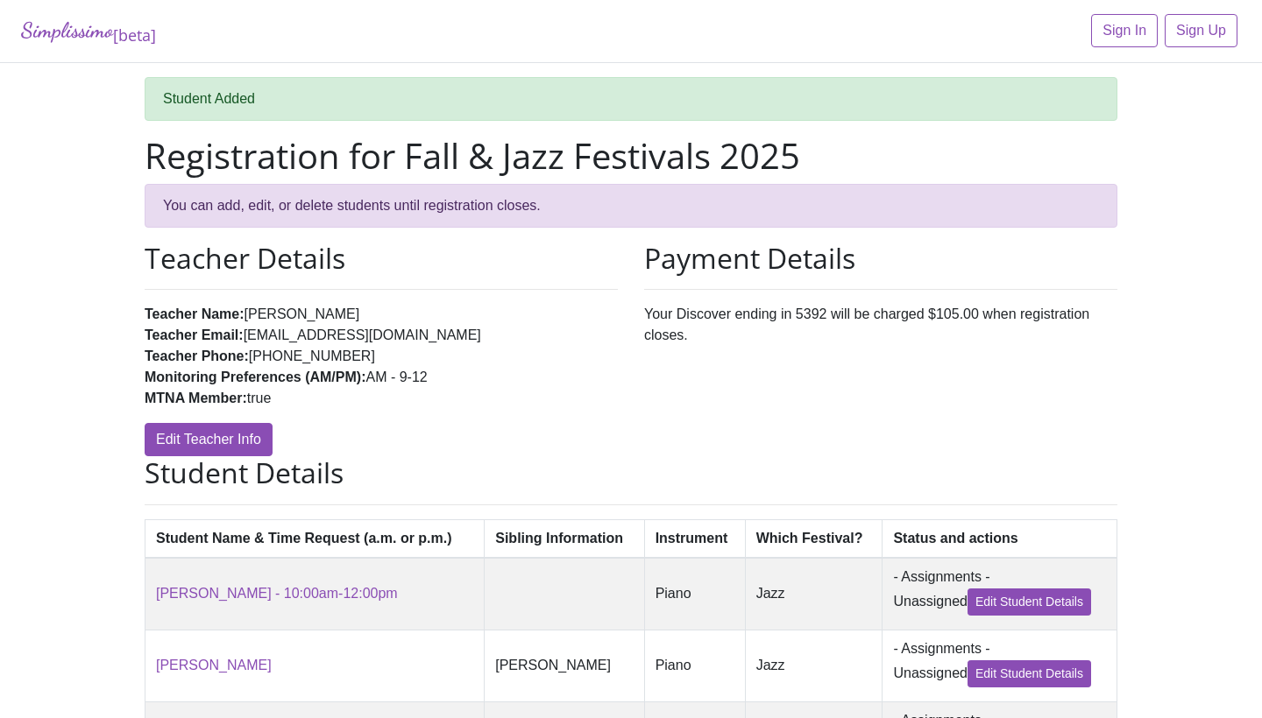
scroll to position [0, 0]
click at [1135, 30] on link "Sign In" at bounding box center [1124, 30] width 67 height 33
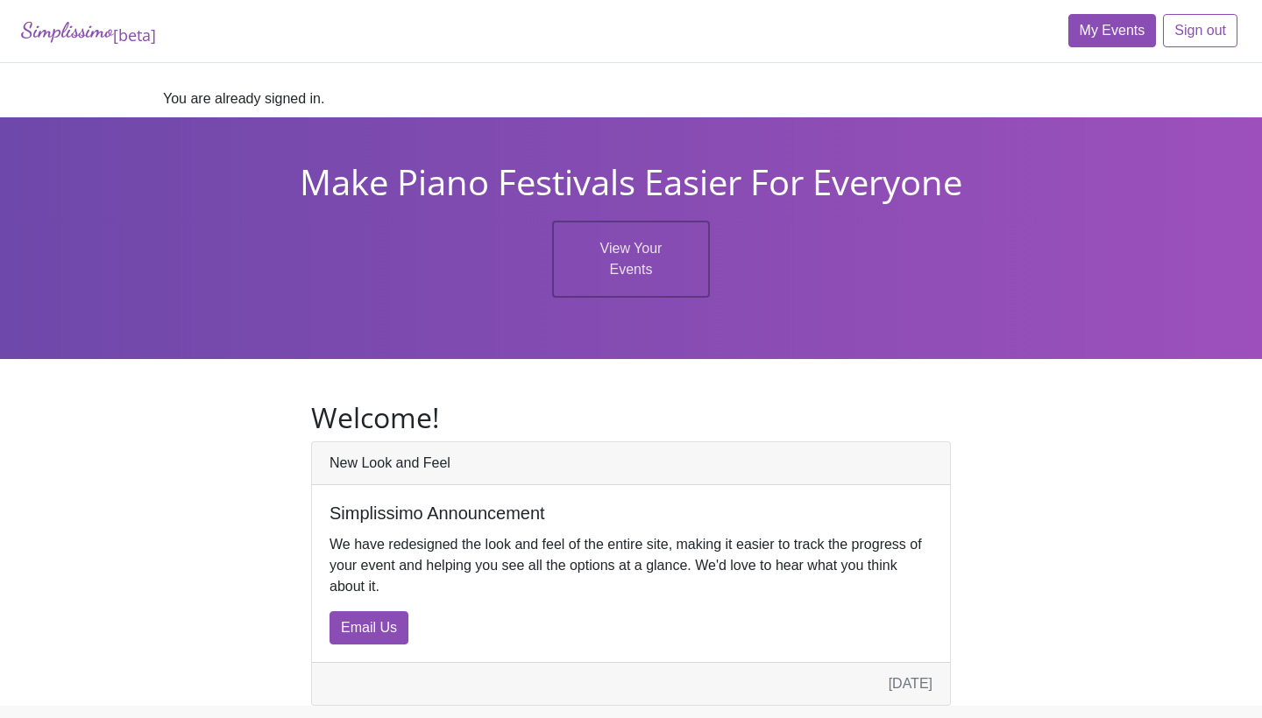
click at [1105, 46] on link "My Events" at bounding box center [1112, 30] width 88 height 33
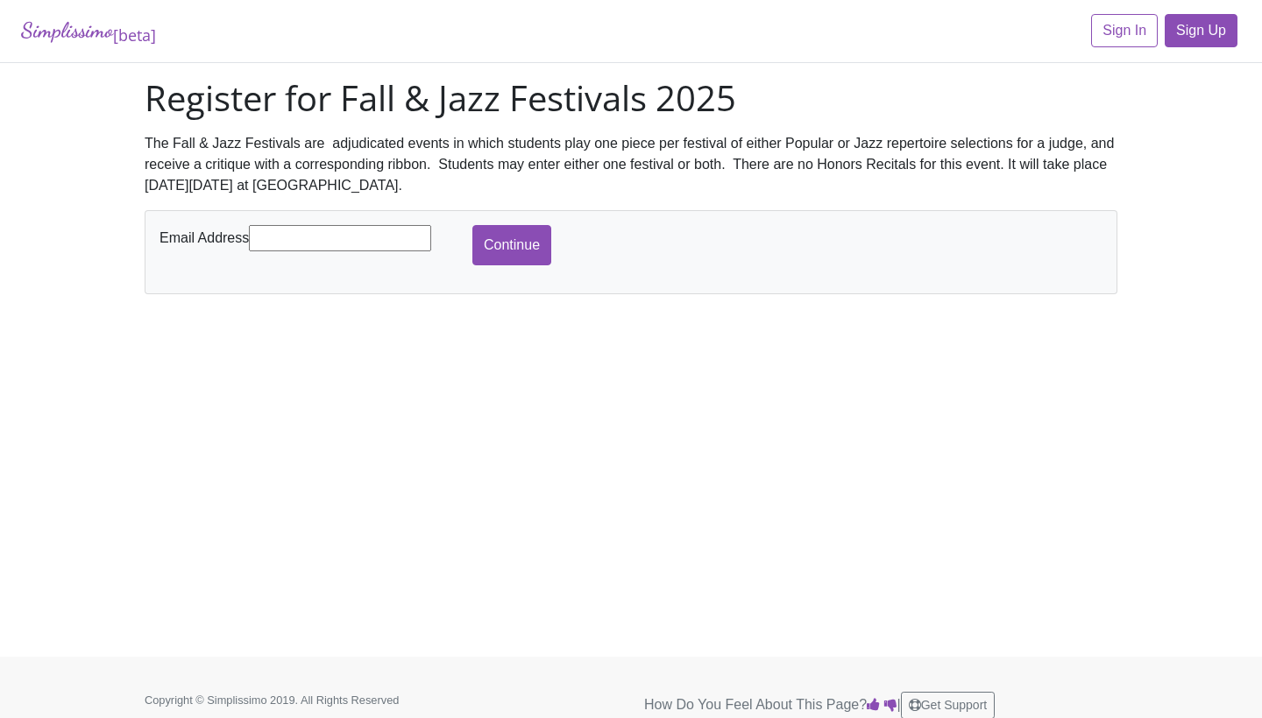
click at [1173, 36] on link "Sign Up" at bounding box center [1200, 30] width 73 height 33
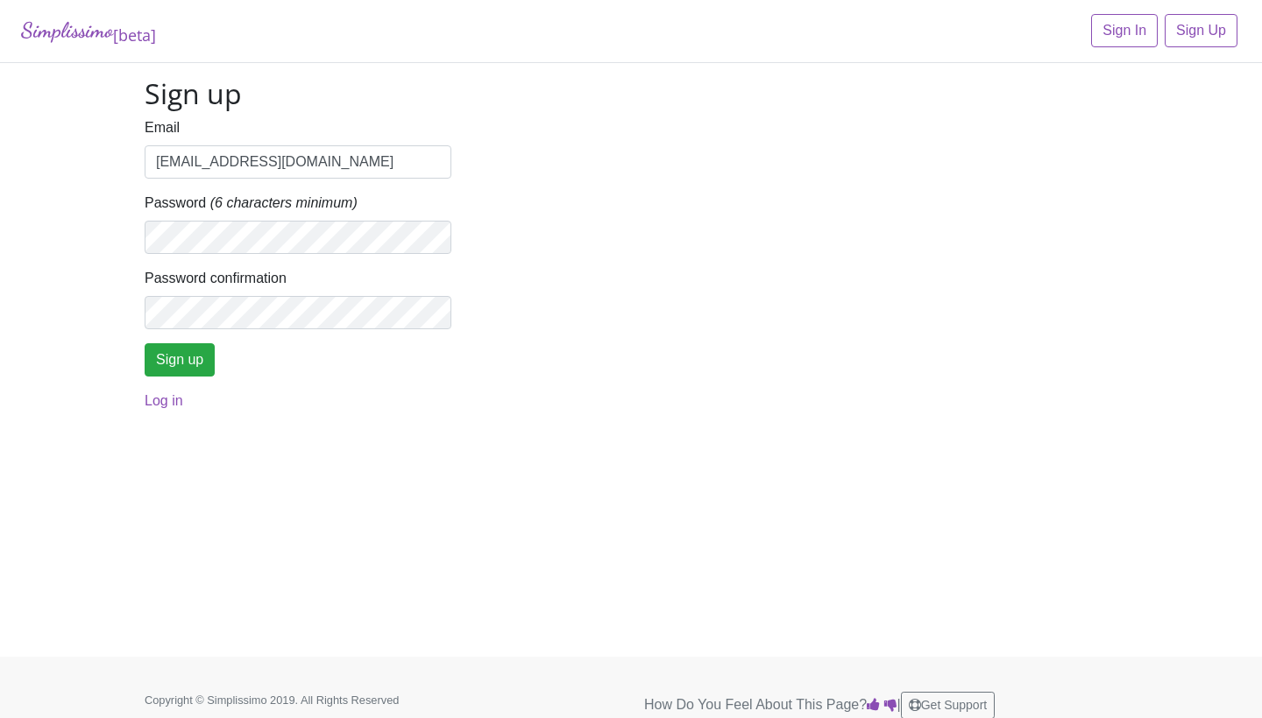
type input "efernandezpianostudio@gmail.com"
click at [112, 234] on div "Simplissimo [beta] Sign In Sign Up Sign up Email efernandezpianostudio@gmail.co…" at bounding box center [631, 328] width 1262 height 657
click at [201, 352] on input "Sign up" at bounding box center [180, 359] width 70 height 33
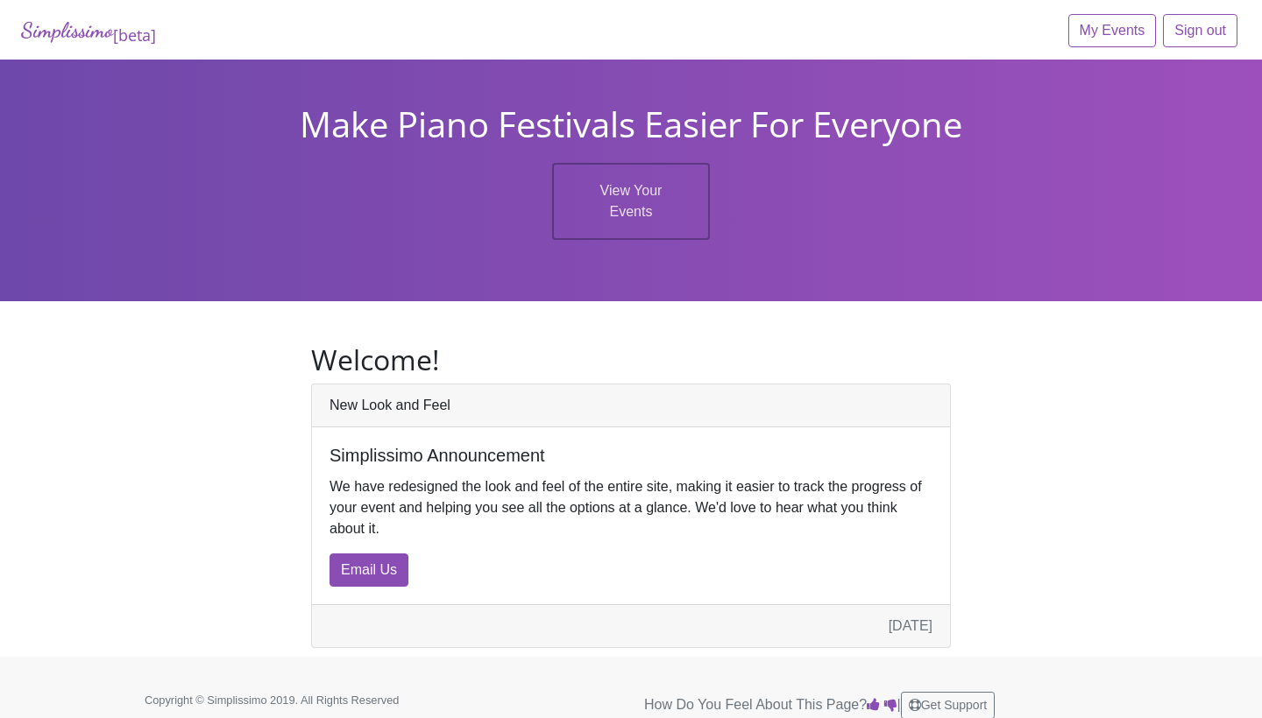
scroll to position [9, 0]
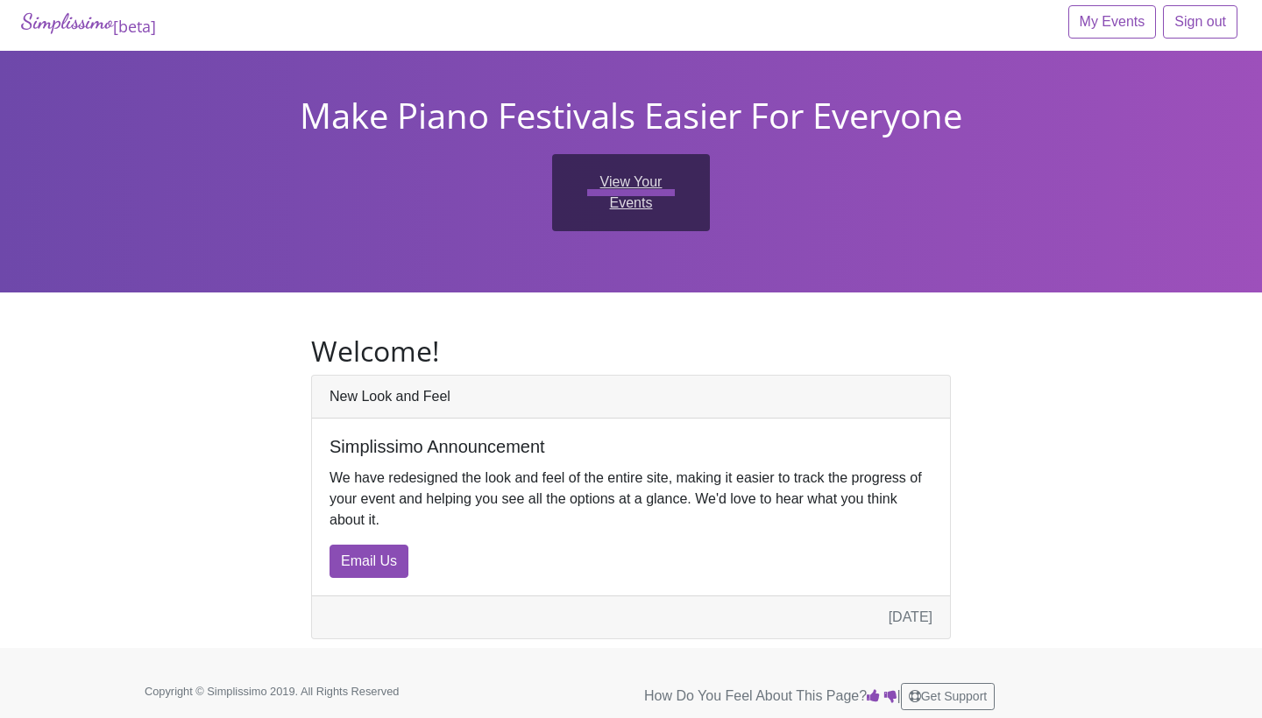
click at [647, 195] on link "View Your Events" at bounding box center [631, 192] width 158 height 77
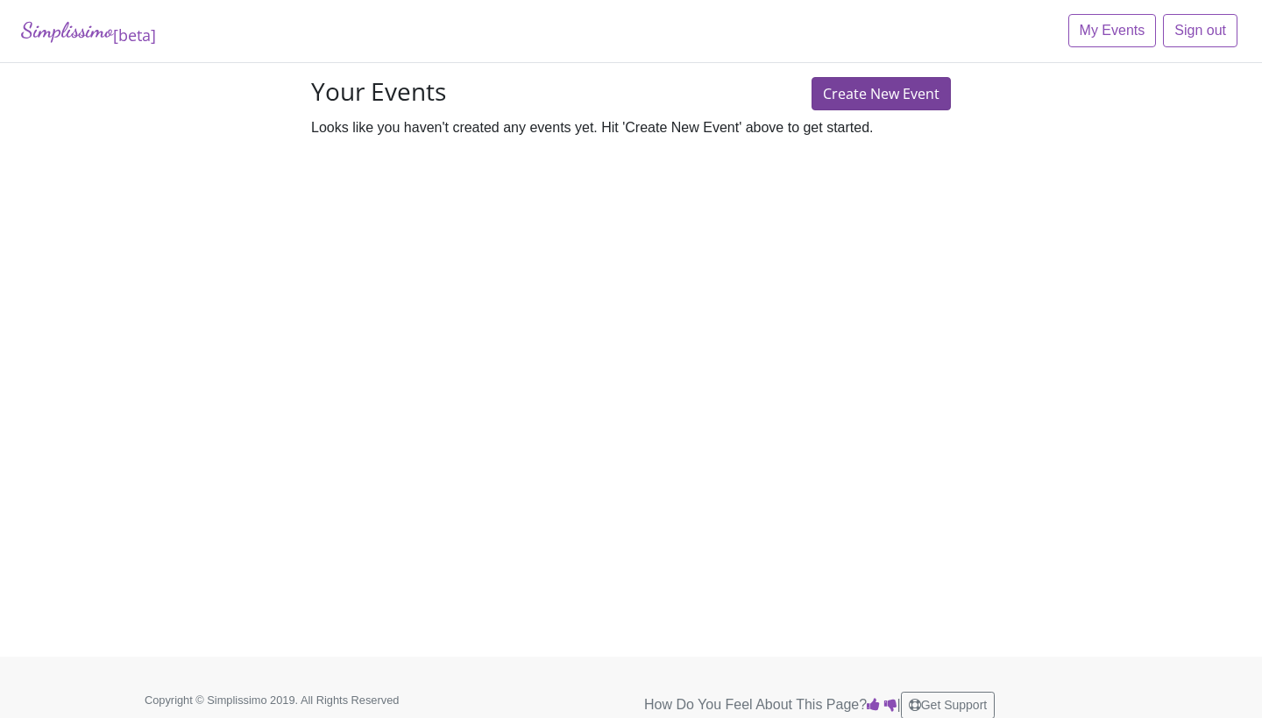
click at [909, 91] on link "Create New Event" at bounding box center [880, 93] width 139 height 33
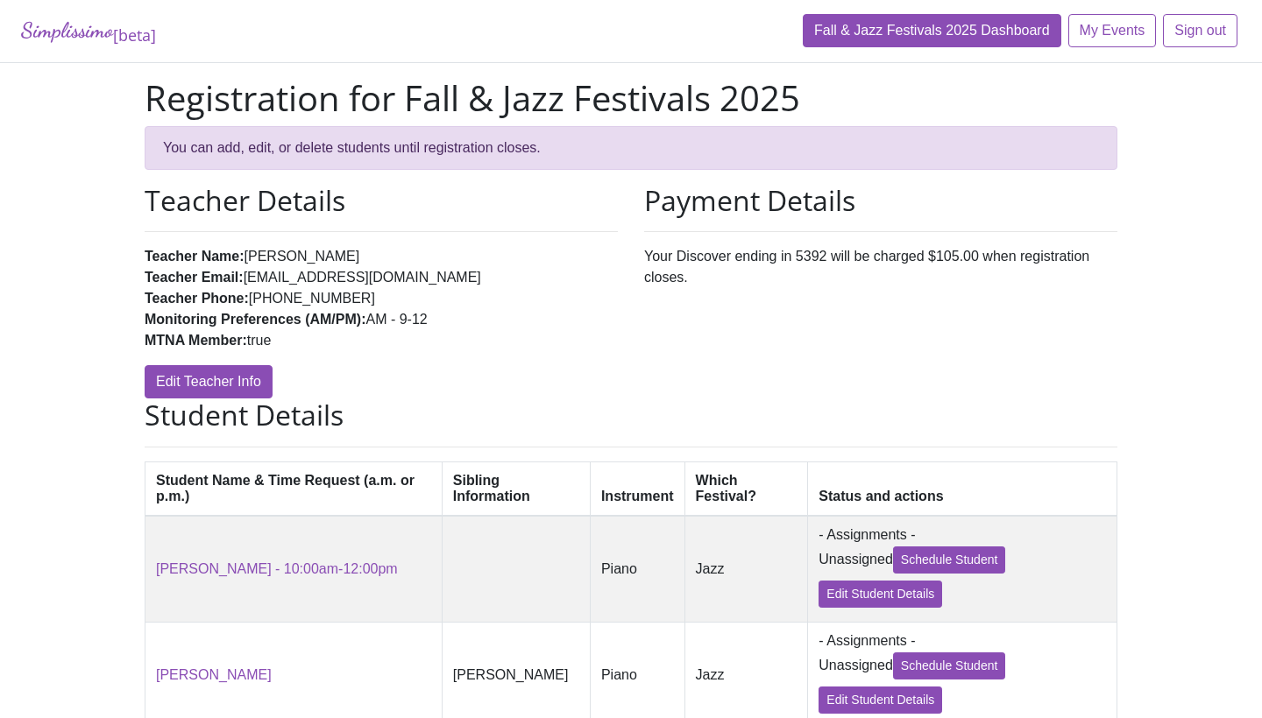
click at [970, 25] on link "Fall & Jazz Festivals 2025 Dashboard" at bounding box center [932, 30] width 258 height 33
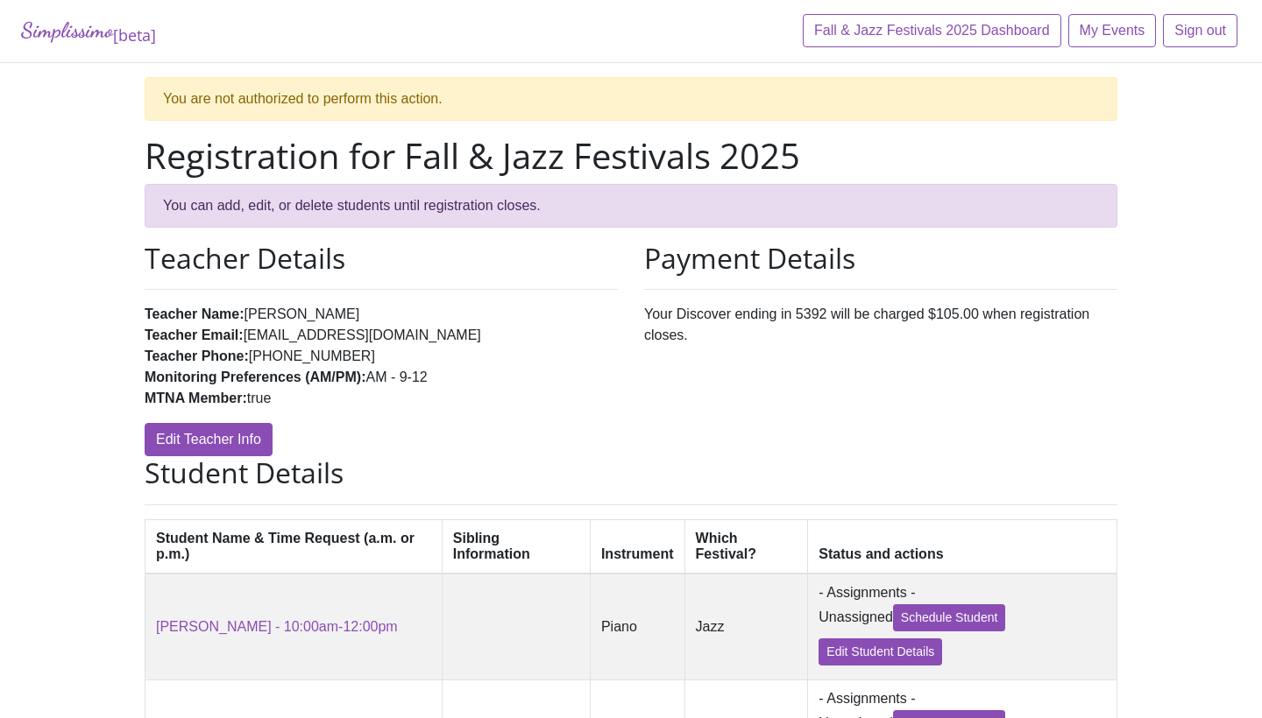
click at [583, 382] on li "Monitoring Preferences (AM/PM): AM - 9-12" at bounding box center [381, 377] width 473 height 21
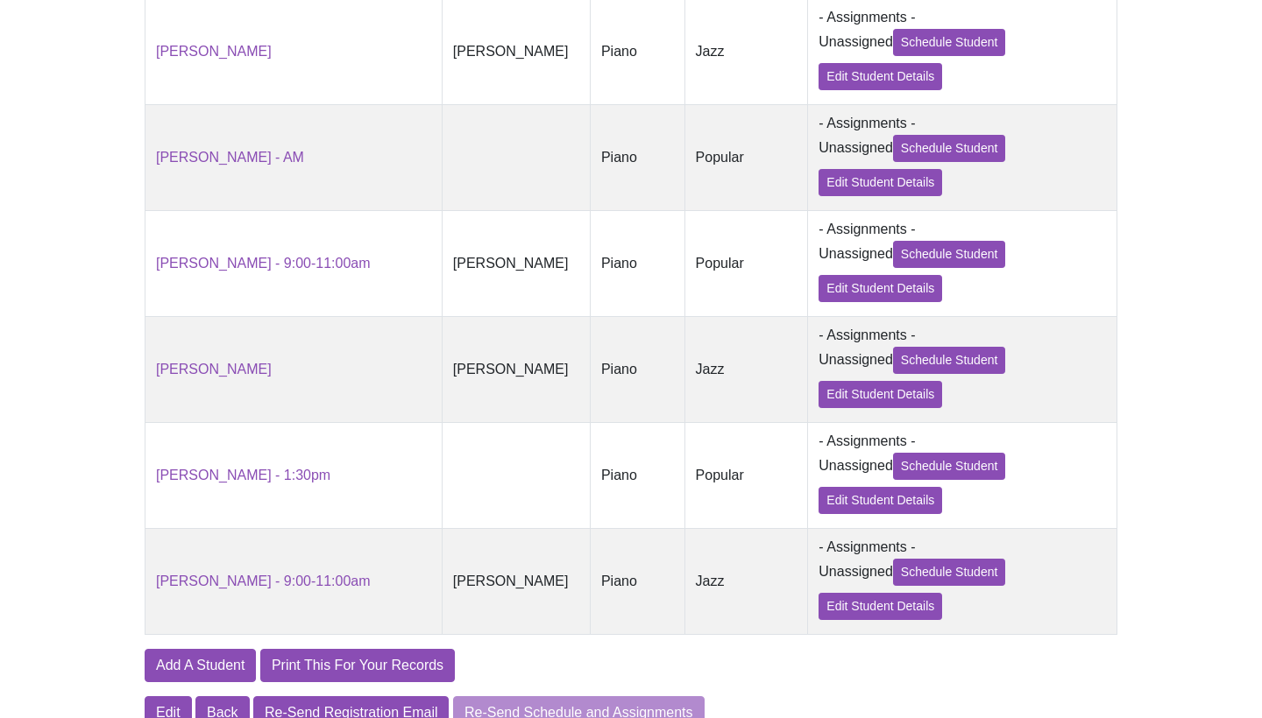
scroll to position [683, 0]
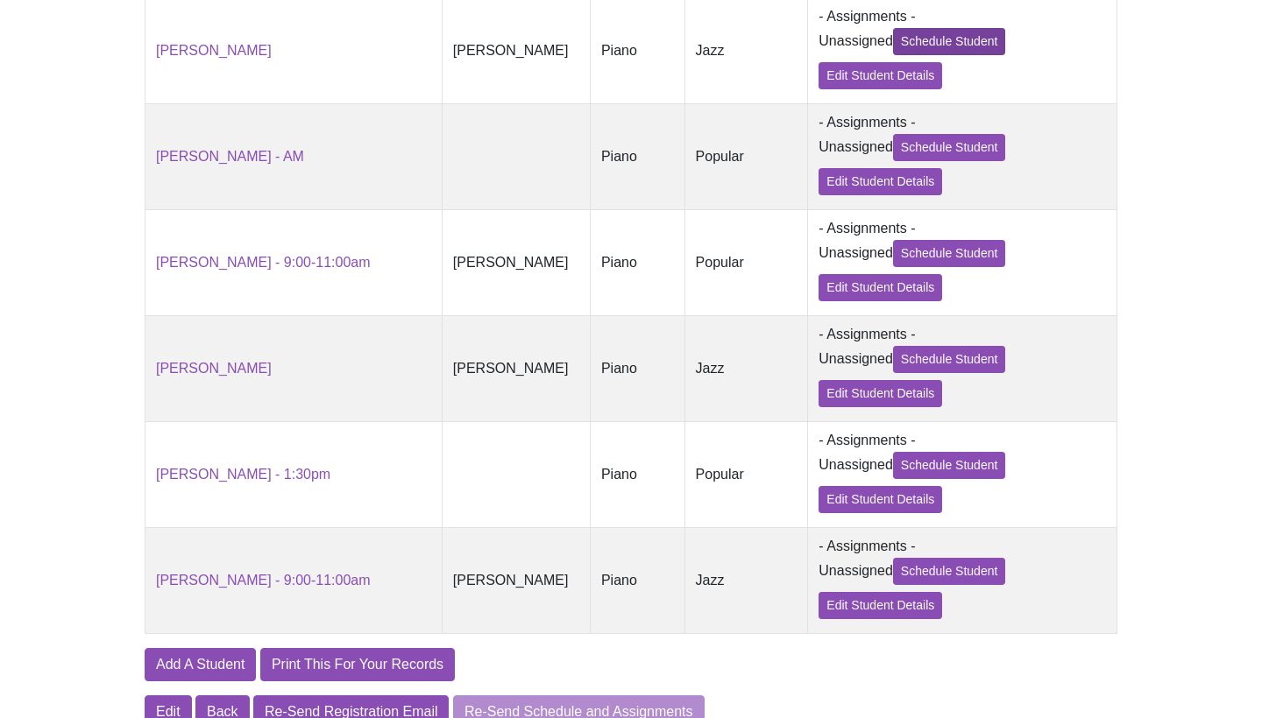
click at [974, 37] on link "Schedule Student" at bounding box center [949, 41] width 113 height 27
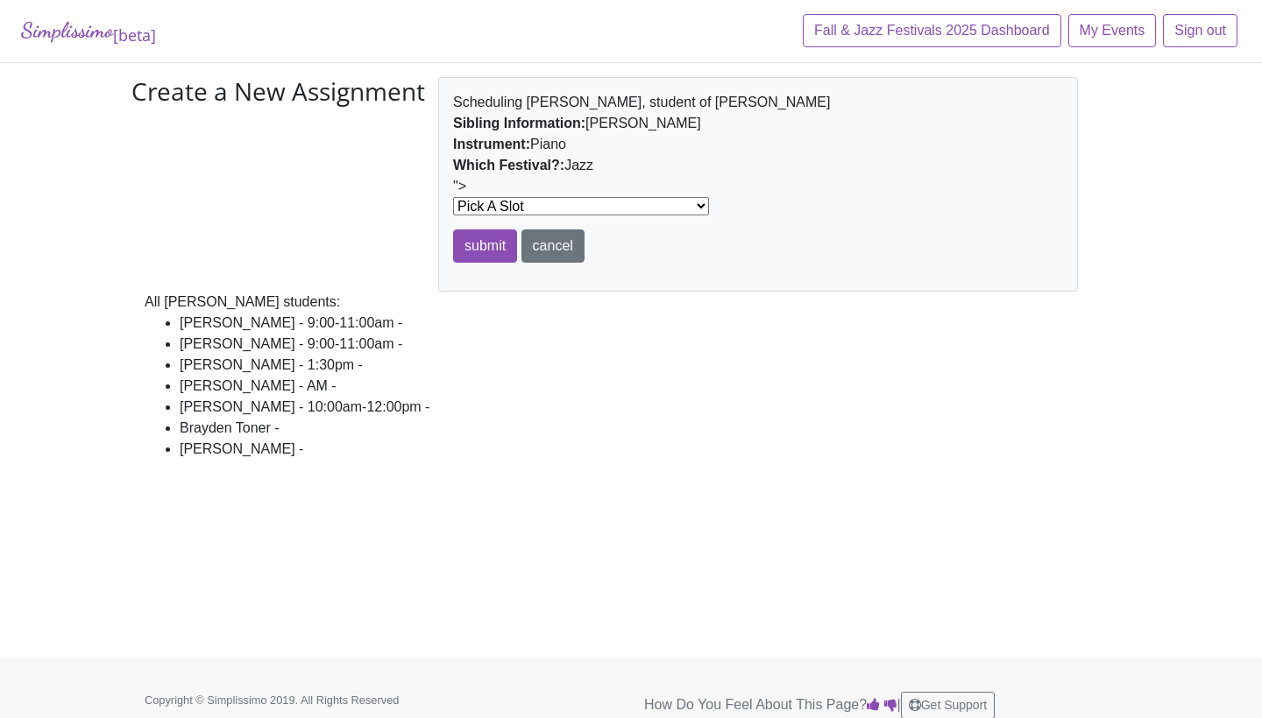
click at [541, 221] on form "Scheduling [PERSON_NAME], student of [PERSON_NAME] Sibling Information: [PERSON…" at bounding box center [758, 177] width 610 height 171
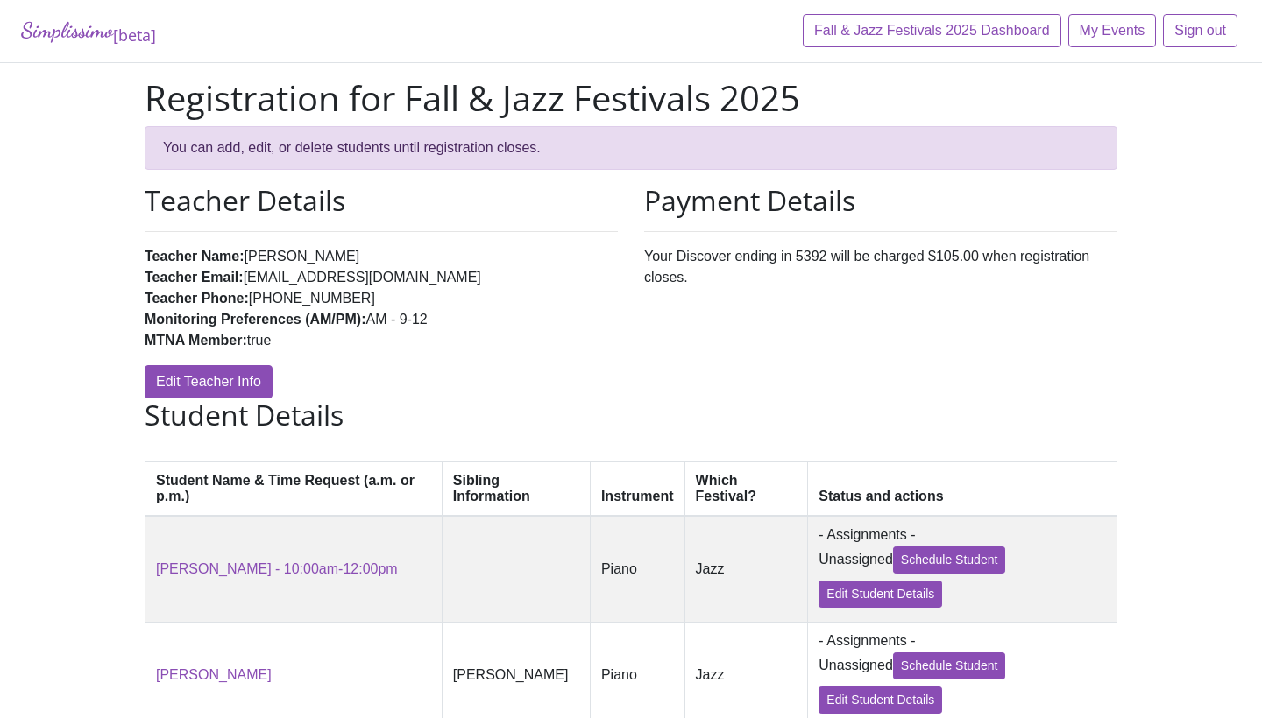
click at [104, 272] on div "Simplissimo [beta] Fall & Jazz Festivals 2025 Dashboard My Events Sign out Regi…" at bounding box center [631, 684] width 1262 height 1368
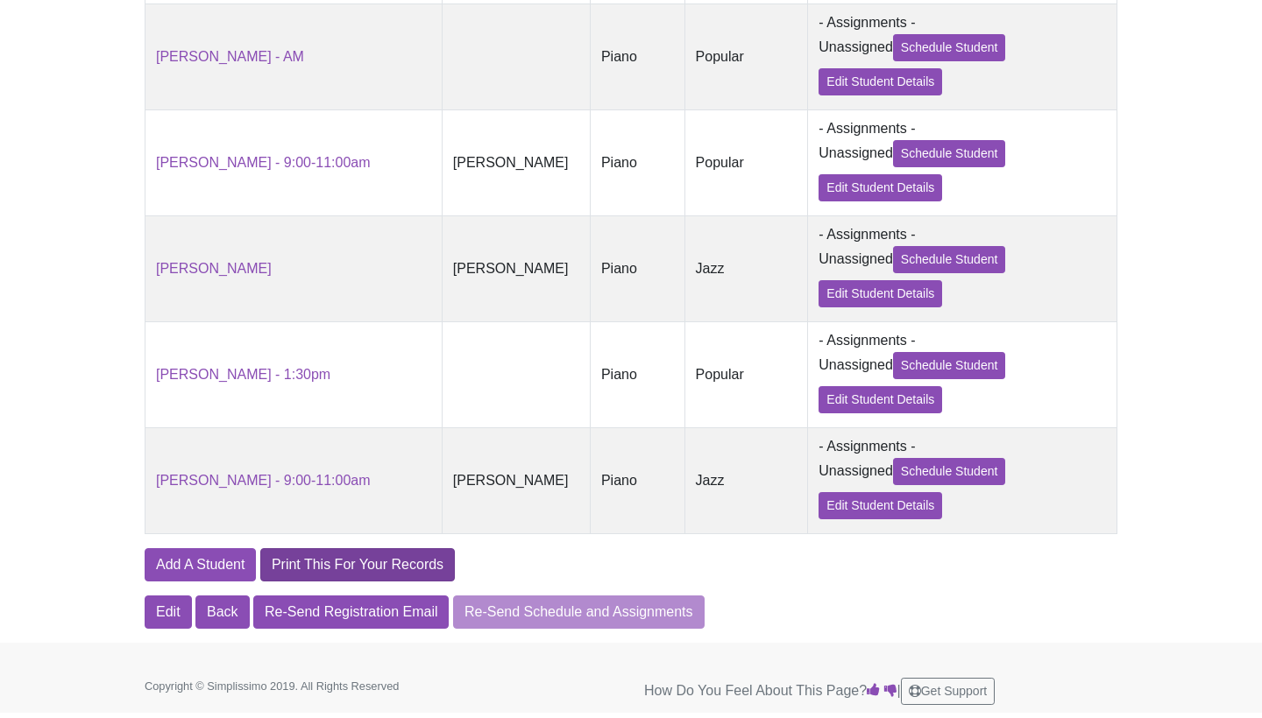
scroll to position [724, 0]
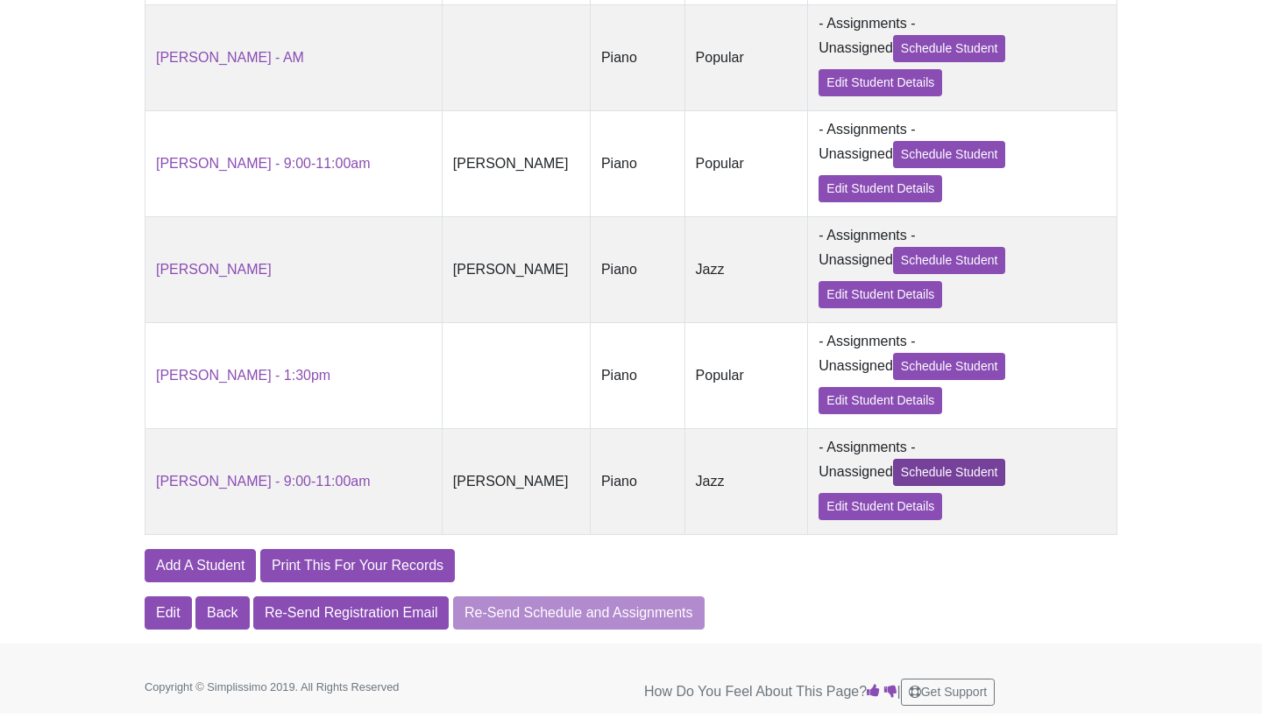
click at [951, 464] on link "Schedule Student" at bounding box center [949, 472] width 113 height 27
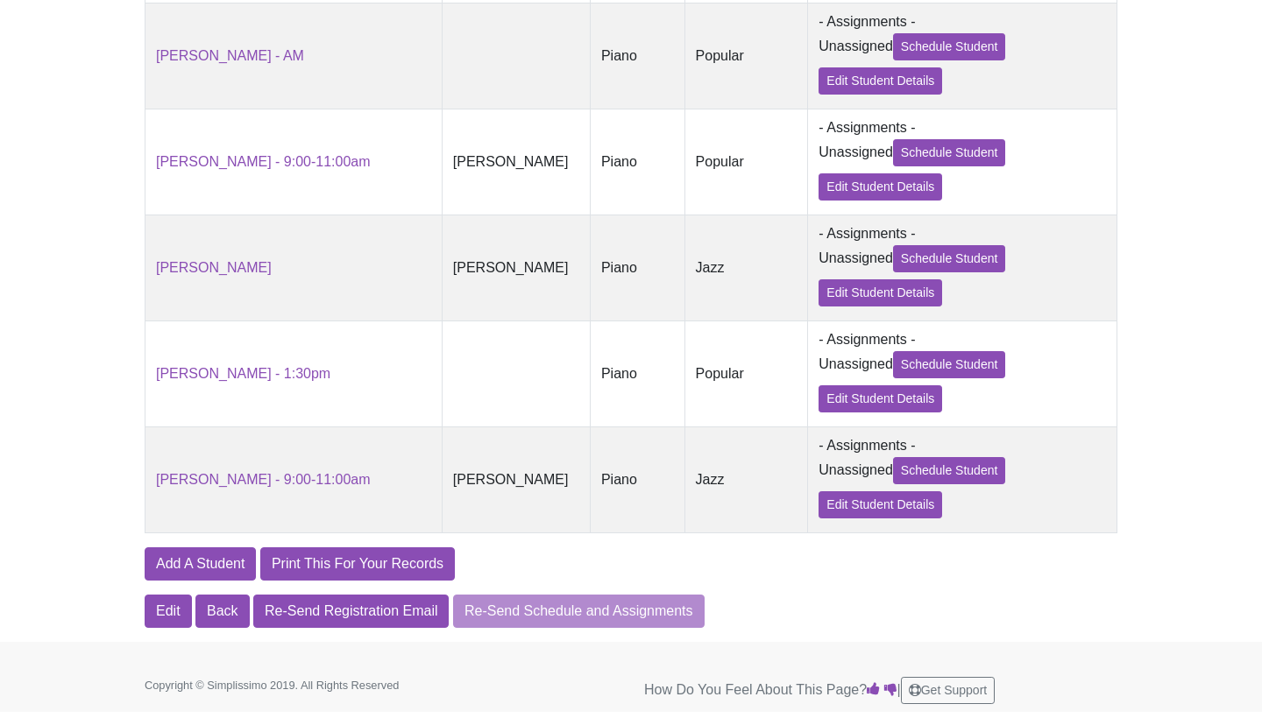
scroll to position [724, 0]
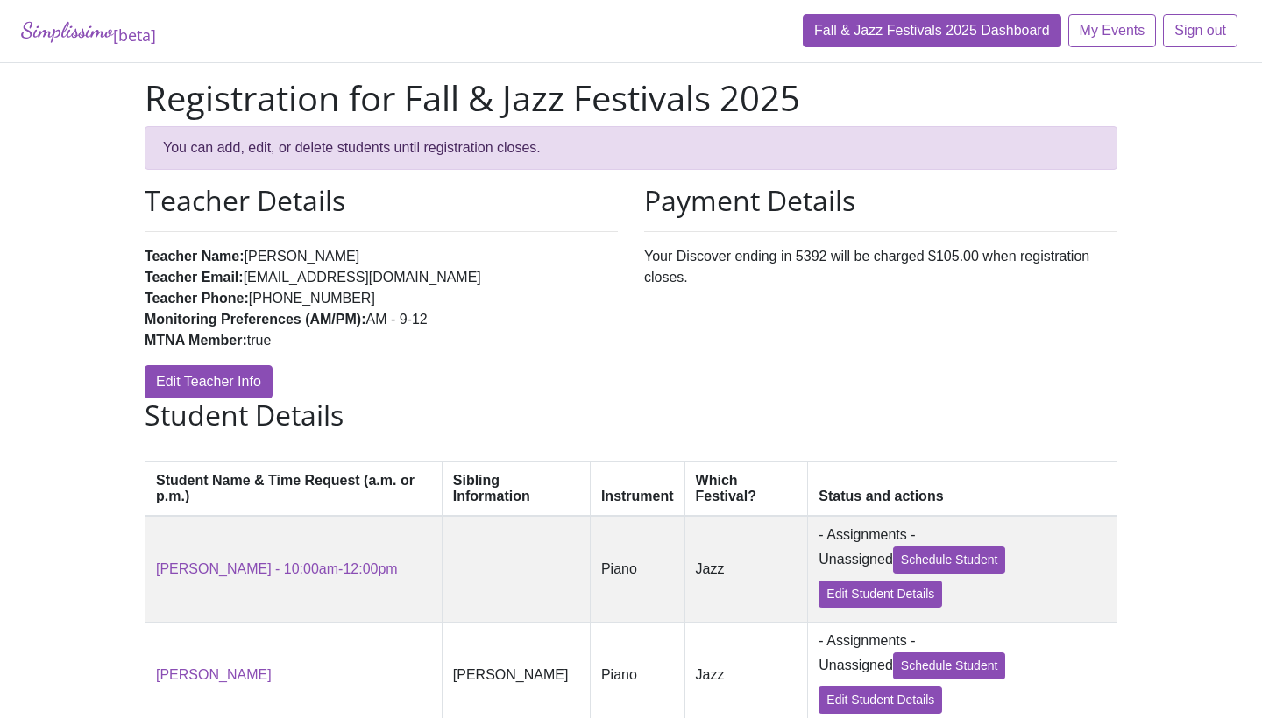
scroll to position [0, 0]
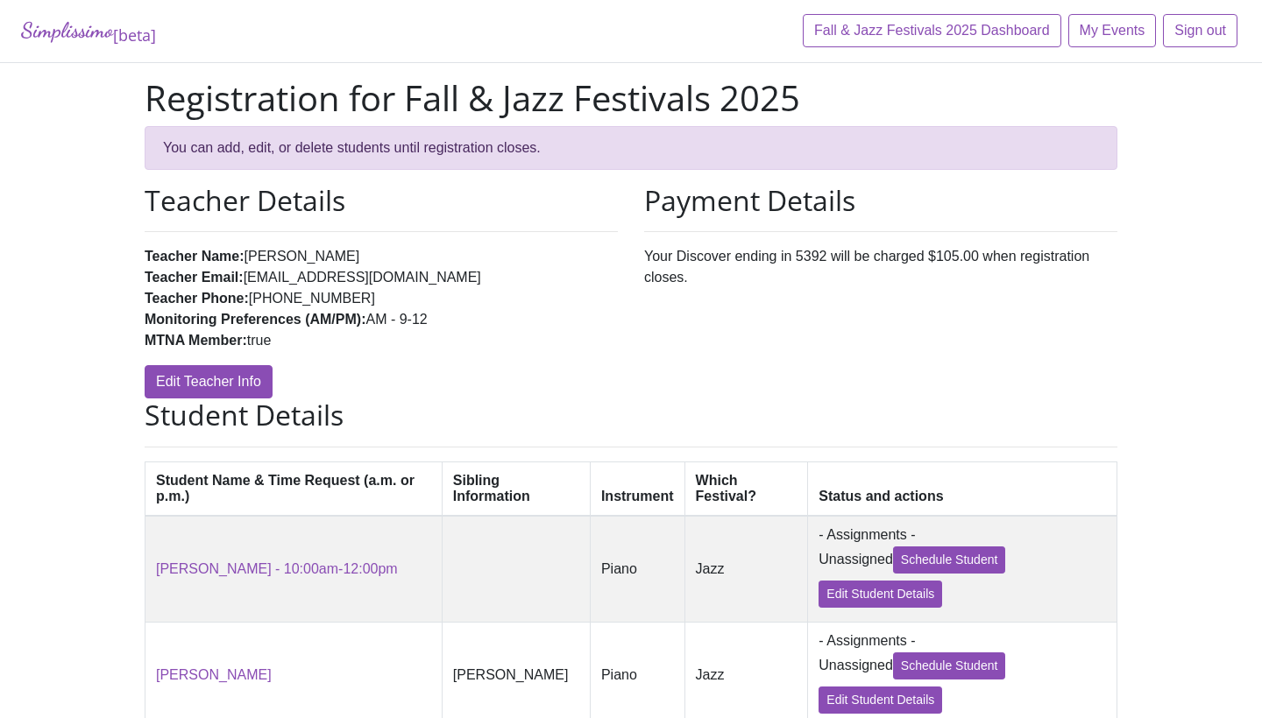
drag, startPoint x: 937, startPoint y: 257, endPoint x: 946, endPoint y: 270, distance: 15.8
click at [946, 272] on div "Payment Details Your Discover ending in 5392 will be charged $105.00 when regis…" at bounding box center [880, 291] width 499 height 215
click at [1226, 81] on div "Simplissimo [beta] Fall & Jazz Festivals 2025 Dashboard My Events Sign out Regi…" at bounding box center [631, 684] width 1262 height 1368
